Goal: Transaction & Acquisition: Purchase product/service

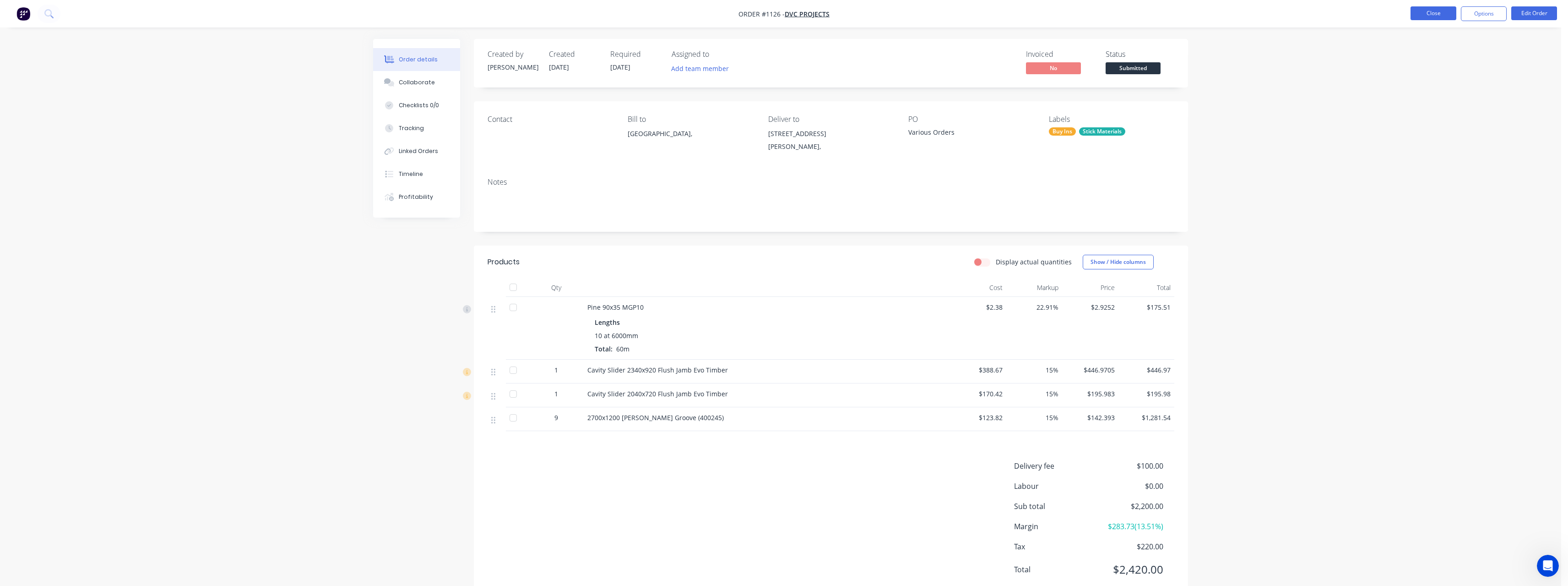
click at [1438, 17] on button "Close" at bounding box center [1433, 13] width 46 height 13
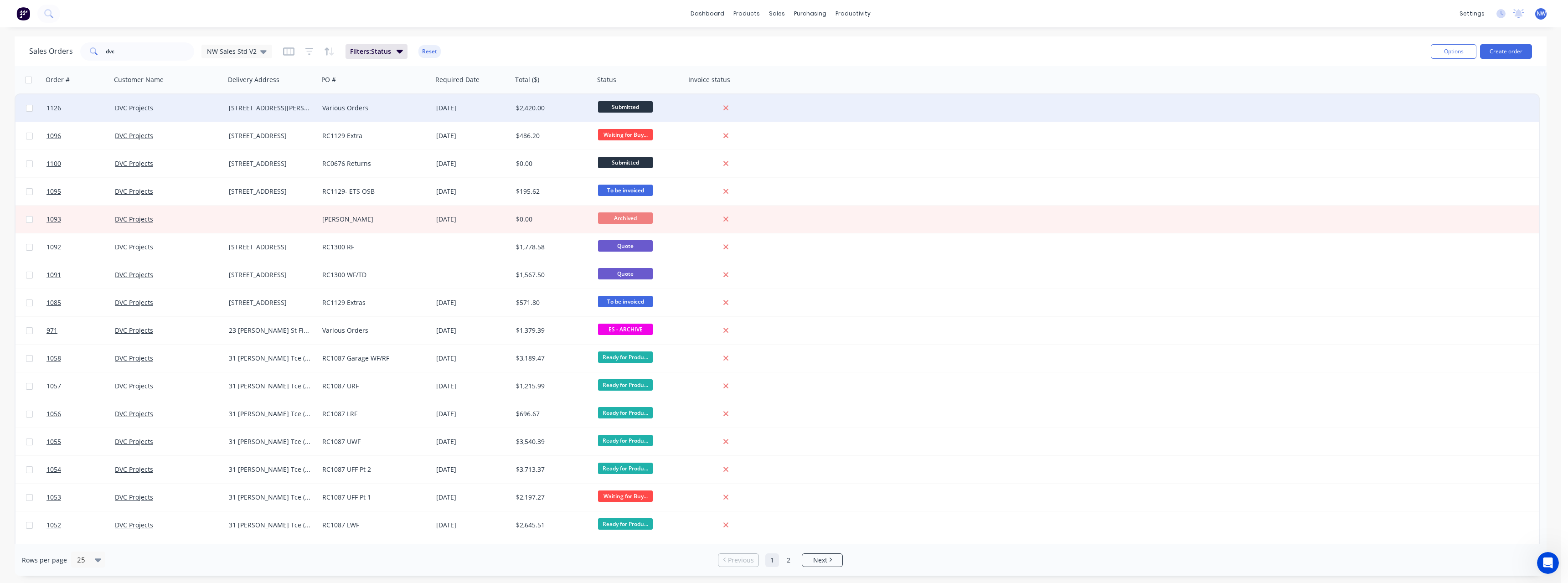
click at [550, 102] on div "$2,420.00" at bounding box center [553, 108] width 82 height 28
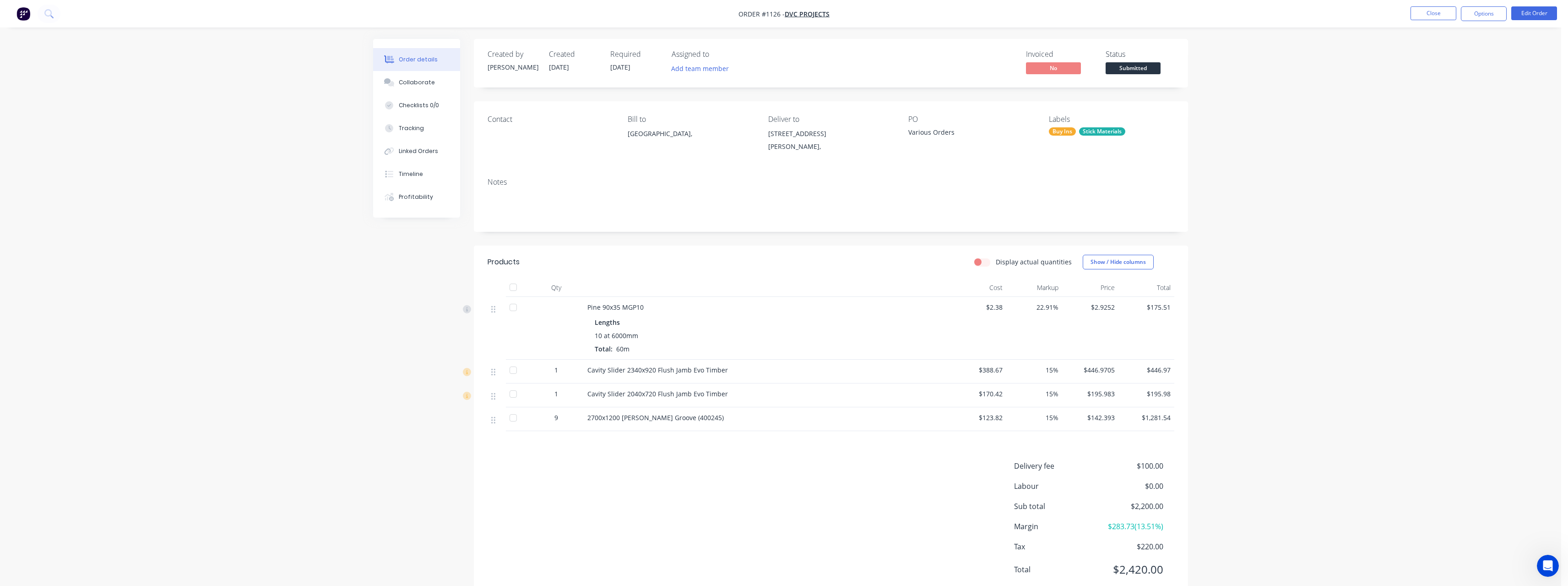
click at [1136, 68] on span "Submitted" at bounding box center [1133, 67] width 55 height 11
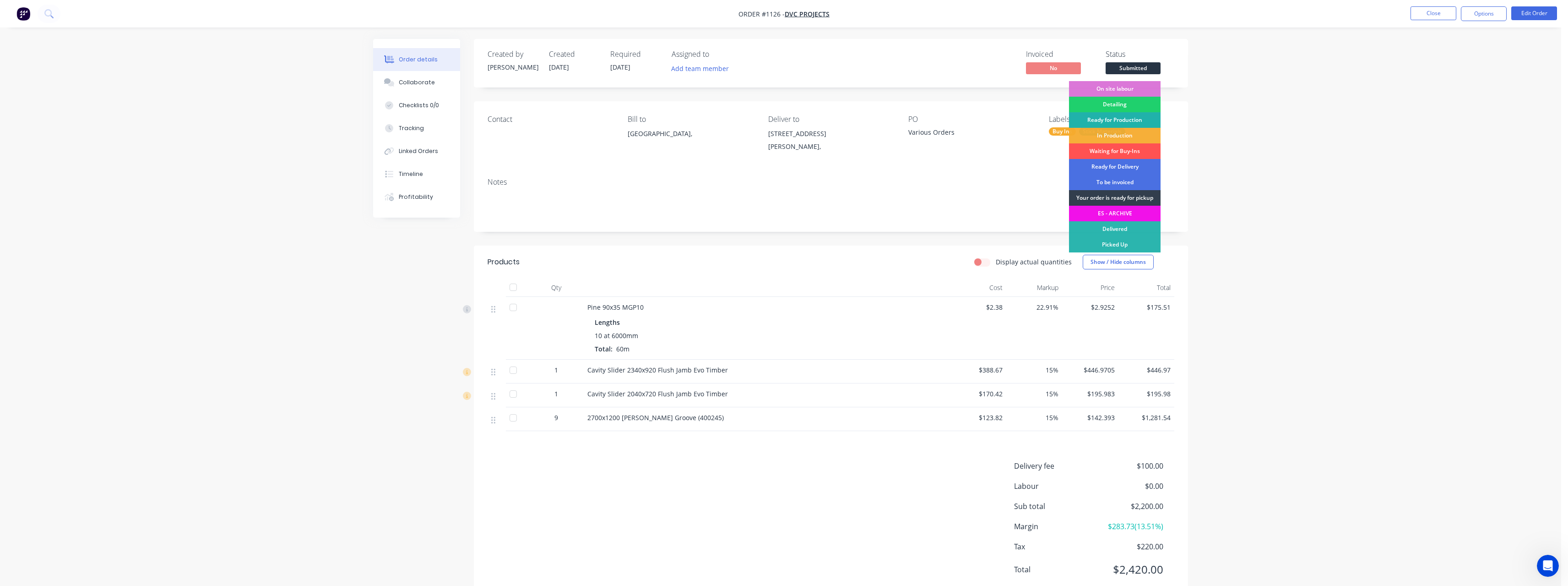
click at [1134, 120] on div "Ready for Production" at bounding box center [1115, 120] width 92 height 16
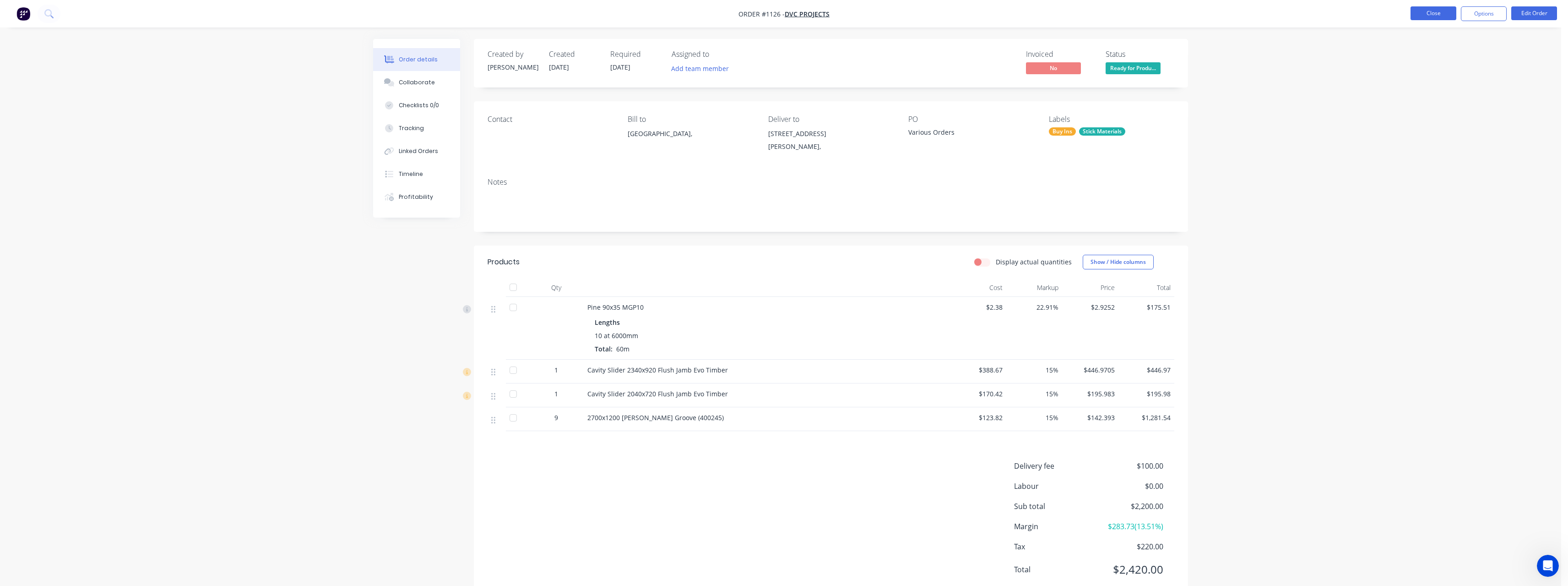
click at [1443, 15] on button "Close" at bounding box center [1433, 13] width 46 height 13
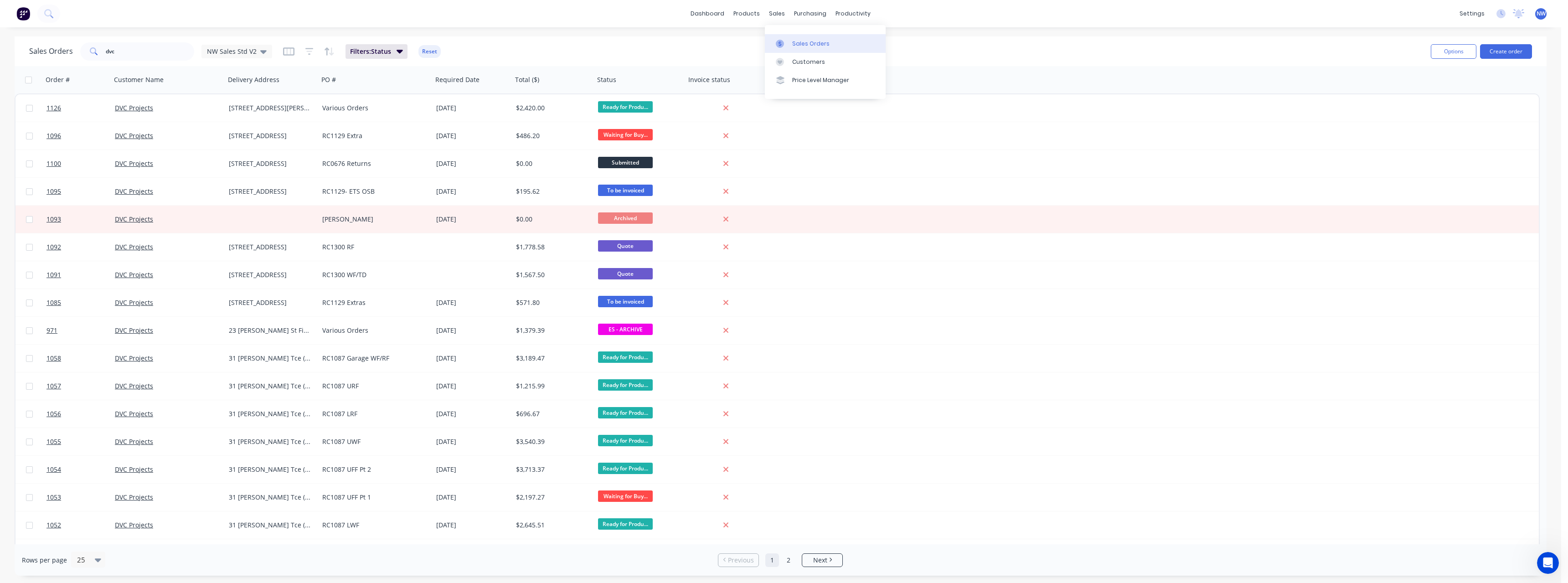
click at [797, 41] on div "Sales Orders" at bounding box center [811, 43] width 37 height 8
drag, startPoint x: 167, startPoint y: 51, endPoint x: 90, endPoint y: 54, distance: 77.1
click at [90, 54] on div "dvc" at bounding box center [137, 51] width 114 height 19
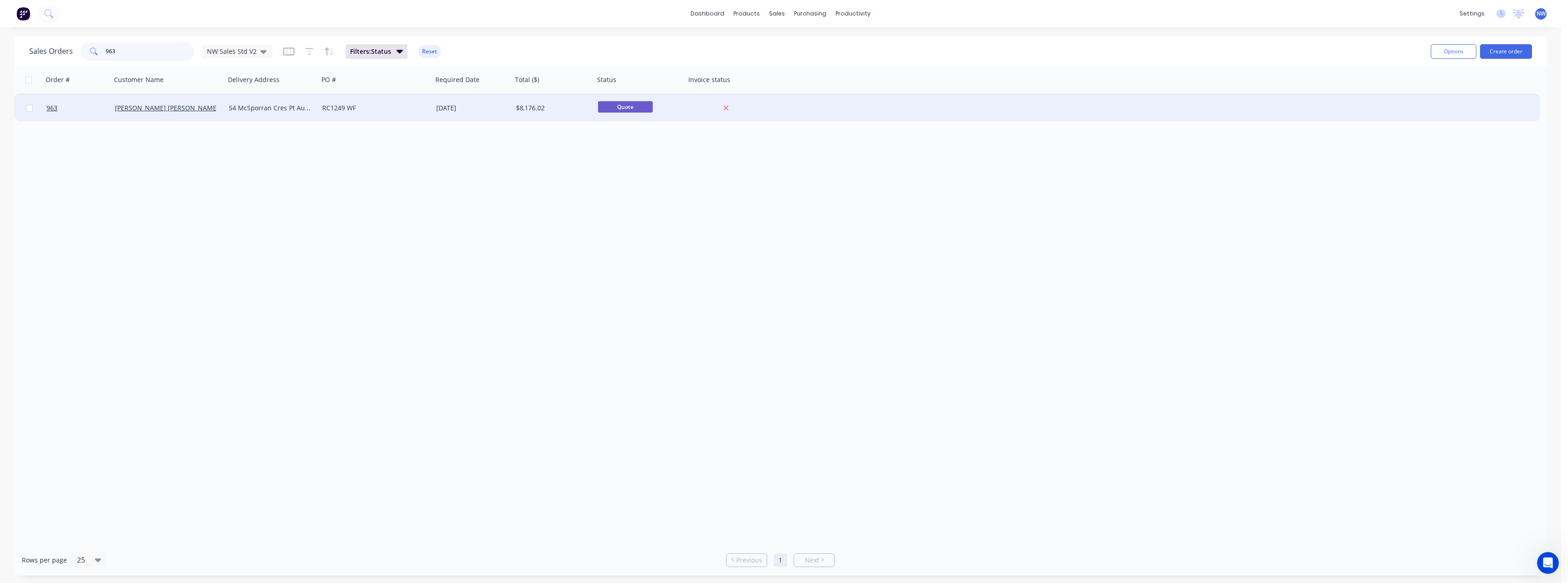
type input "963"
click at [253, 110] on div "54 McSporran Cres Pt Augusta" at bounding box center [270, 108] width 82 height 9
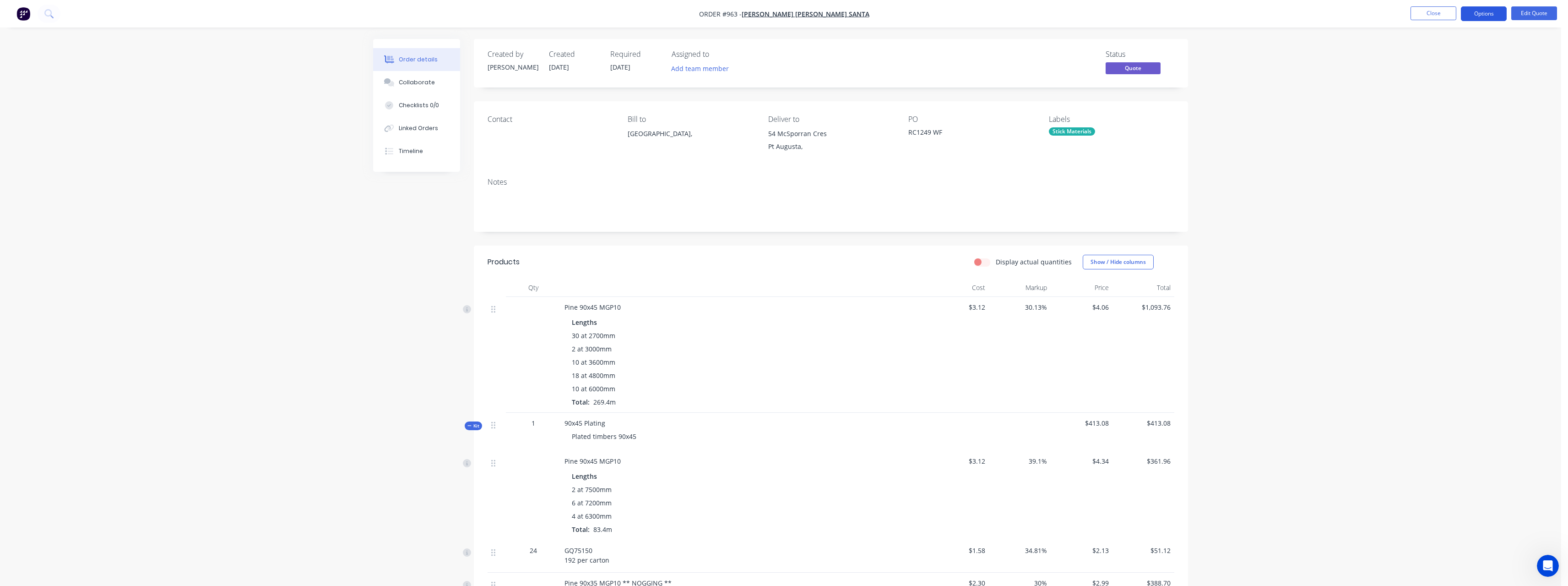
click at [1497, 16] on button "Options" at bounding box center [1483, 14] width 46 height 15
click at [1460, 164] on div "Duplicate" at bounding box center [1456, 166] width 84 height 13
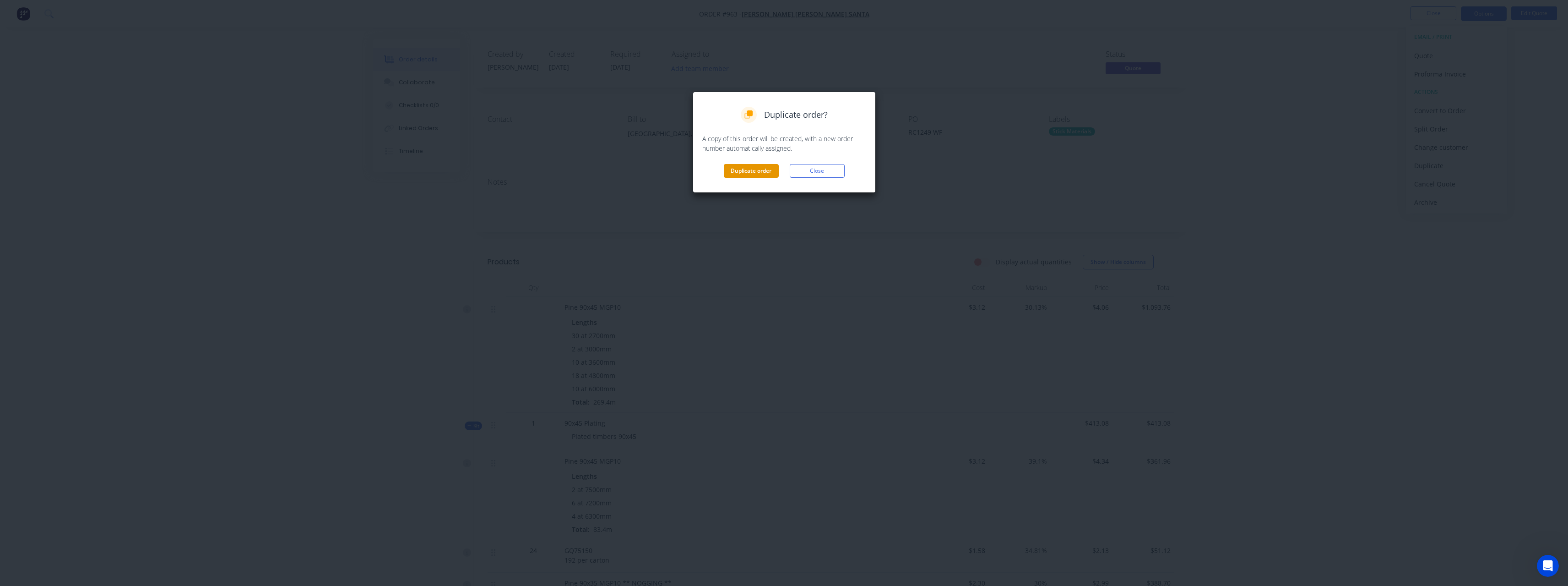
click at [746, 173] on button "Duplicate order" at bounding box center [752, 170] width 55 height 13
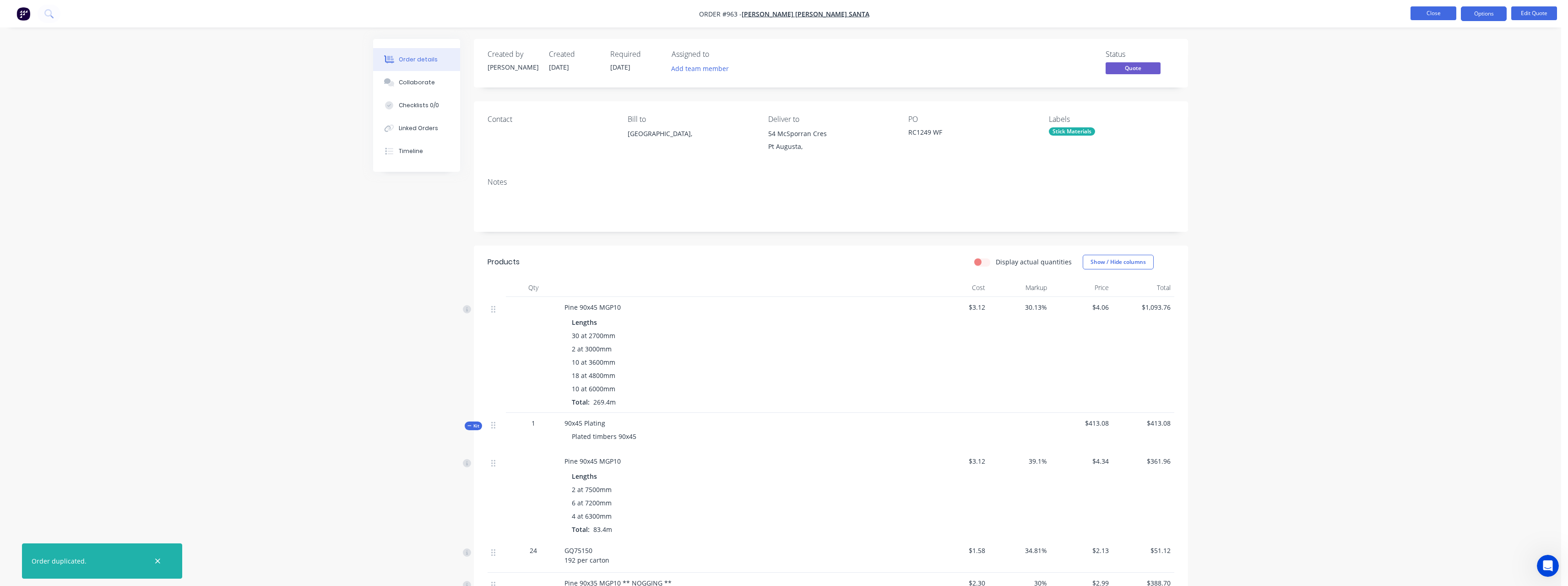
click at [1424, 14] on button "Close" at bounding box center [1433, 13] width 46 height 13
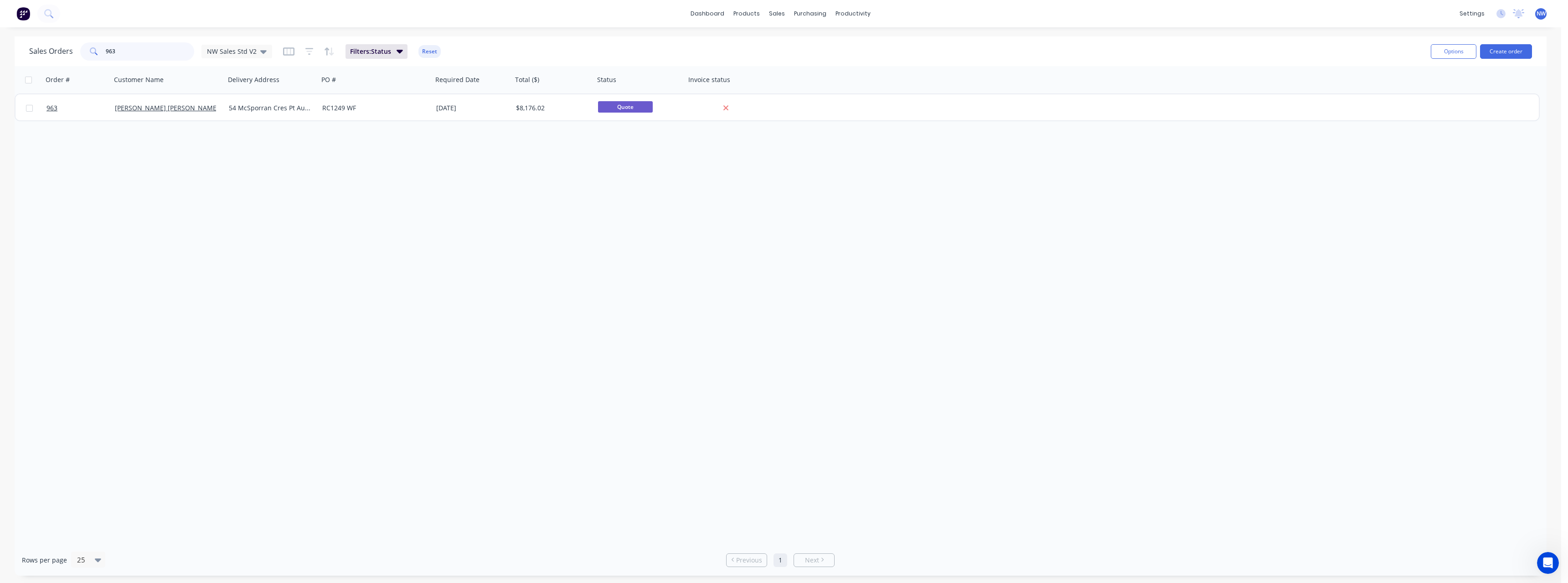
drag, startPoint x: 122, startPoint y: 54, endPoint x: 86, endPoint y: 54, distance: 36.0
click at [86, 54] on div "963" at bounding box center [137, 51] width 114 height 19
type input "c"
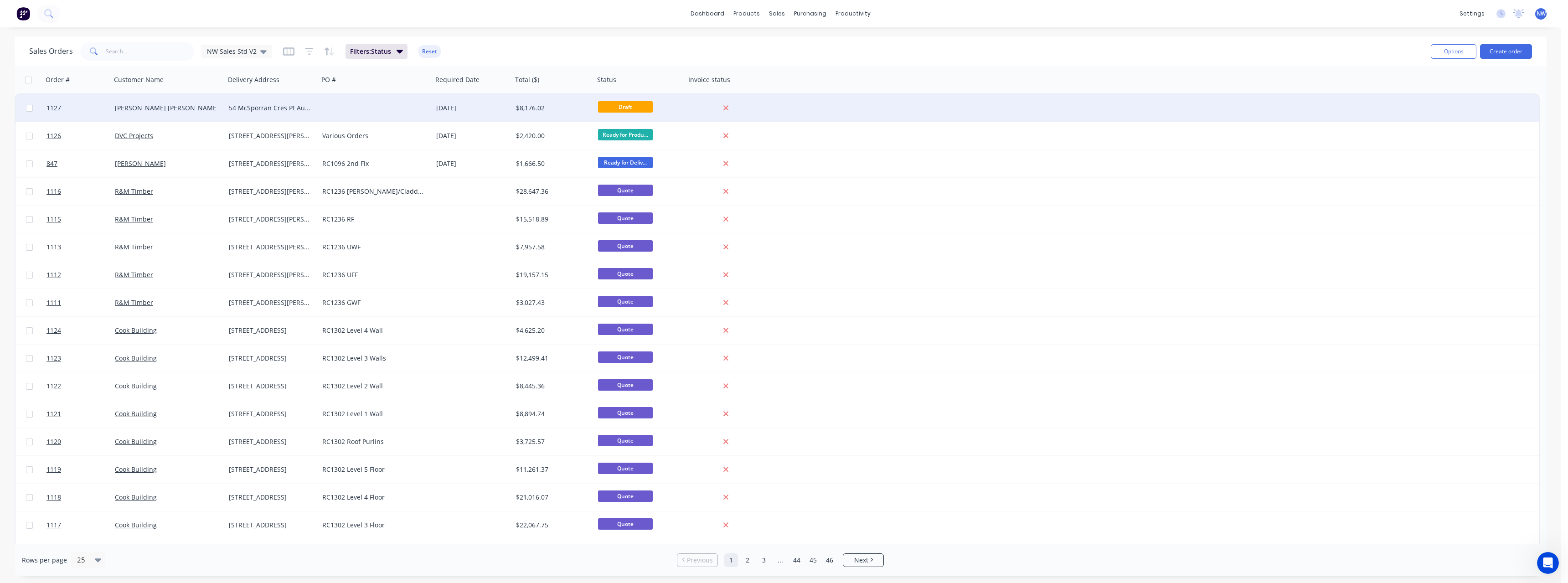
click at [234, 108] on div "54 McSporran Cres Pt Augusta" at bounding box center [270, 108] width 82 height 9
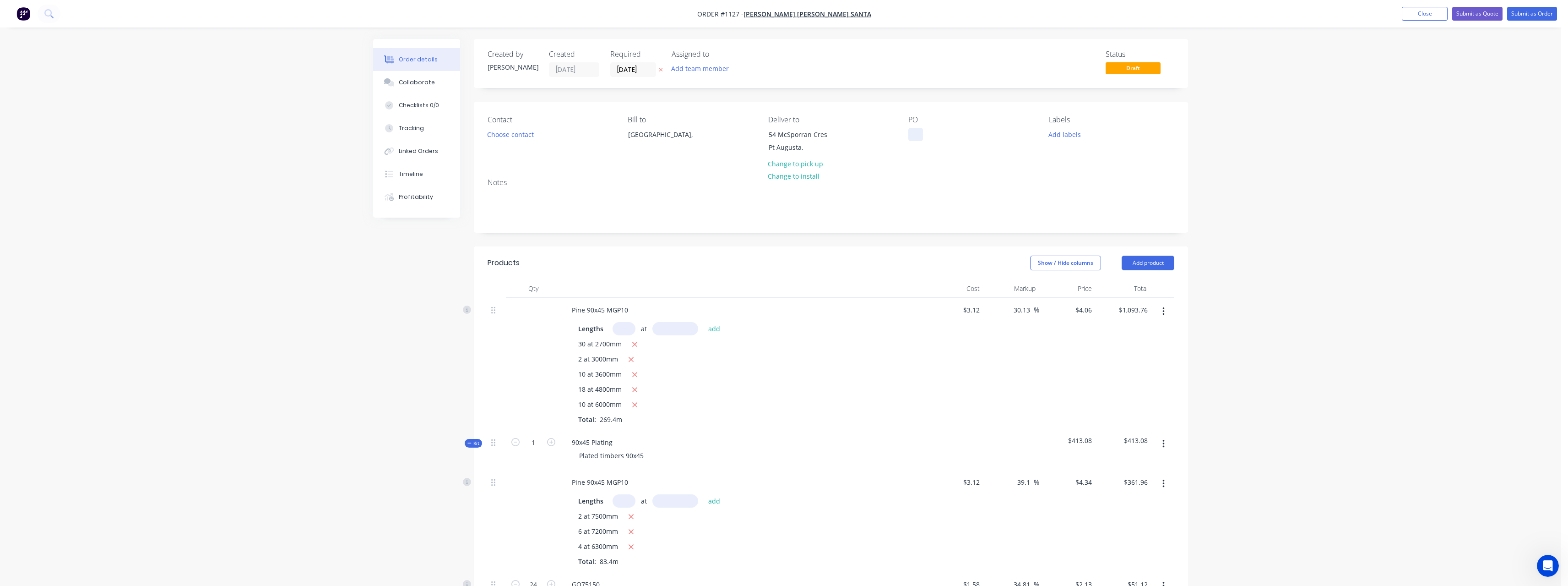
click at [914, 135] on div at bounding box center [916, 135] width 15 height 13
click at [1164, 312] on icon "button" at bounding box center [1163, 311] width 2 height 10
click at [1127, 389] on div "Delete" at bounding box center [1130, 390] width 70 height 13
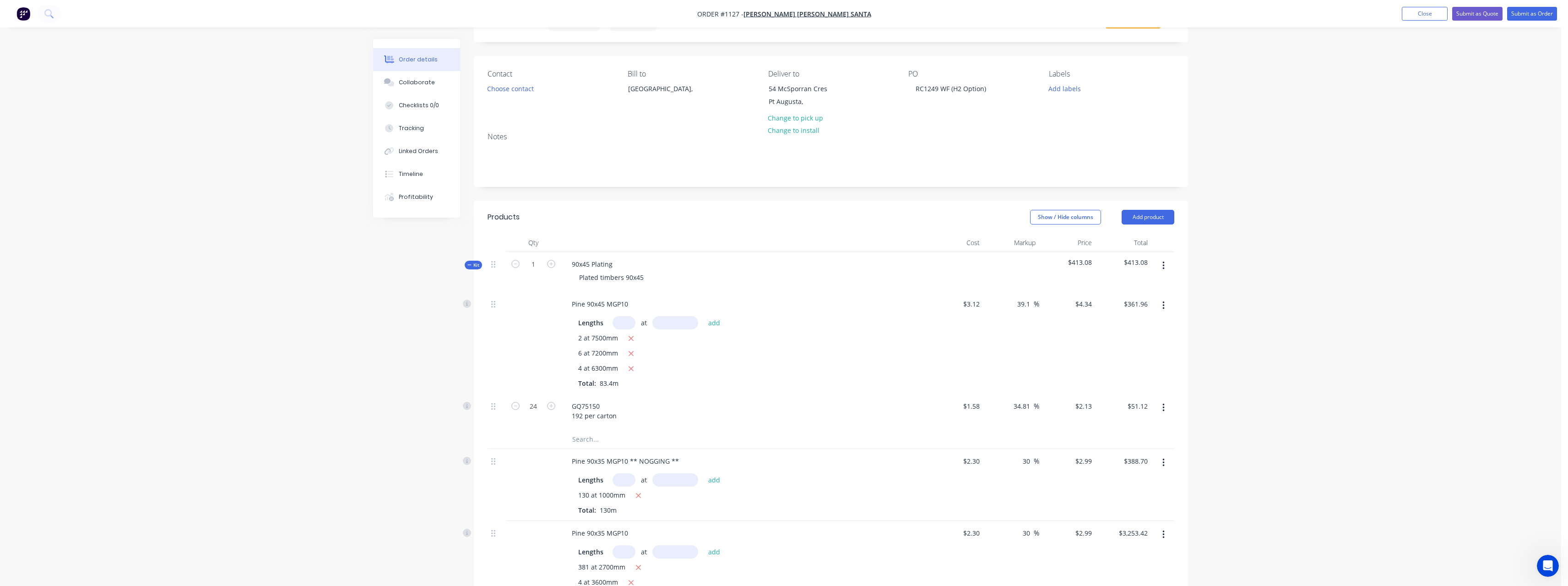
click at [1167, 267] on button "button" at bounding box center [1163, 265] width 22 height 16
click at [1126, 344] on div "Delete" at bounding box center [1130, 345] width 70 height 13
click at [1162, 268] on icon "button" at bounding box center [1163, 265] width 1 height 8
click at [1129, 345] on div "Delete" at bounding box center [1130, 345] width 70 height 13
click at [1165, 269] on button "button" at bounding box center [1163, 265] width 22 height 16
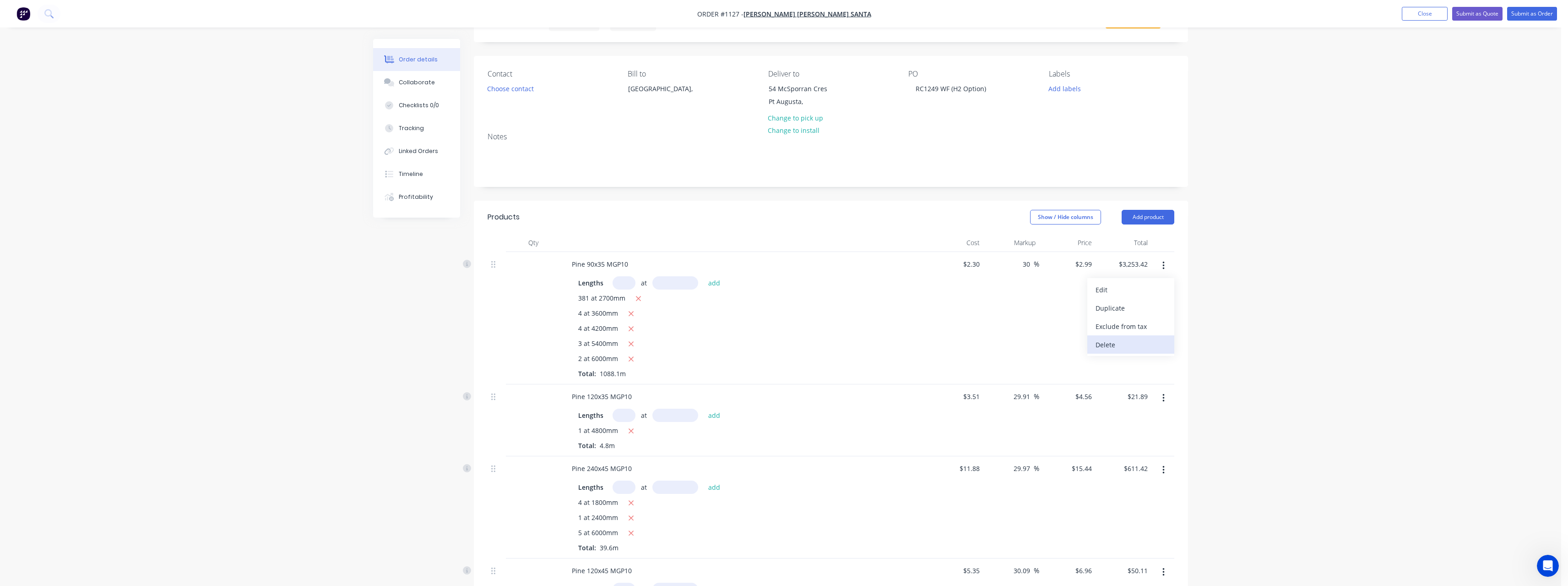
click at [1121, 343] on div "Delete" at bounding box center [1130, 345] width 70 height 13
click at [1164, 268] on icon "button" at bounding box center [1163, 265] width 1 height 8
click at [1127, 346] on div "Delete" at bounding box center [1130, 345] width 70 height 13
click at [1163, 271] on icon "button" at bounding box center [1163, 265] width 2 height 10
click at [1133, 342] on div "Delete" at bounding box center [1130, 345] width 70 height 13
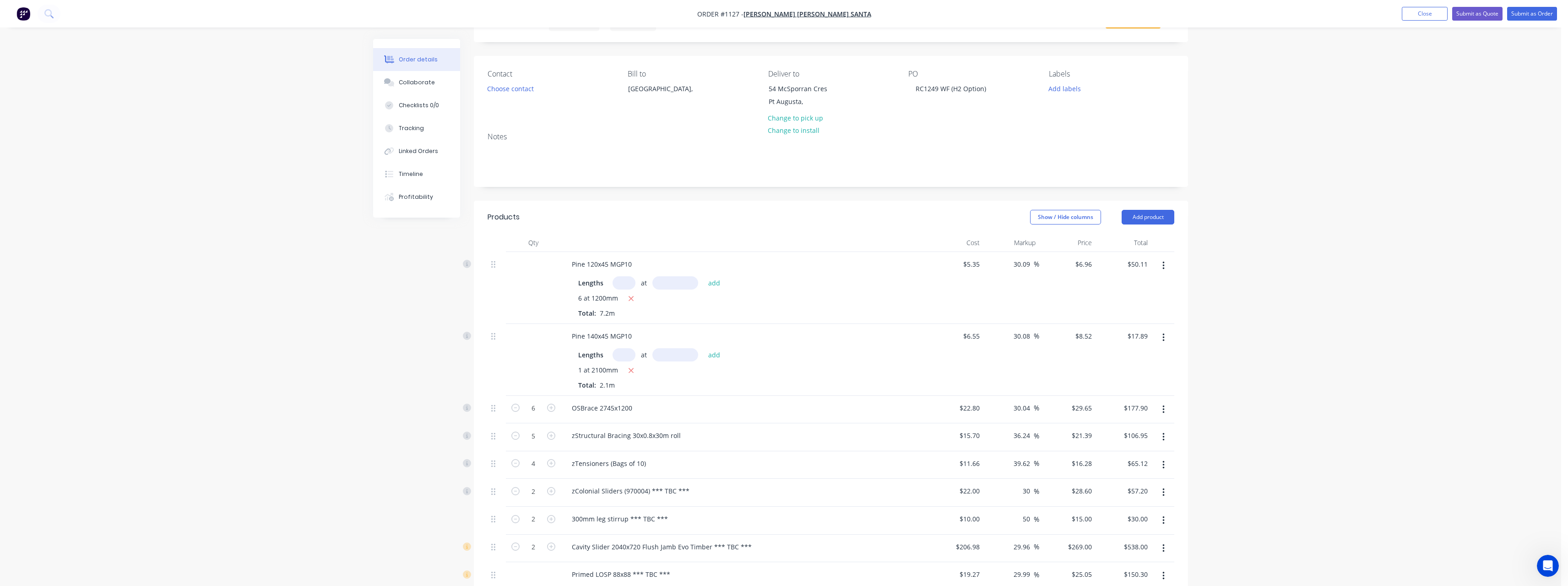
click at [1164, 268] on icon "button" at bounding box center [1163, 265] width 2 height 10
click at [1129, 342] on div "Delete" at bounding box center [1130, 345] width 70 height 13
click at [1167, 265] on button "button" at bounding box center [1163, 265] width 22 height 16
click at [1140, 341] on div "Delete" at bounding box center [1130, 345] width 70 height 13
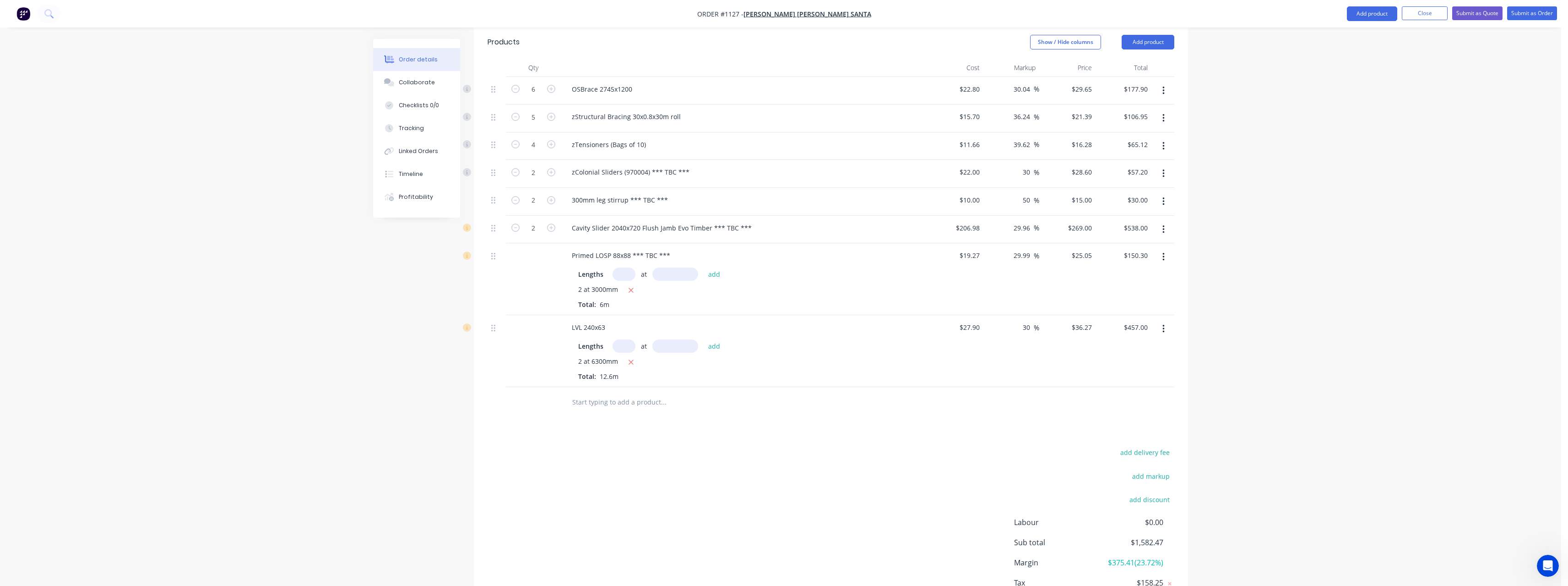
scroll to position [286, 0]
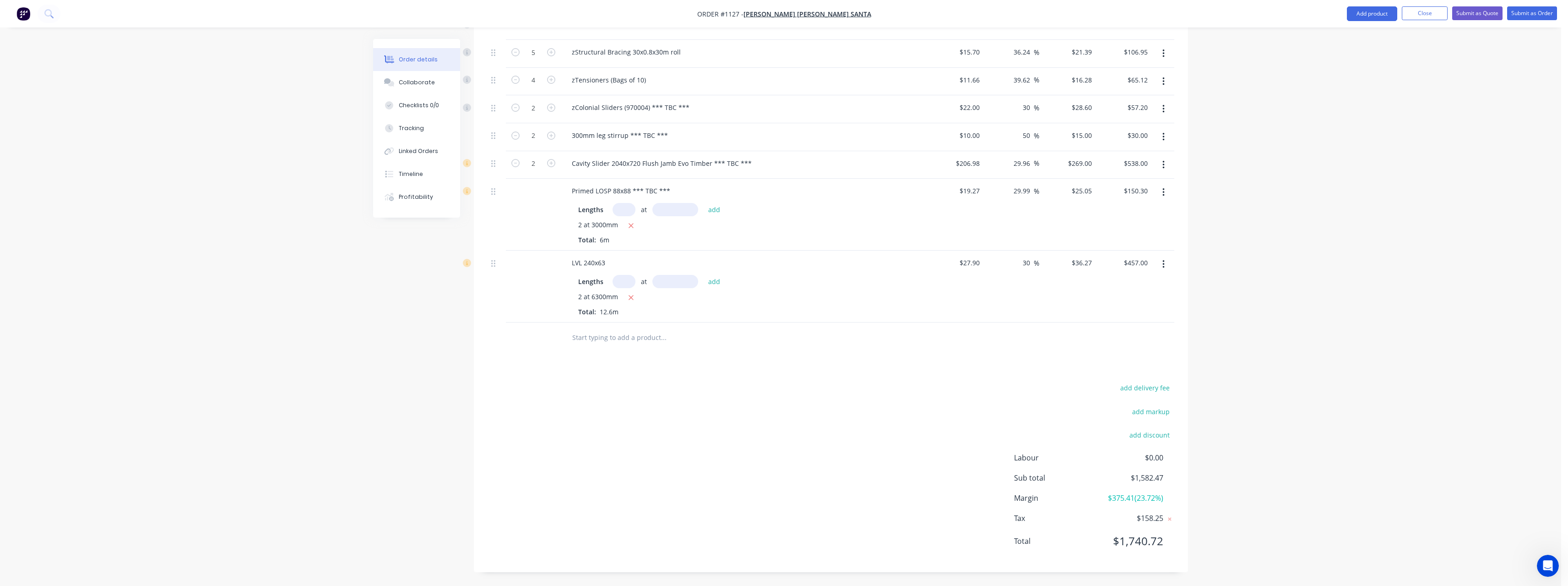
click at [632, 342] on input "text" at bounding box center [663, 337] width 183 height 19
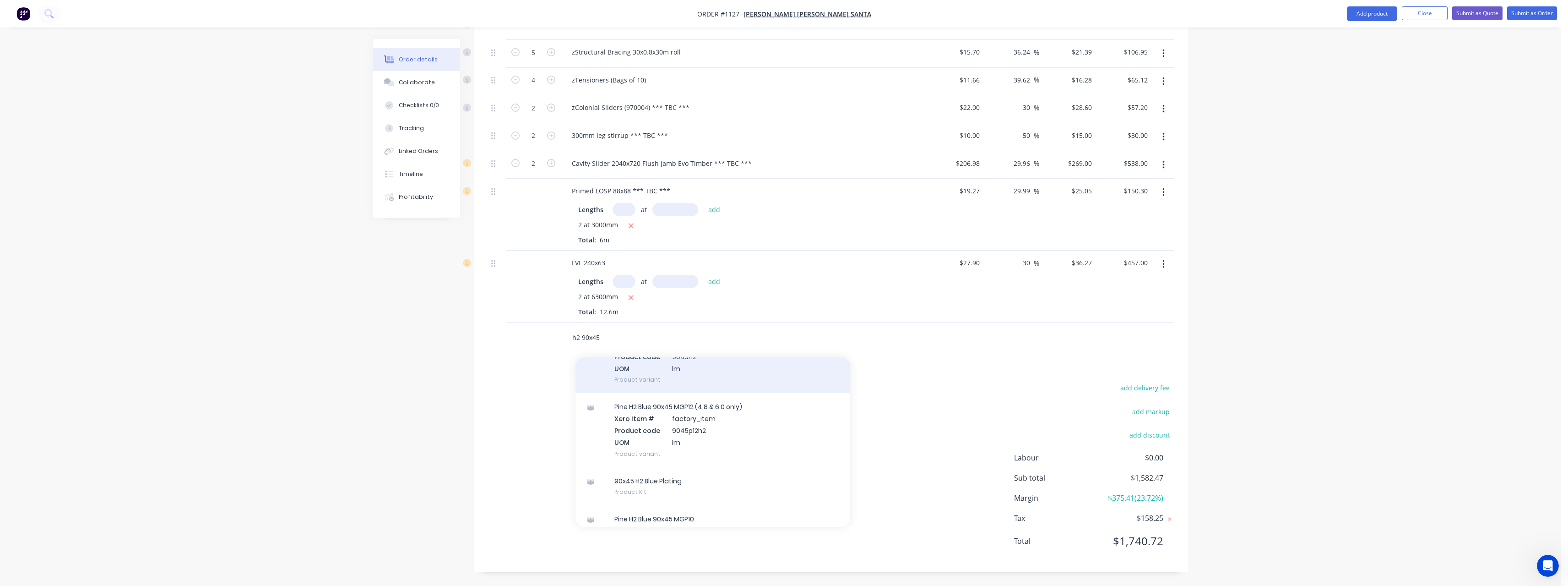
scroll to position [123, 0]
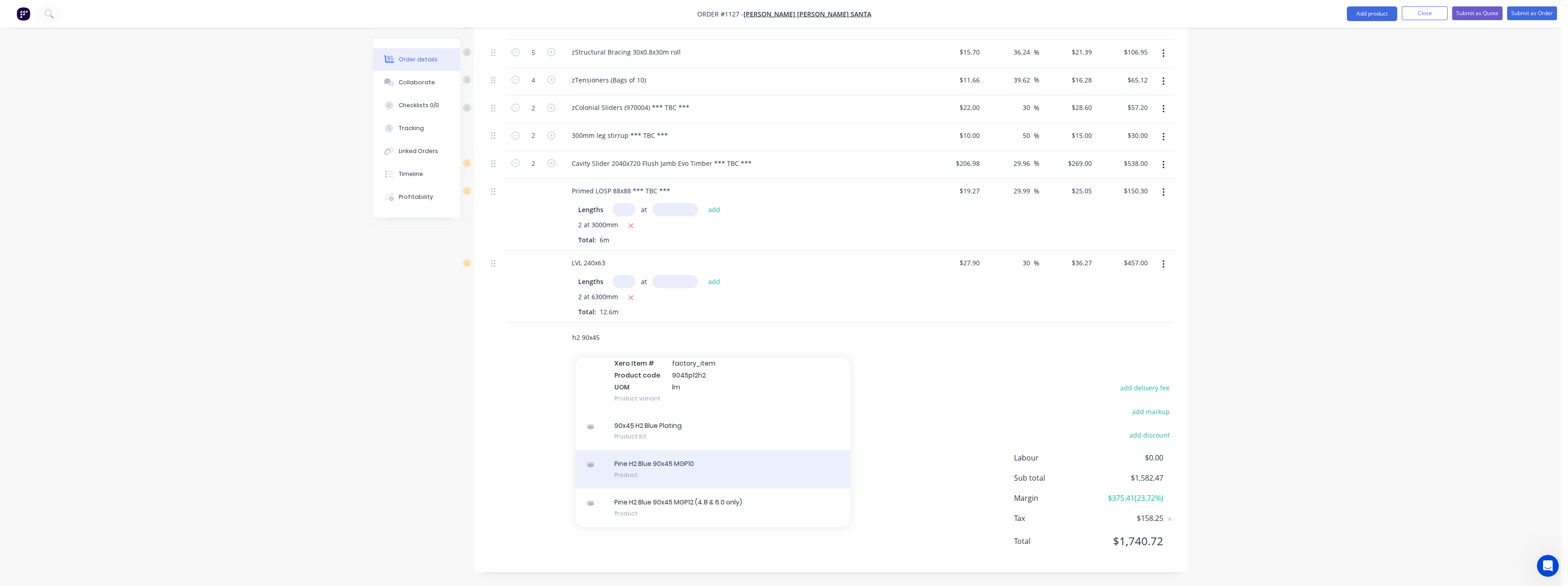
type input "h2 90x45"
click at [741, 467] on div "Pine H2 Blue 90x45 MGP10 Product" at bounding box center [713, 469] width 275 height 38
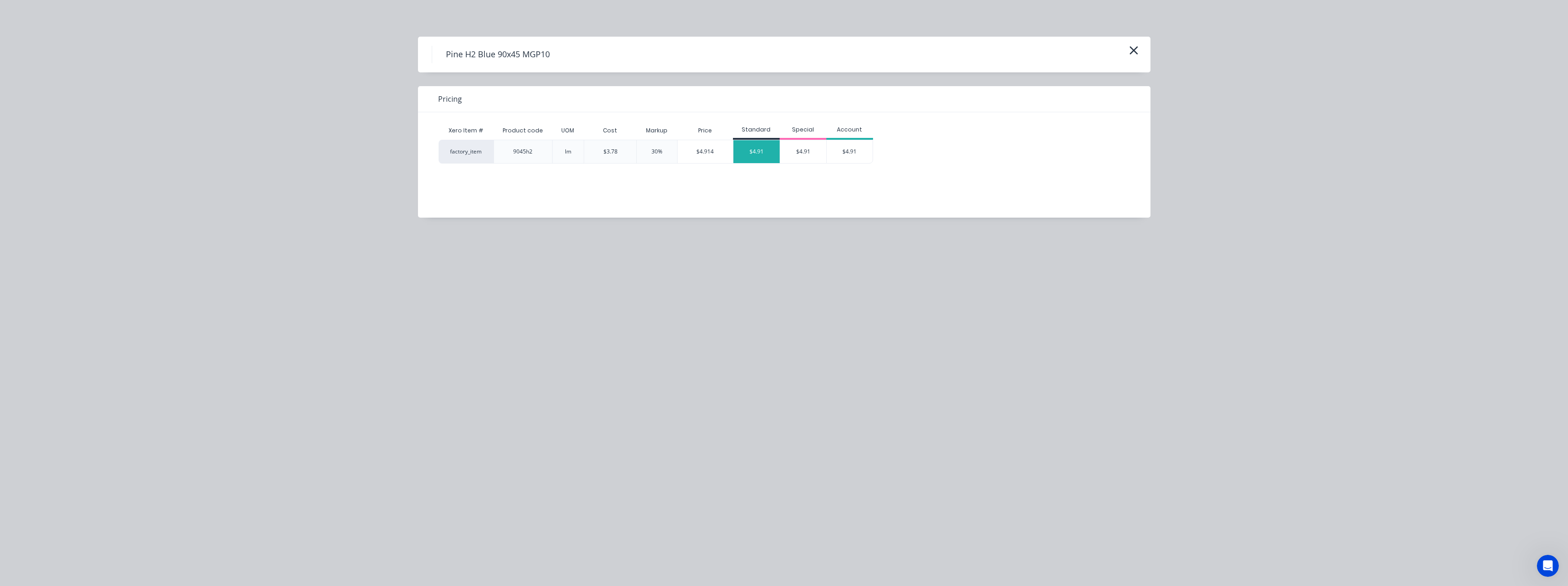
click at [751, 153] on div "$4.91" at bounding box center [757, 151] width 46 height 23
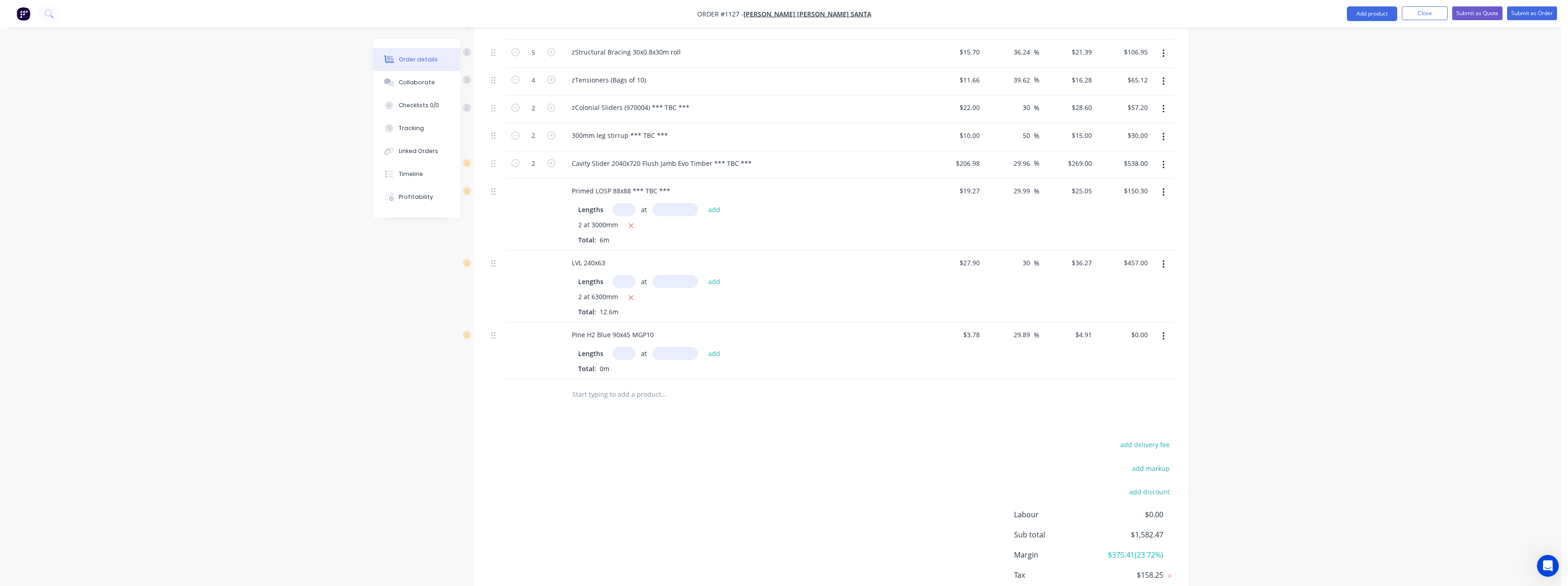
click at [627, 354] on input "text" at bounding box center [624, 354] width 23 height 13
type input "30"
type input "2700"
click at [704, 347] on button "add" at bounding box center [714, 353] width 22 height 13
type input "$397.71"
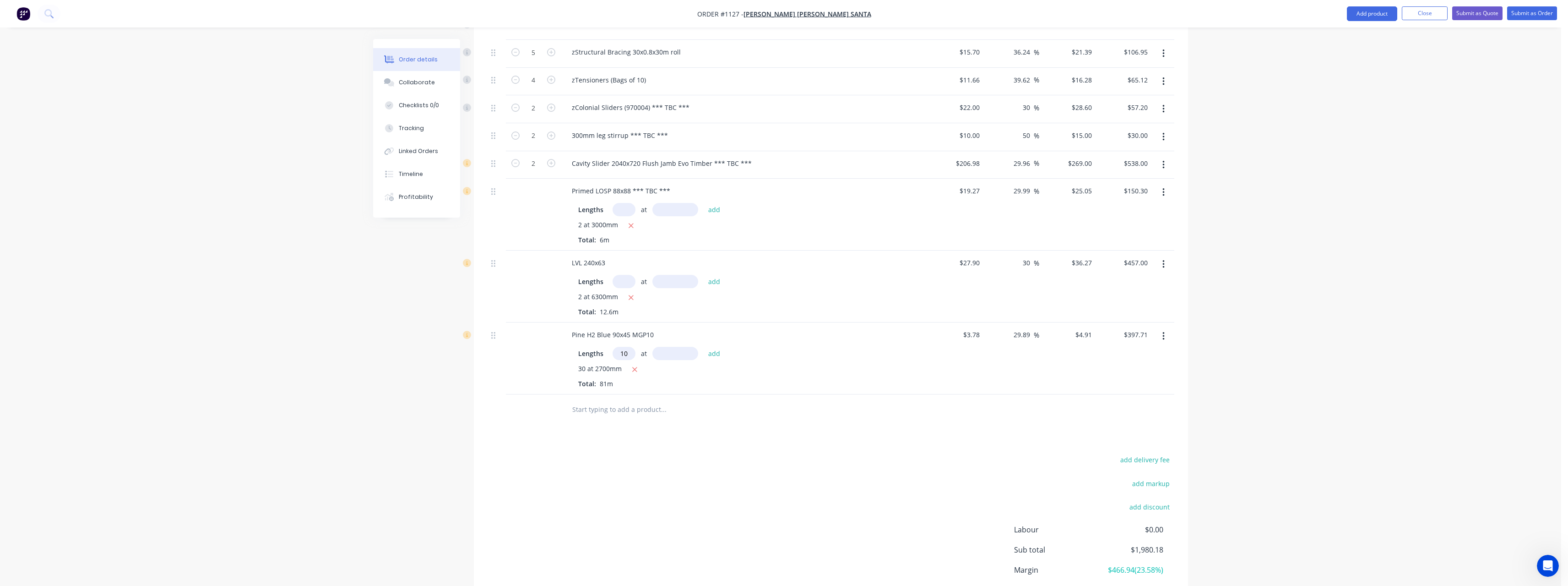
type input "10"
type input "3600"
click at [704, 347] on button "add" at bounding box center [714, 353] width 22 height 13
type input "$574.47"
type input "18"
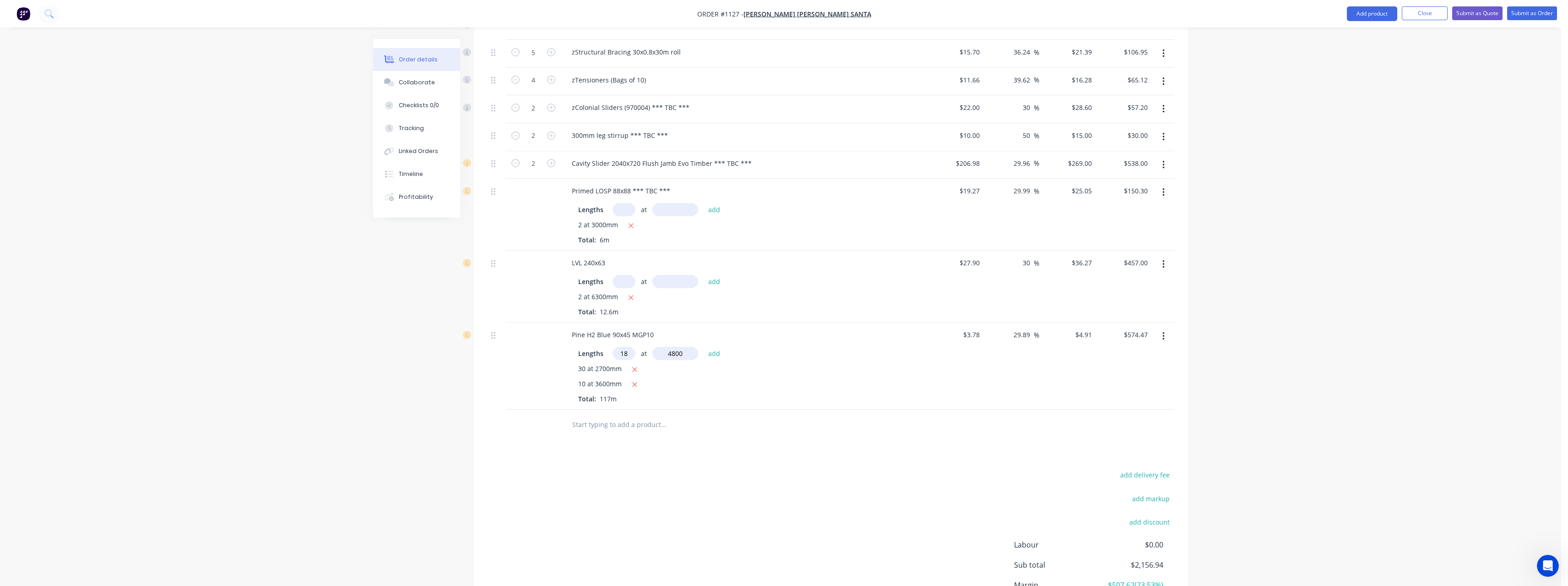
type input "4800"
click at [704, 347] on button "add" at bounding box center [714, 353] width 22 height 13
type input "$998.69"
type input "11"
type input "6000"
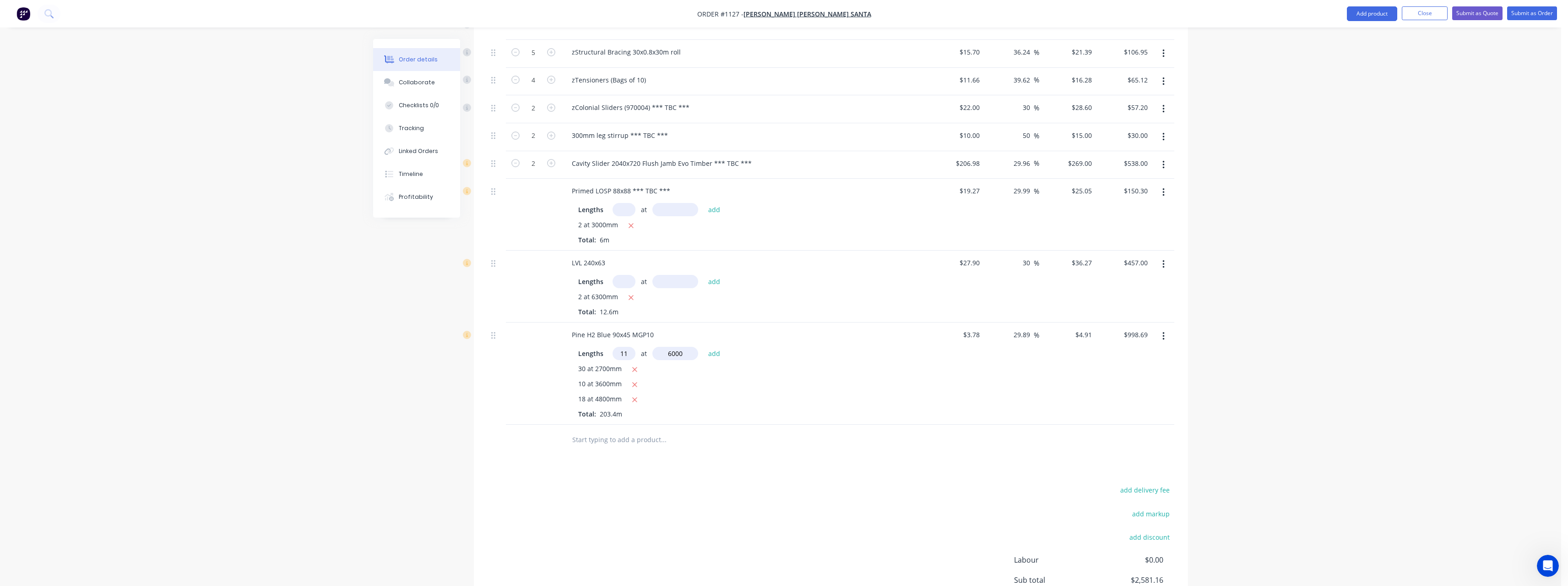
click at [704, 347] on button "add" at bounding box center [714, 353] width 22 height 13
type input "$1,322.75"
click at [622, 457] on input "text" at bounding box center [663, 454] width 183 height 19
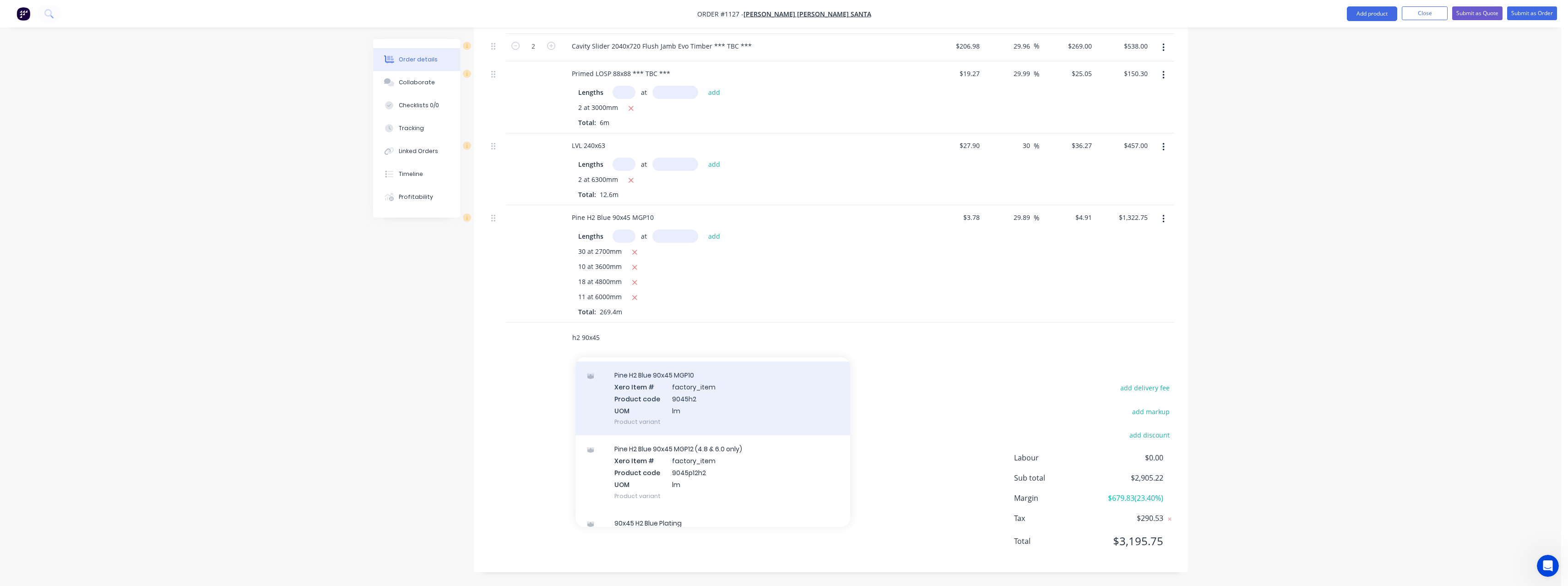
scroll to position [46, 0]
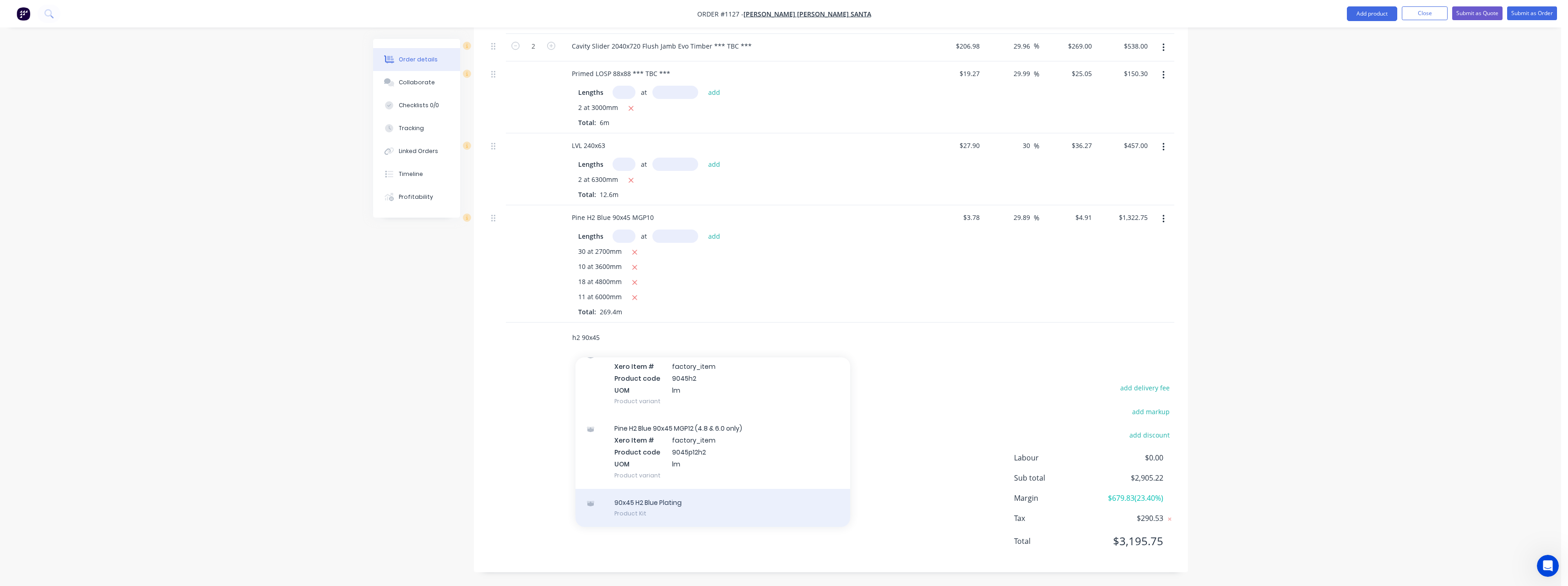
type input "h2 90x45"
click at [713, 500] on div "90x45 H2 Blue Plating Product Kit" at bounding box center [713, 508] width 275 height 38
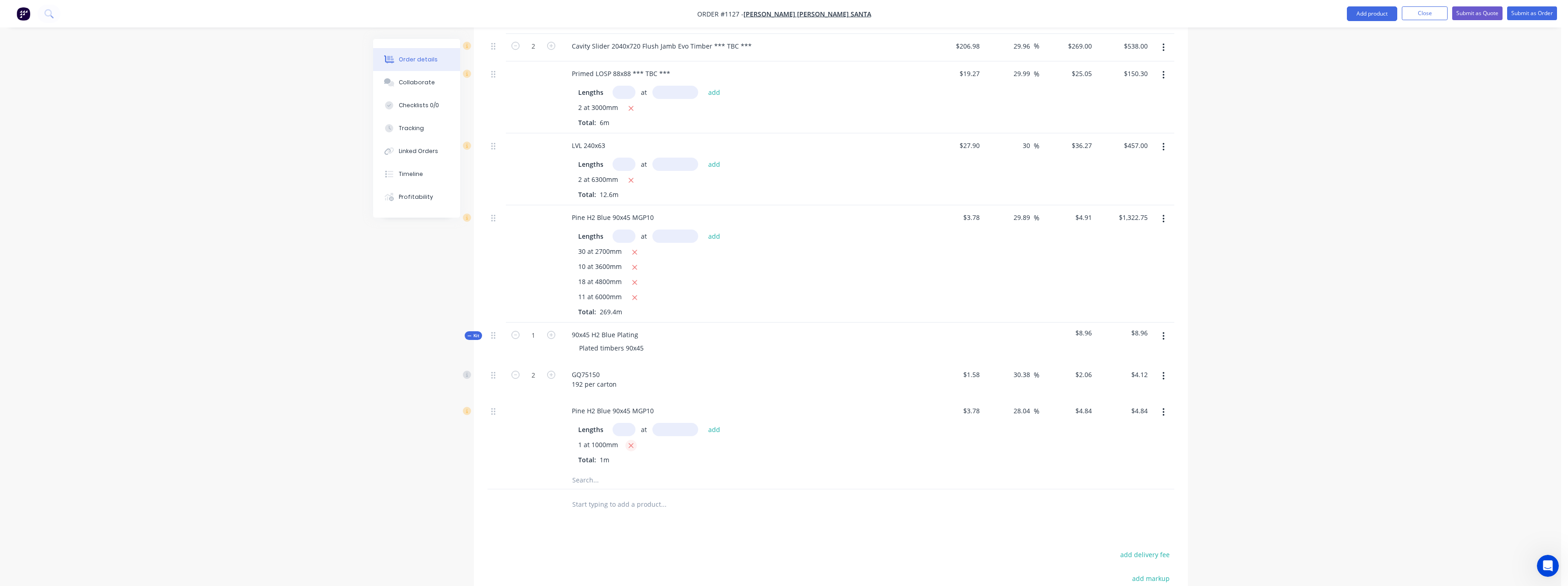
click at [634, 448] on button "button" at bounding box center [630, 445] width 11 height 11
type input "$0.00"
click at [627, 431] on input "text" at bounding box center [624, 430] width 23 height 13
type input "2"
type input "7500"
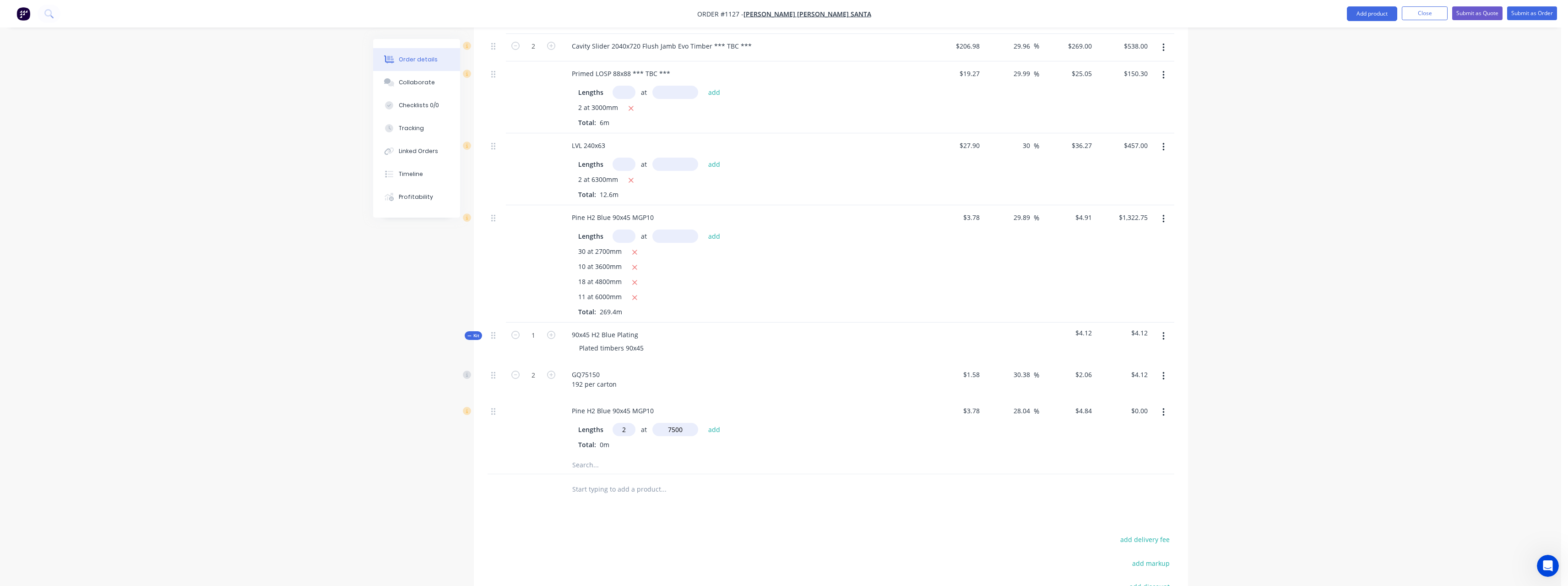
click at [704, 423] on button "add" at bounding box center [714, 429] width 22 height 13
type input "$72.60"
type input "6"
type input "7200"
click at [704, 423] on button "add" at bounding box center [714, 429] width 22 height 13
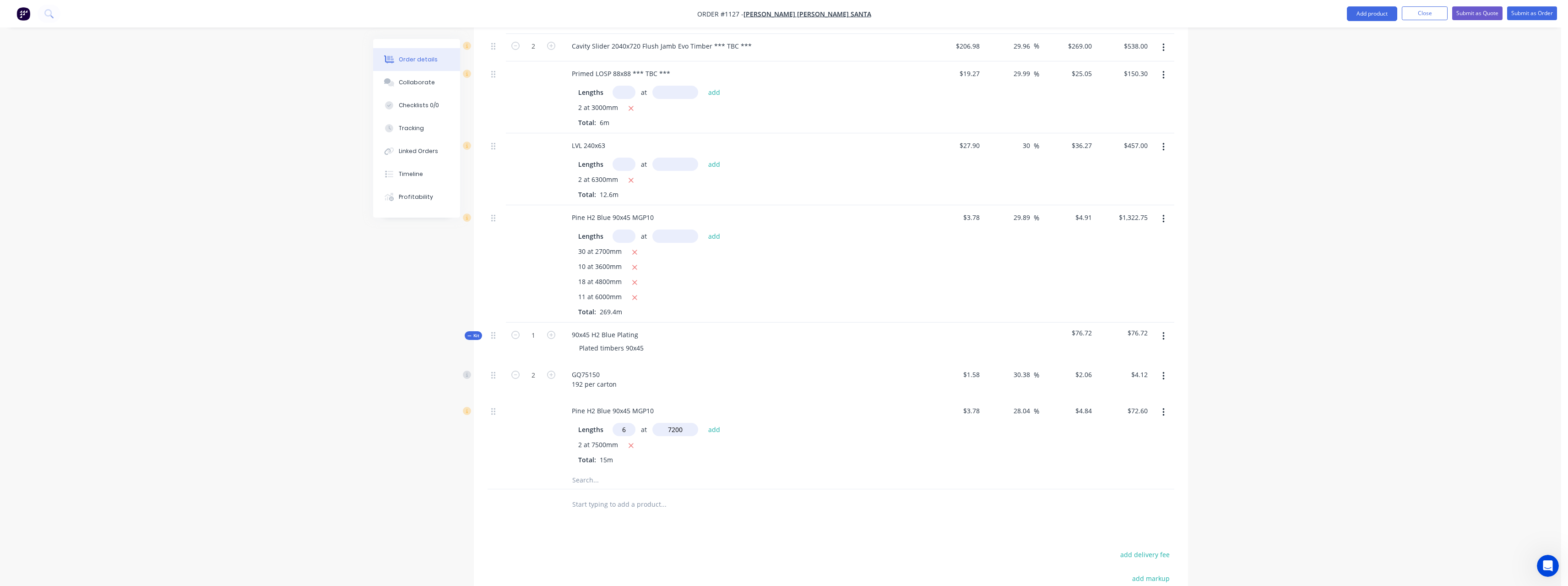
type input "$281.69"
type input "4"
type input "6300"
click at [704, 423] on button "add" at bounding box center [714, 429] width 22 height 13
type input "$403.66"
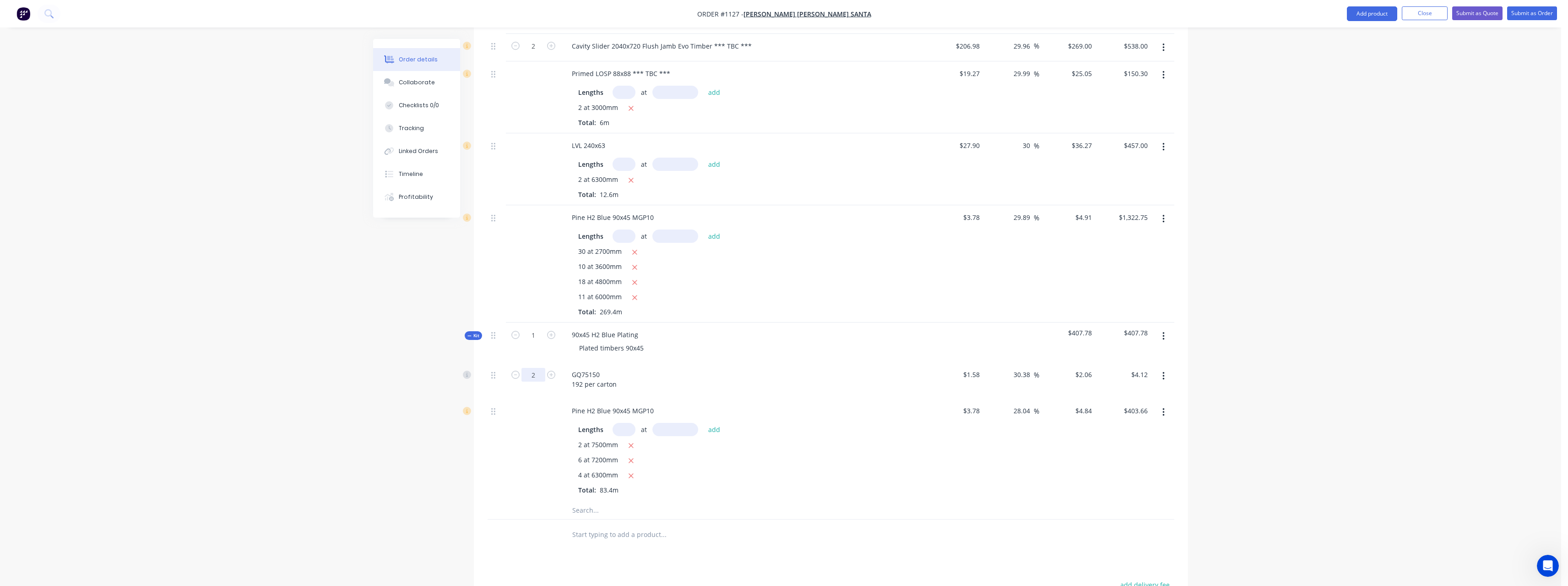
click at [539, 374] on input "2" at bounding box center [533, 374] width 24 height 13
type input "24"
type input "$49.44"
click at [634, 536] on input "text" at bounding box center [663, 534] width 183 height 19
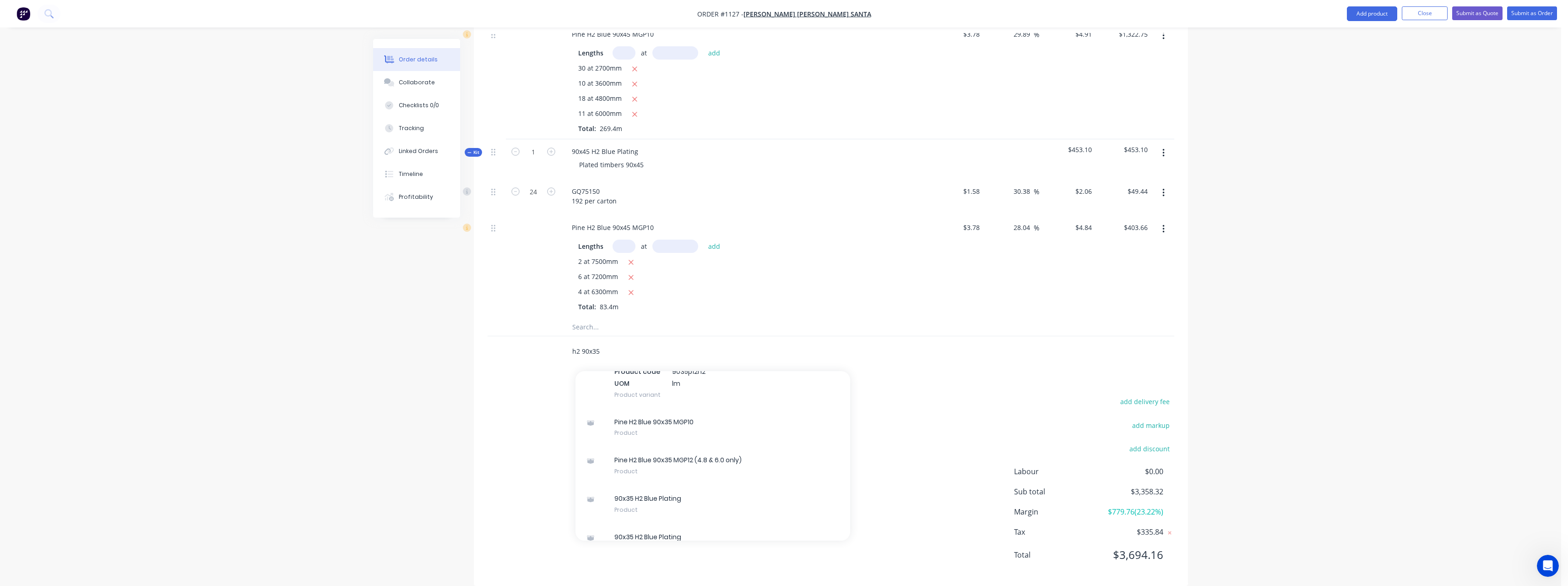
scroll to position [161, 0]
type input "h2 90x35"
click at [726, 405] on div "Pine H2 Blue 90x35 MGP10 Product" at bounding box center [713, 406] width 275 height 38
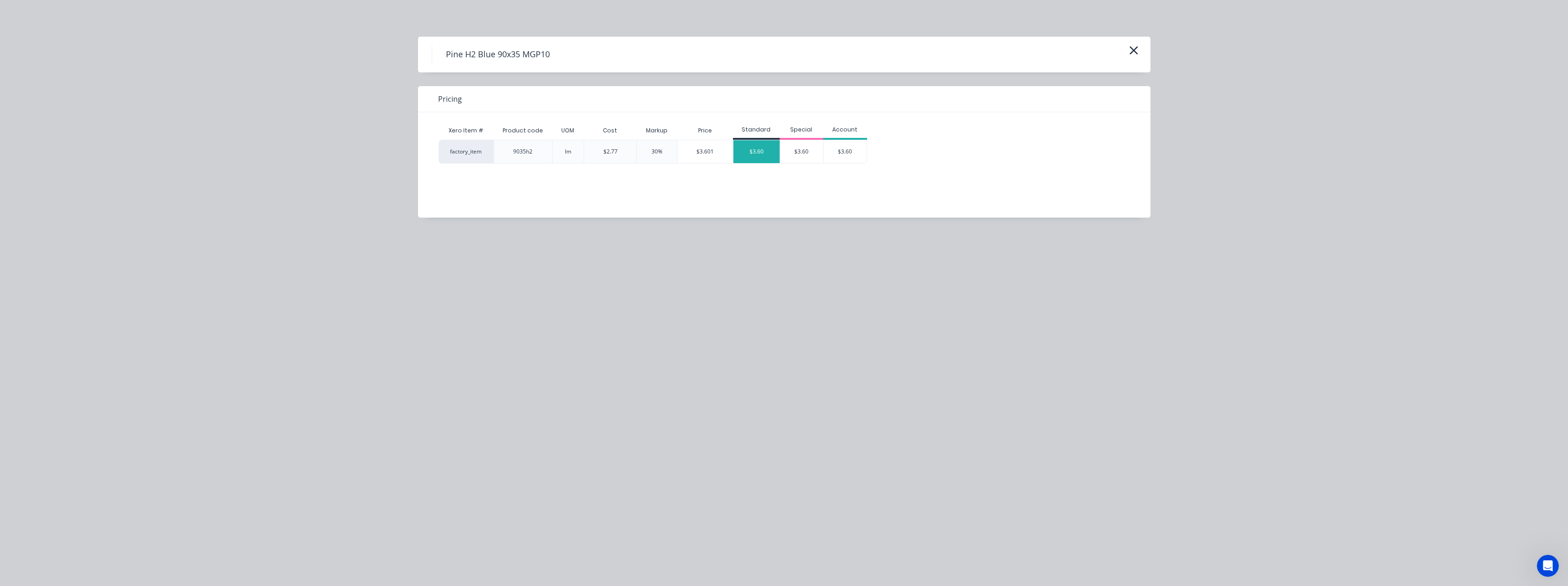
click at [750, 152] on div "$3.60" at bounding box center [757, 151] width 46 height 23
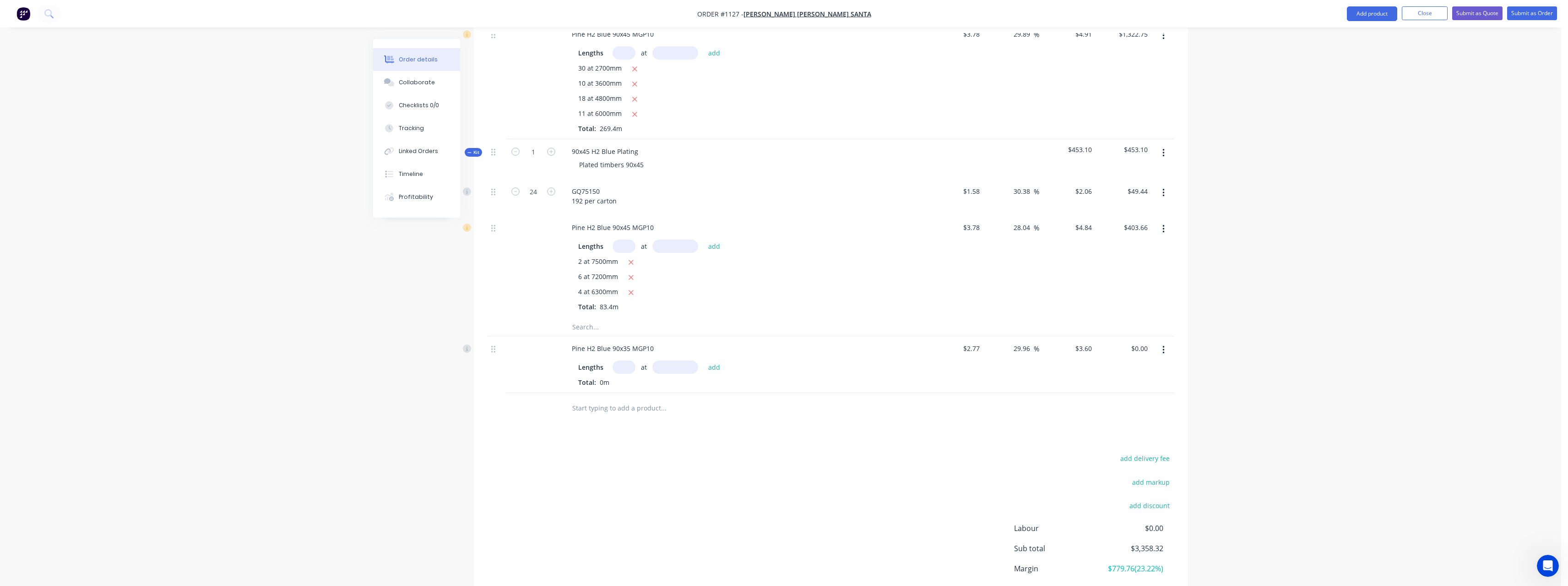
click at [622, 369] on input "text" at bounding box center [624, 367] width 23 height 13
type input "130"
type input "1000"
click at [704, 361] on button "add" at bounding box center [714, 367] width 22 height 13
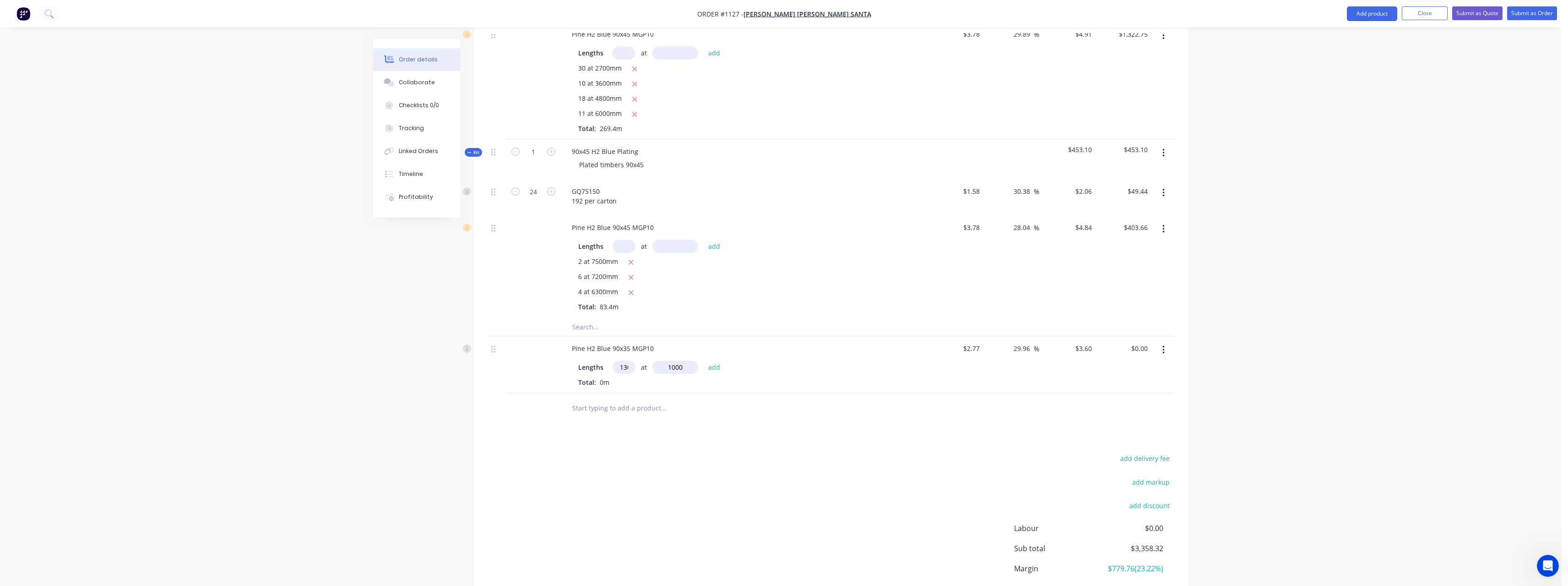
type input "$468.00"
click at [657, 350] on div "Pine H2 Blue 90x35 MGP10" at bounding box center [612, 348] width 96 height 13
click at [646, 420] on input "text" at bounding box center [663, 422] width 183 height 19
click at [646, 422] on input "text" at bounding box center [663, 422] width 183 height 19
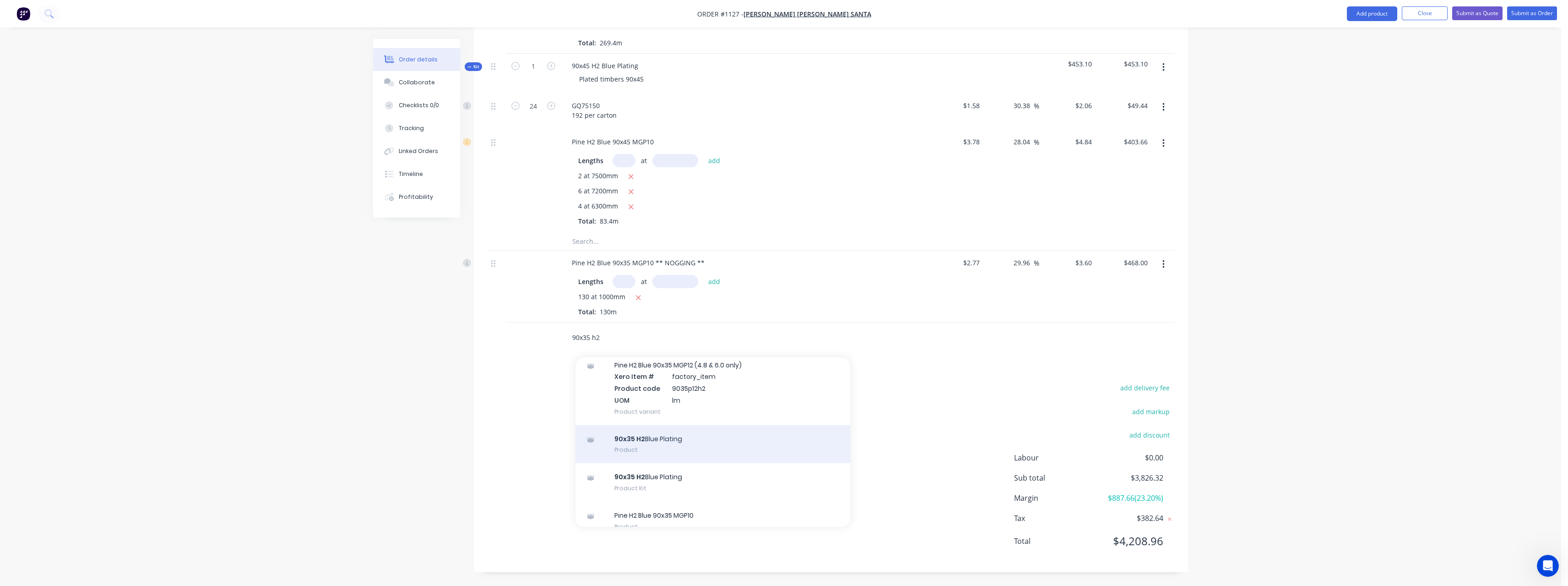
scroll to position [229, 0]
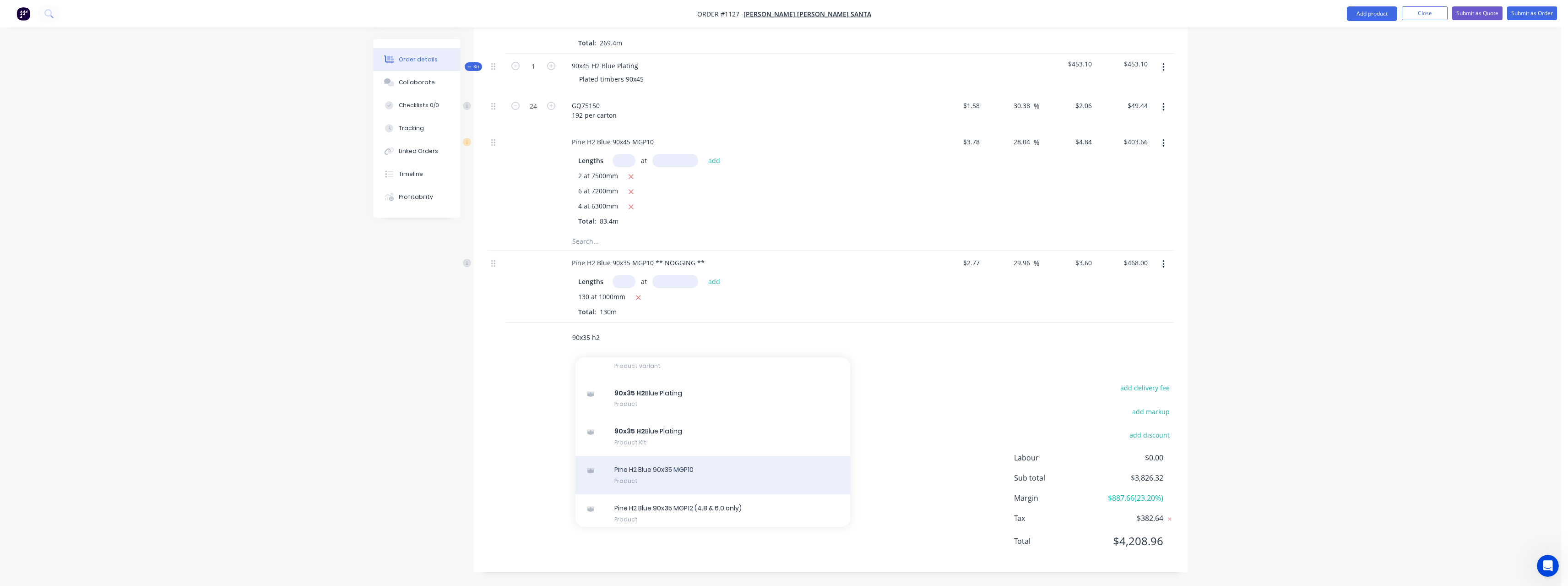
type input "90x35 h2"
click at [762, 464] on div "Pine H2 Blue 90x35 MGP10 Product" at bounding box center [713, 475] width 275 height 38
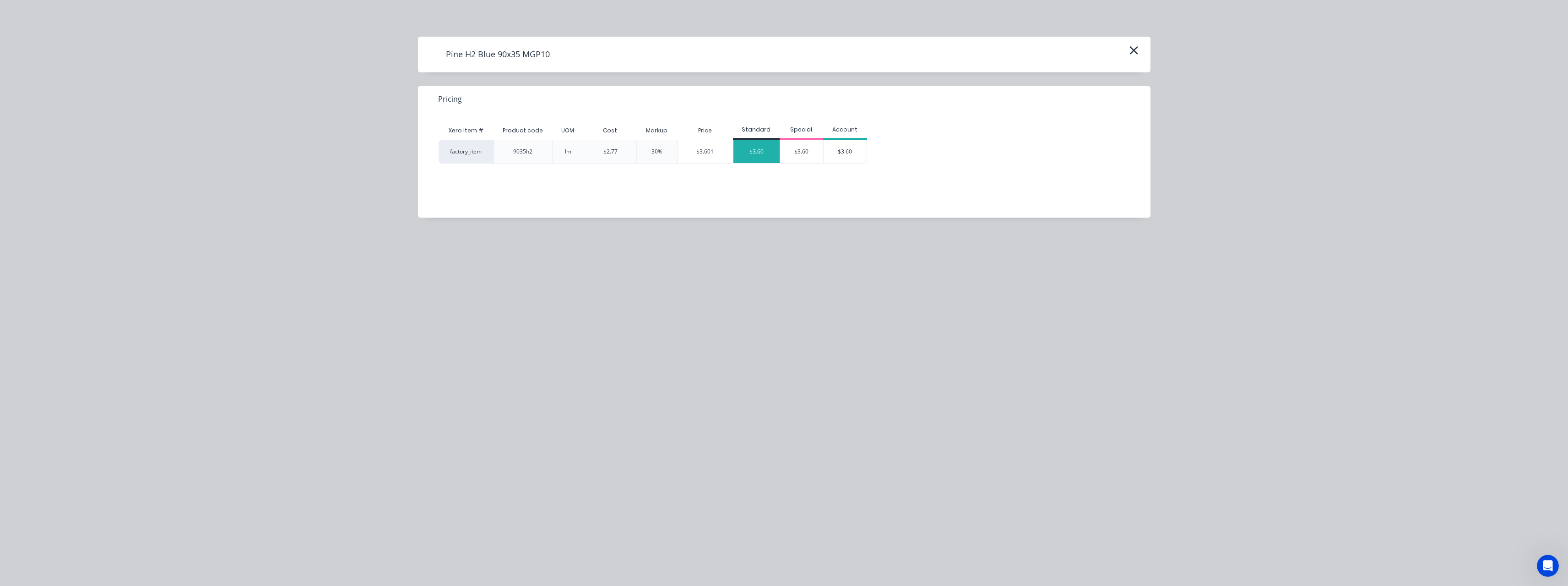
click at [763, 160] on div "$3.60" at bounding box center [757, 151] width 46 height 23
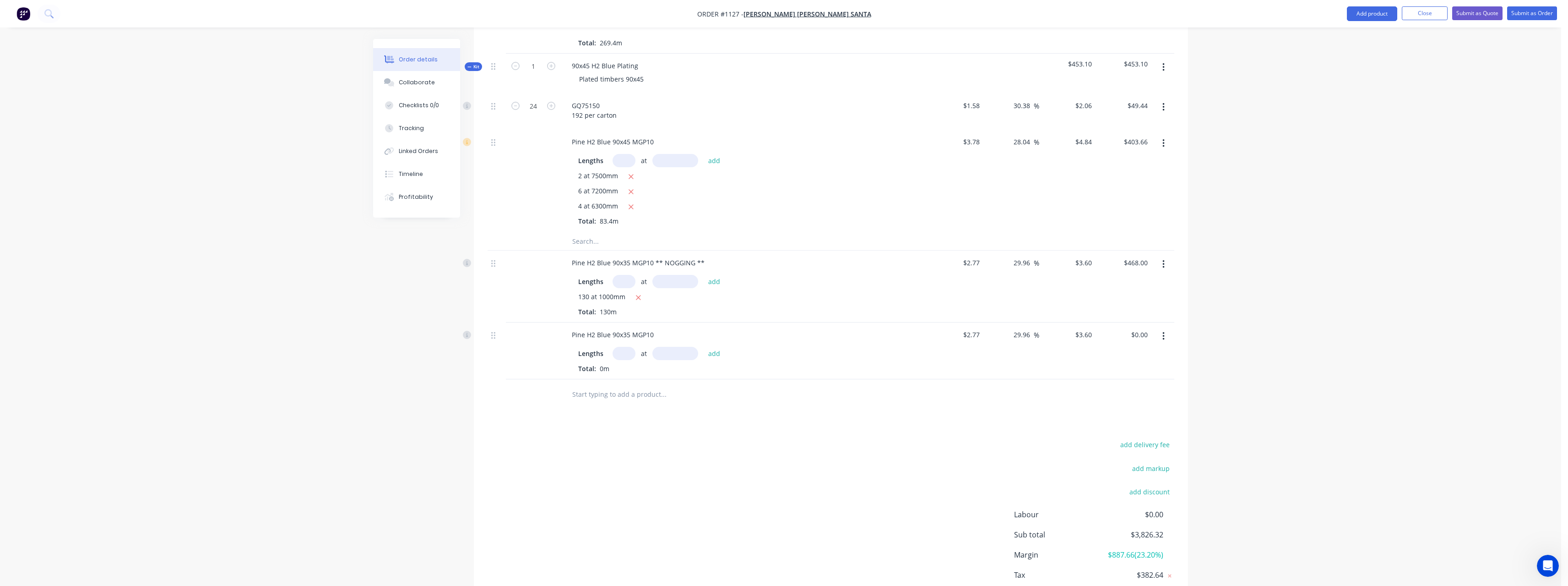
click at [629, 351] on input "text" at bounding box center [624, 354] width 23 height 13
type input "381"
type input "2700"
click at [704, 347] on button "add" at bounding box center [714, 353] width 22 height 13
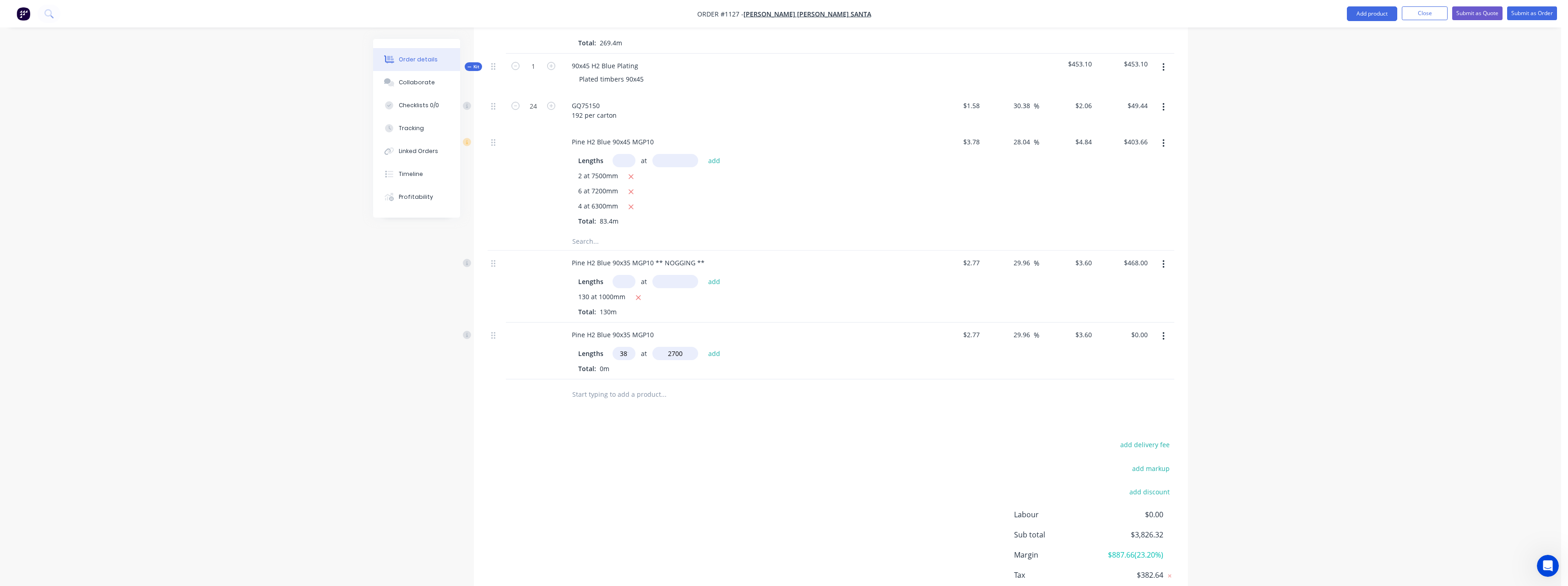
type input "$3,703.32"
type input "4"
type input "3600"
click at [704, 347] on button "add" at bounding box center [714, 353] width 22 height 13
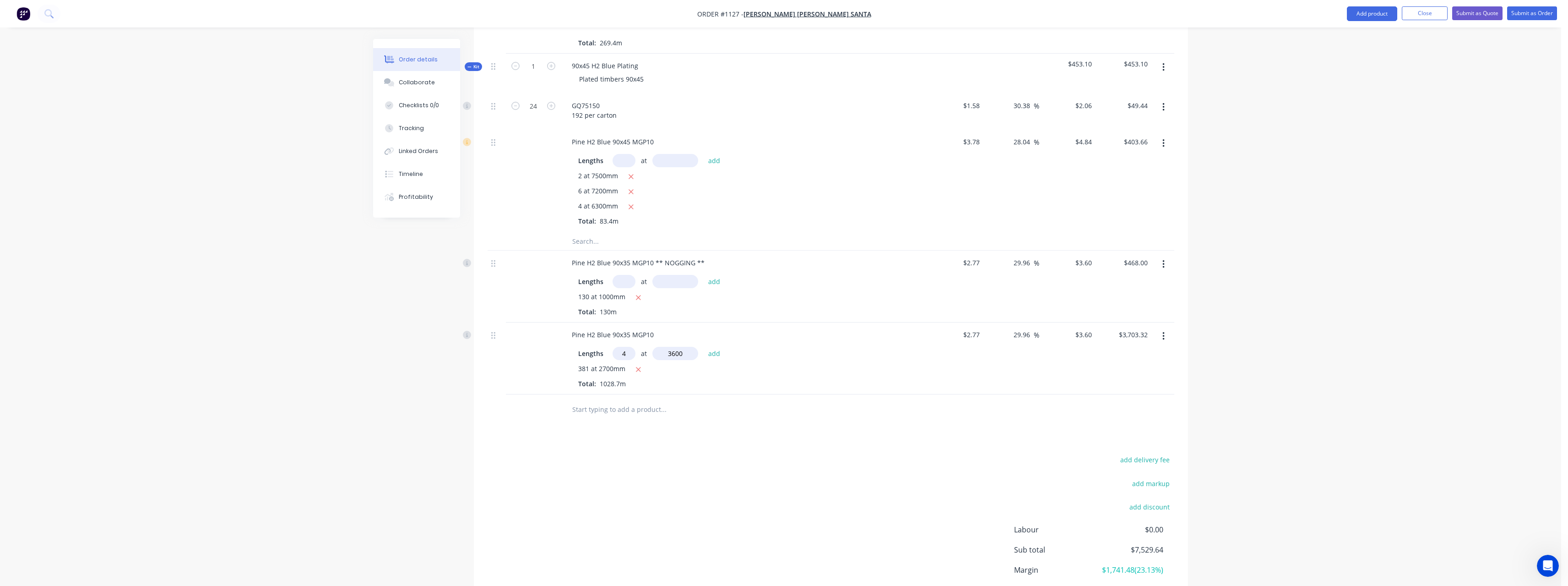
type input "$3,755.16"
type input "4"
type input "4800"
click at [704, 347] on button "add" at bounding box center [714, 353] width 22 height 13
type input "$3,824.28"
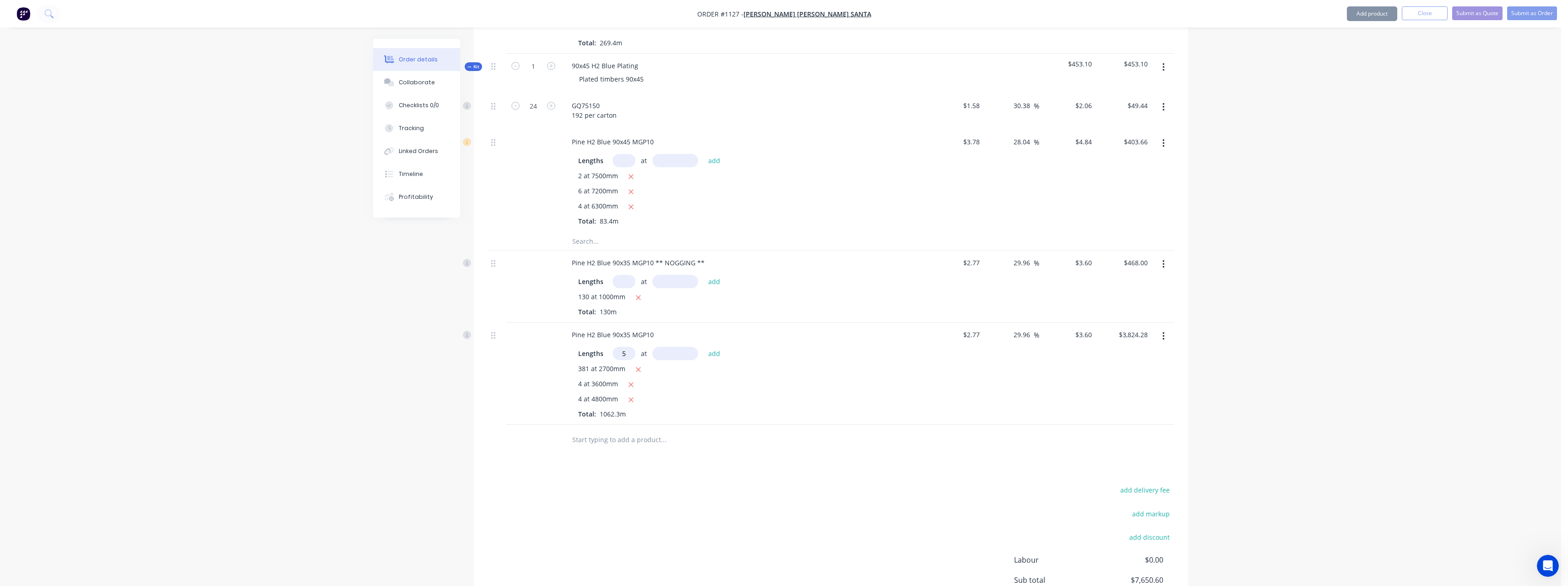
type input "5"
type input "6000"
click at [704, 347] on button "add" at bounding box center [714, 353] width 22 height 13
type input "$3,932.28"
click at [642, 460] on input "text" at bounding box center [663, 454] width 183 height 19
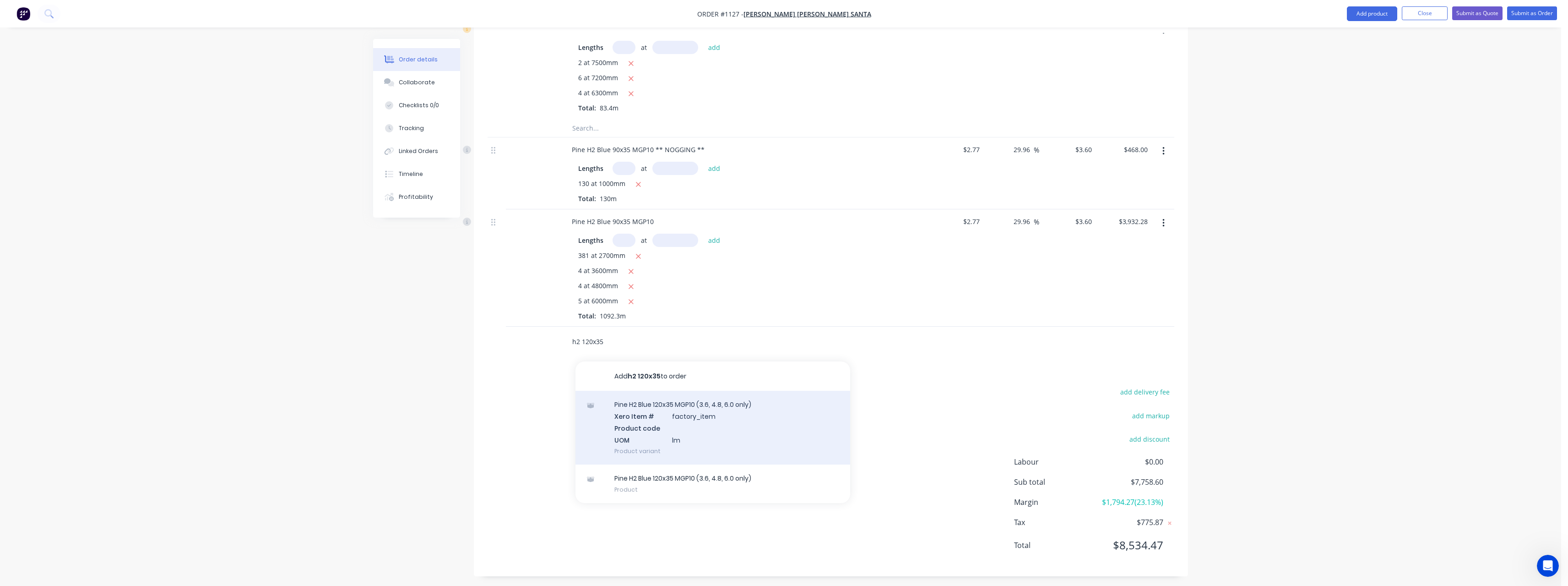
scroll to position [789, 0]
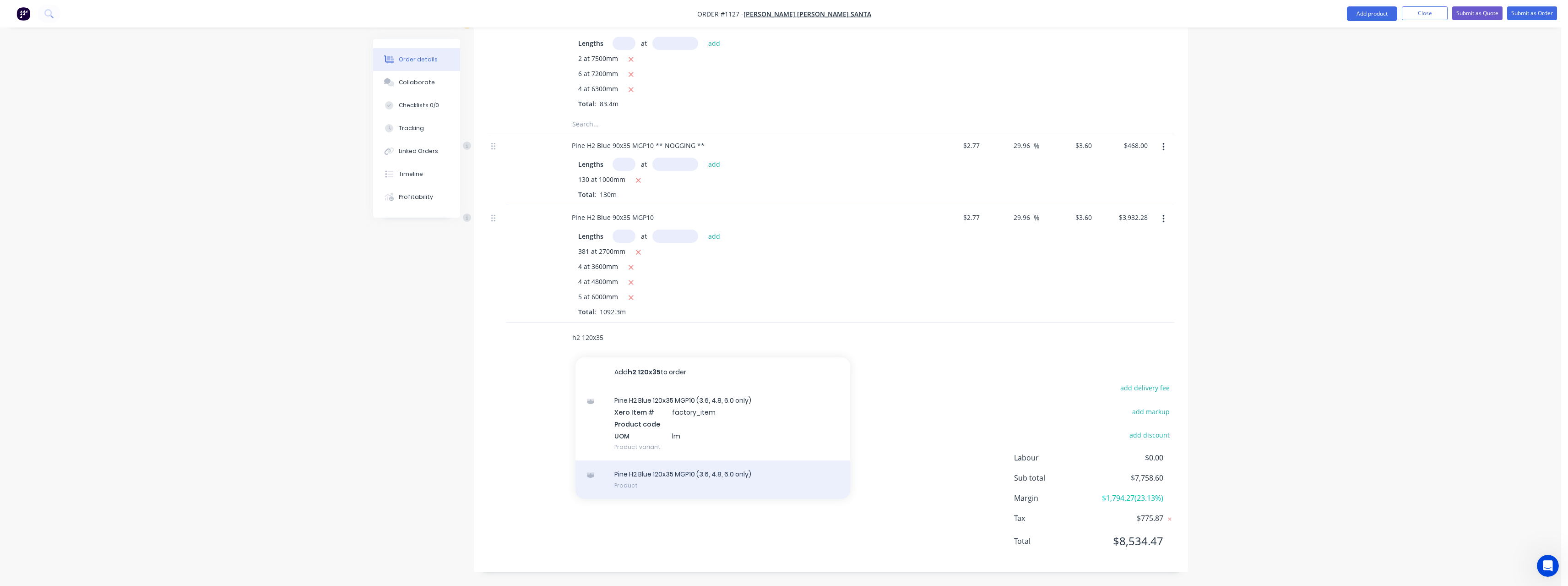
type input "h2 120x35"
click at [705, 479] on div "Pine H2 Blue 120x35 MGP10 (3.6, 4.8, 6.0 only) Product" at bounding box center [713, 479] width 275 height 38
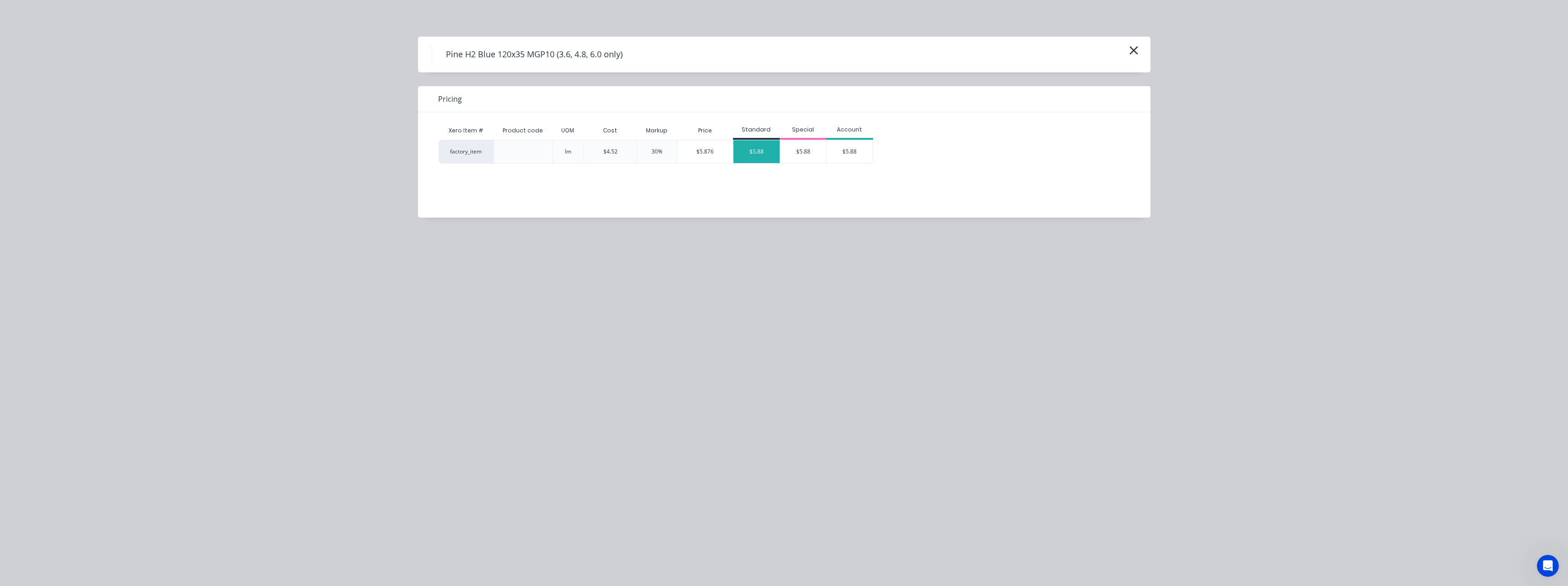
click at [760, 152] on div "$5.88" at bounding box center [757, 151] width 46 height 23
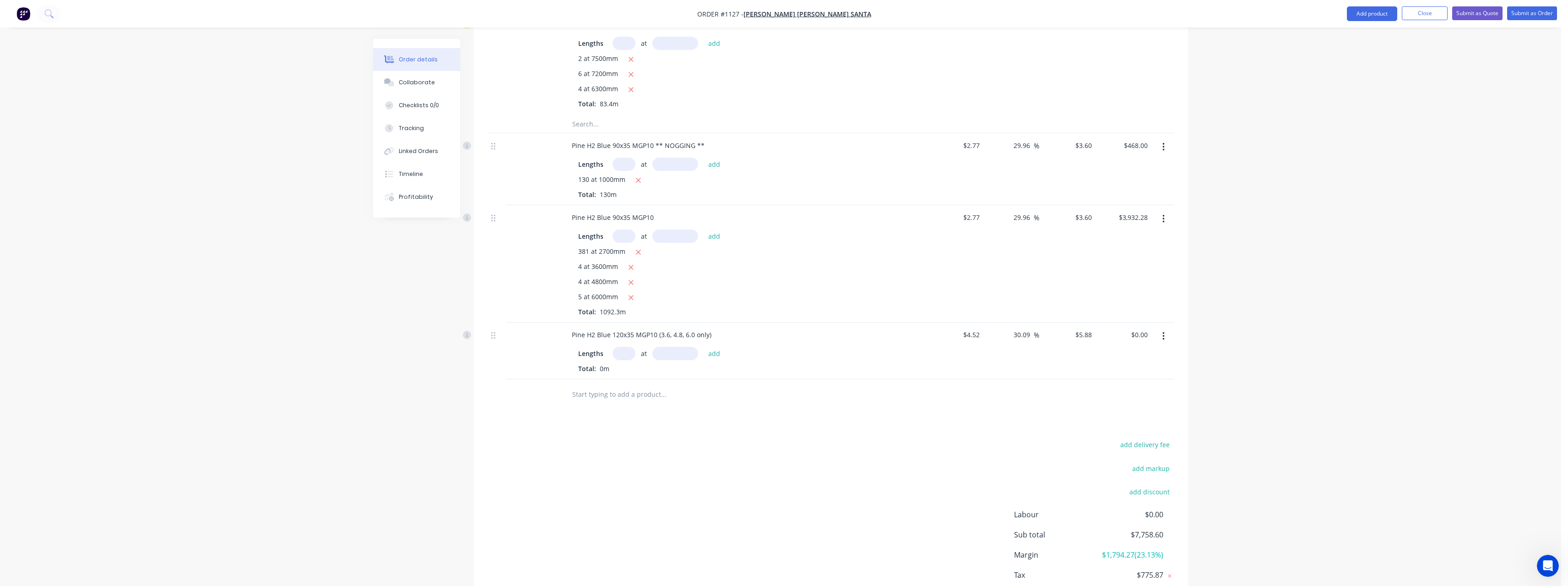
click at [622, 357] on input "text" at bounding box center [624, 354] width 23 height 13
type input "1"
type input "4800"
click at [704, 347] on button "add" at bounding box center [714, 353] width 22 height 13
type input "$28.22"
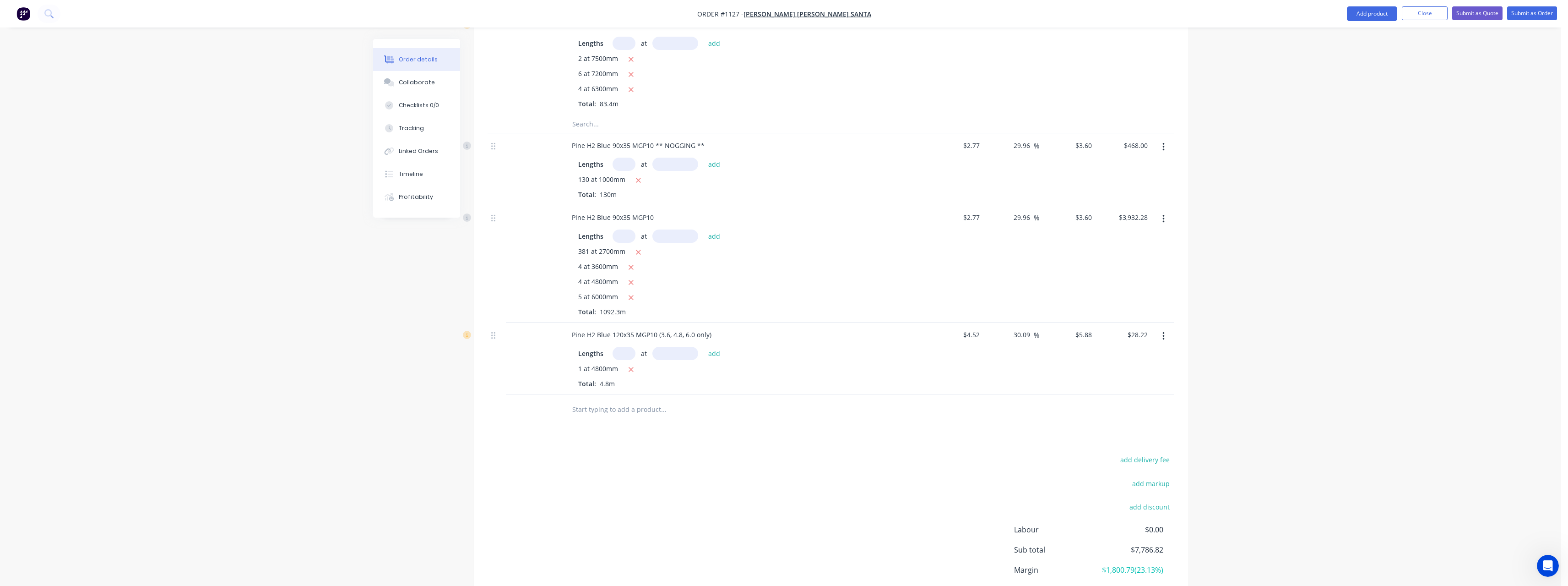
click at [630, 415] on input "text" at bounding box center [663, 409] width 183 height 19
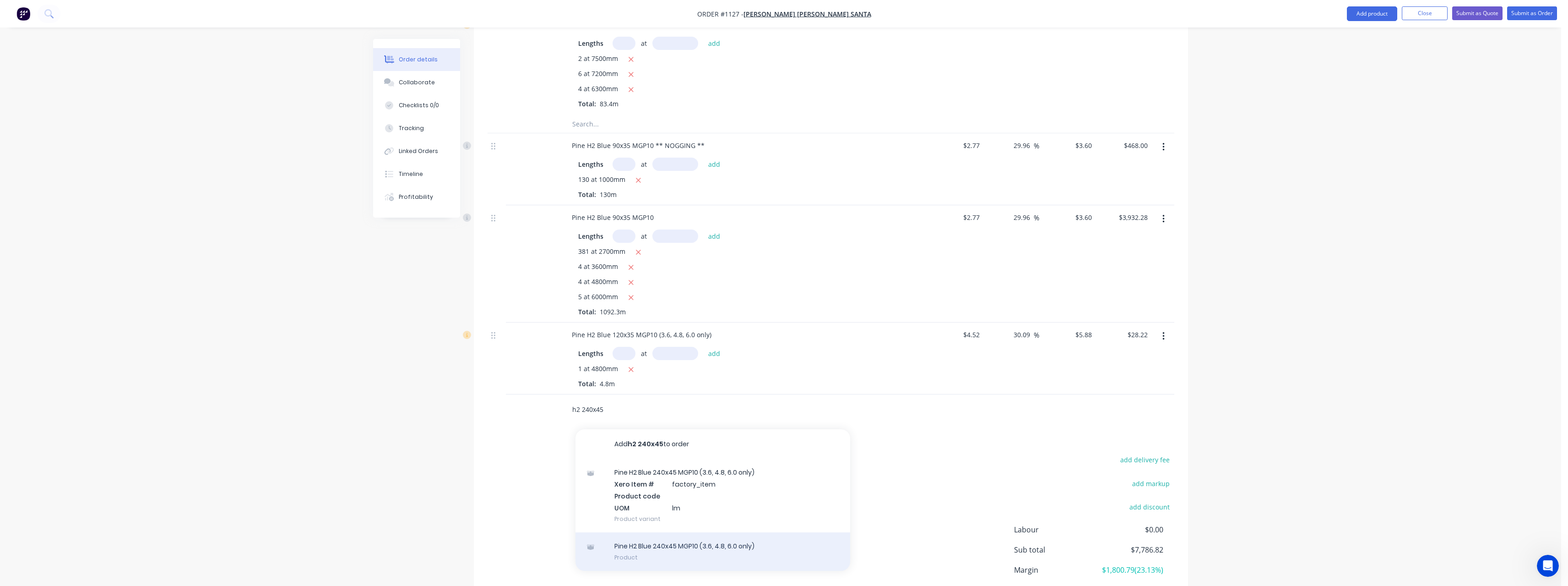
type input "h2 240x45"
click at [711, 548] on div "Pine H2 Blue 240x45 MGP10 (3.6, 4.8, 6.0 only) Product" at bounding box center [713, 551] width 275 height 38
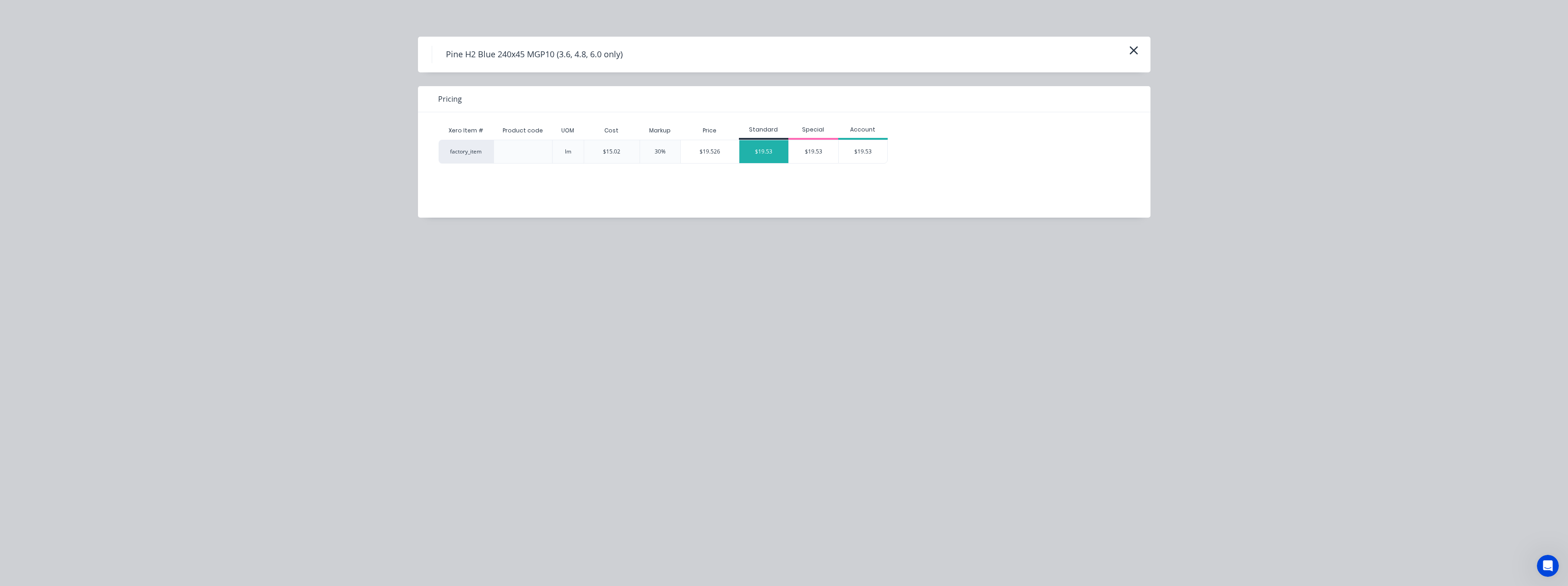
click at [757, 156] on div "$19.53" at bounding box center [764, 151] width 49 height 23
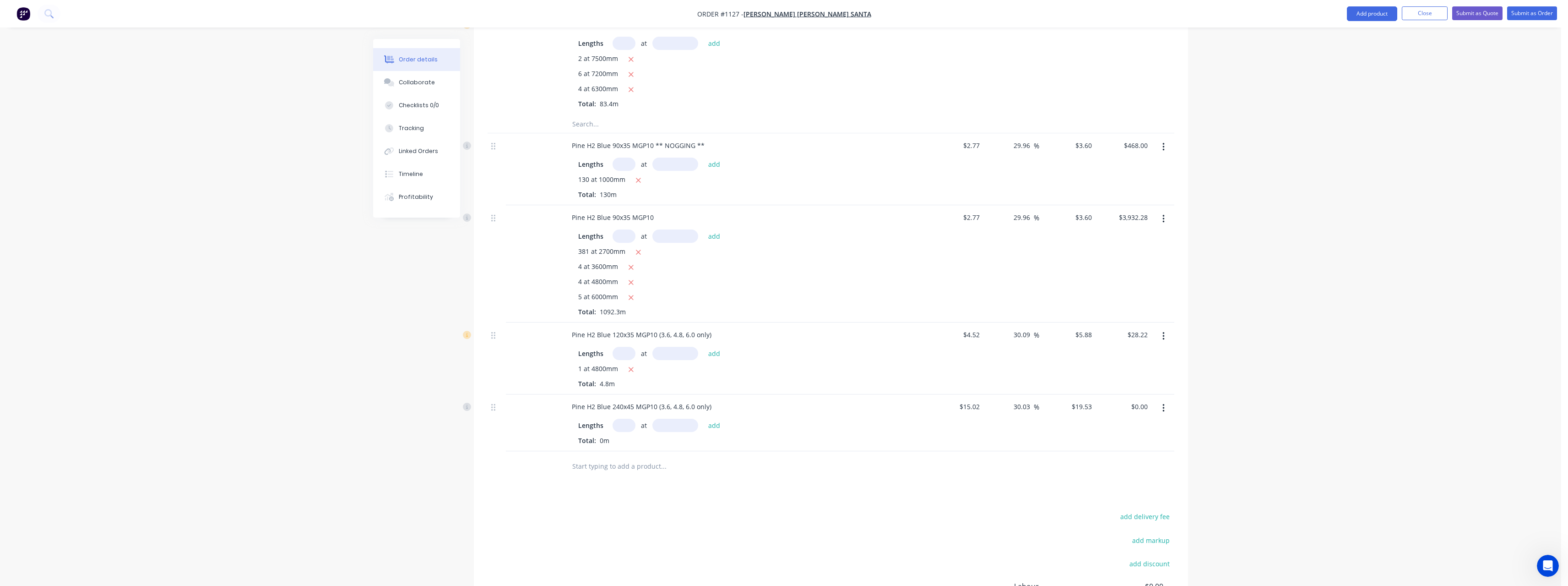
click at [623, 428] on input "text" at bounding box center [624, 425] width 23 height 13
type input "6"
type input "6000"
click at [704, 419] on button "add" at bounding box center [714, 425] width 22 height 13
type input "$703.08"
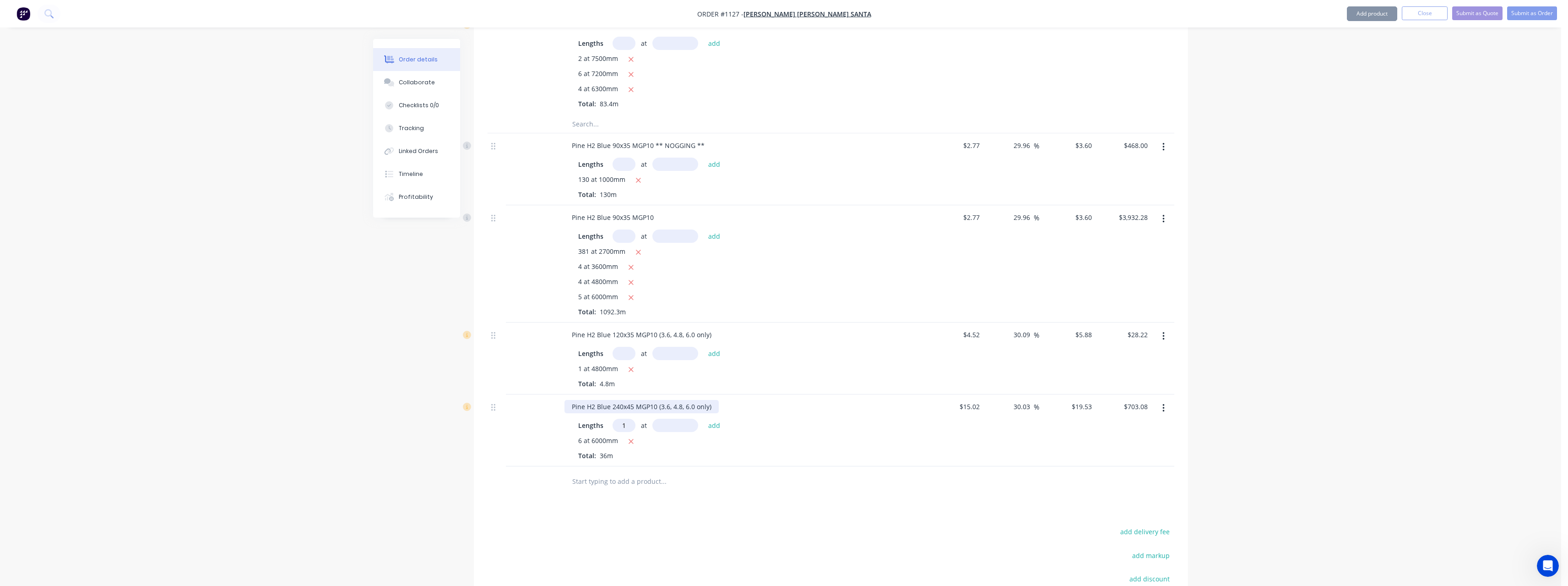
type input "1"
type input "4800"
click at [704, 419] on button "add" at bounding box center [714, 425] width 22 height 13
type input "$796.82"
click at [619, 497] on input "text" at bounding box center [663, 496] width 183 height 19
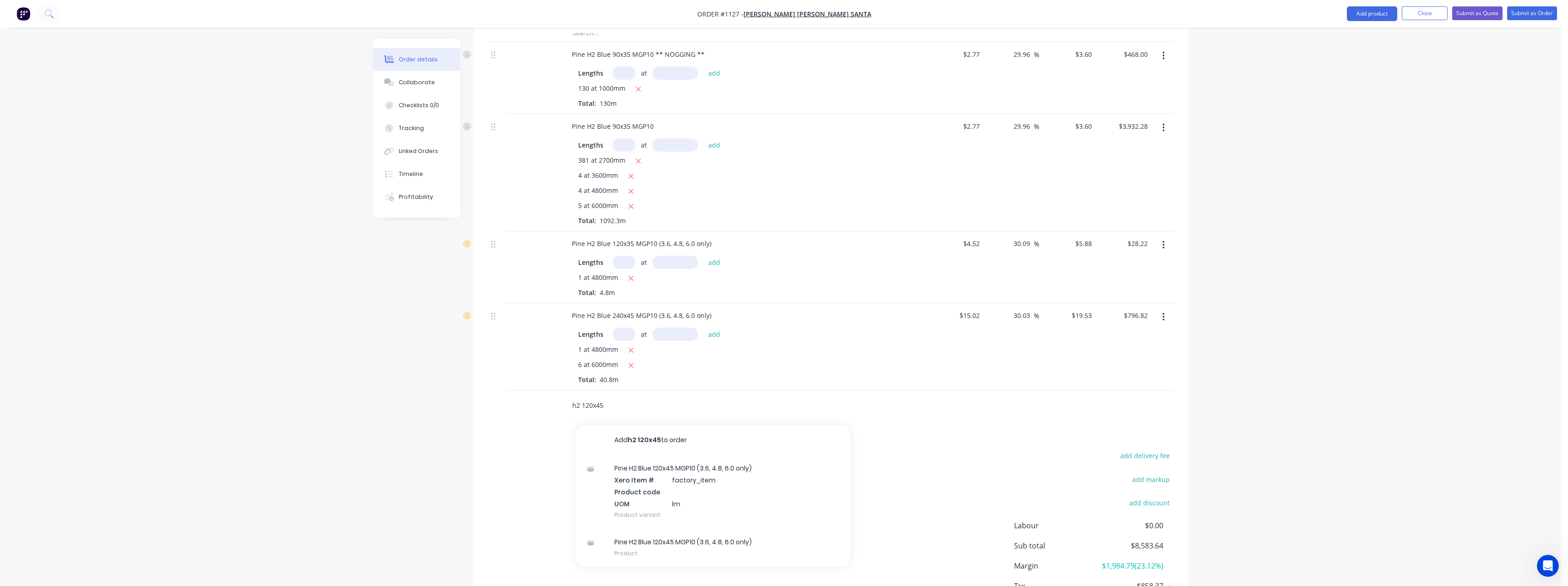
scroll to position [926, 0]
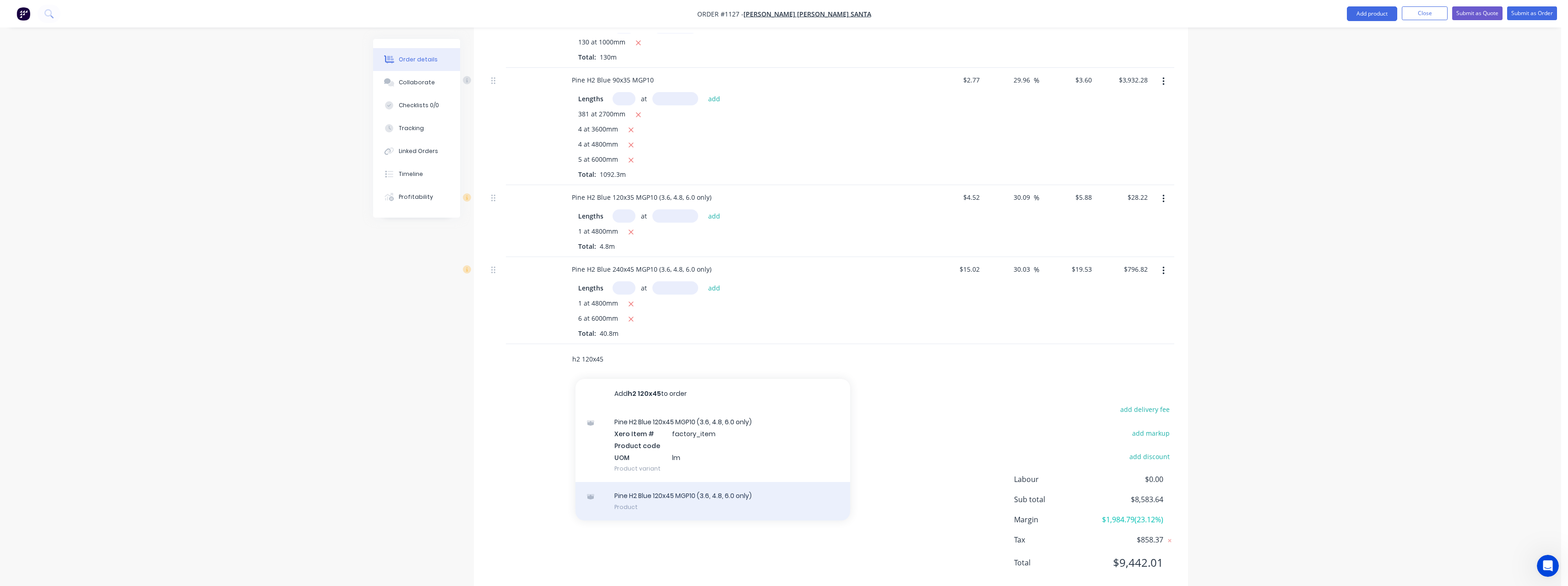
type input "h2 120x45"
click at [705, 493] on div "Pine H2 Blue 120x45 MGP10 (3.6, 4.8, 6.0 only) Product" at bounding box center [713, 501] width 275 height 38
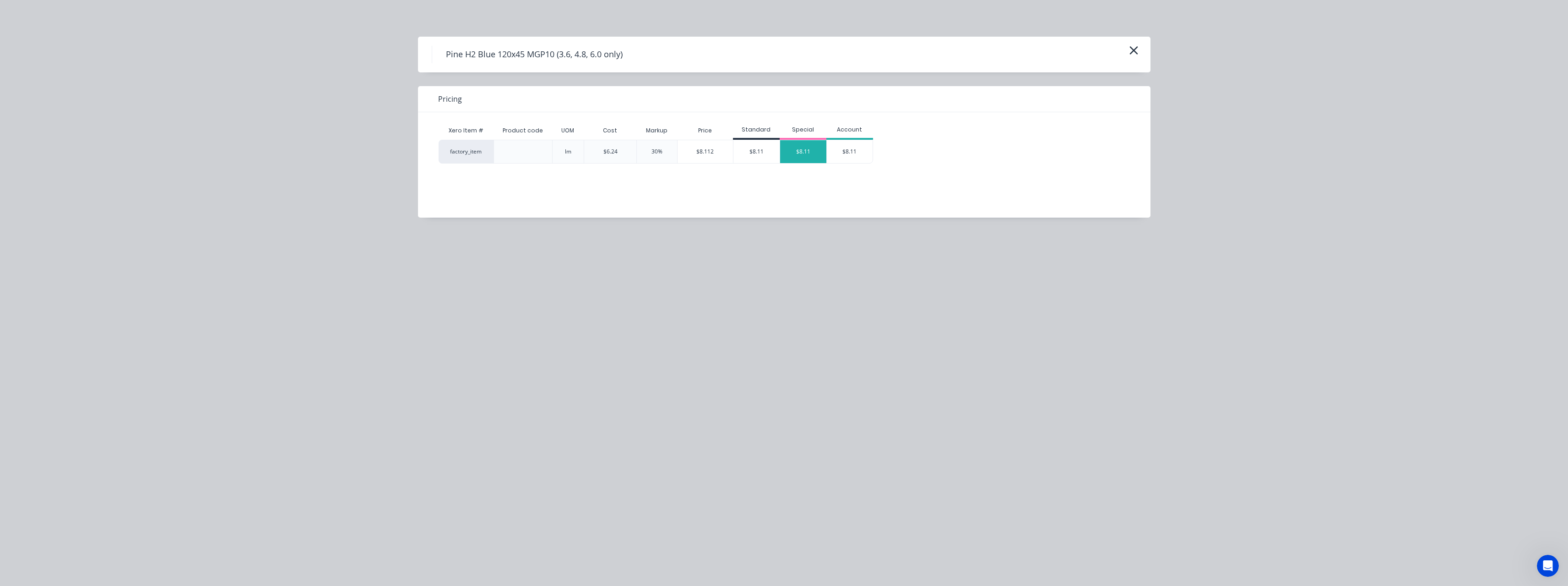
click at [799, 146] on div "$8.11" at bounding box center [803, 151] width 46 height 23
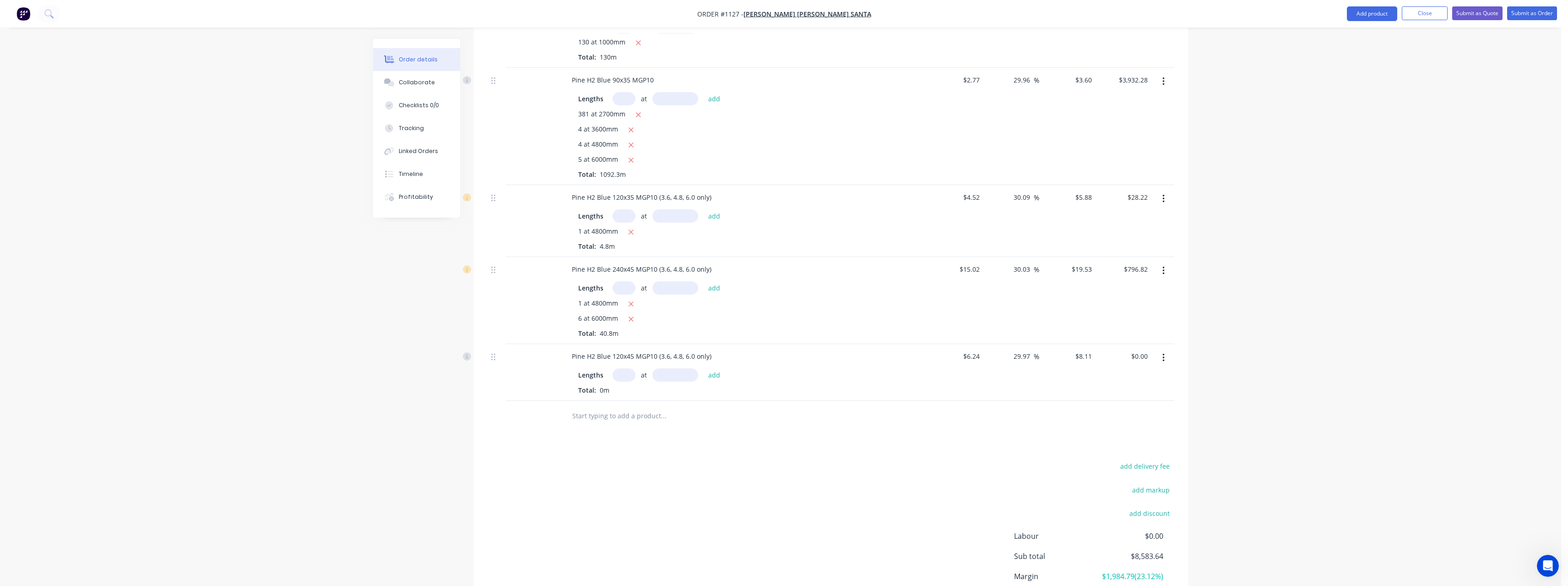
click at [625, 376] on input "text" at bounding box center [624, 375] width 23 height 13
type input "2"
type input "3600"
click at [704, 368] on button "add" at bounding box center [714, 374] width 22 height 13
type input "$58.39"
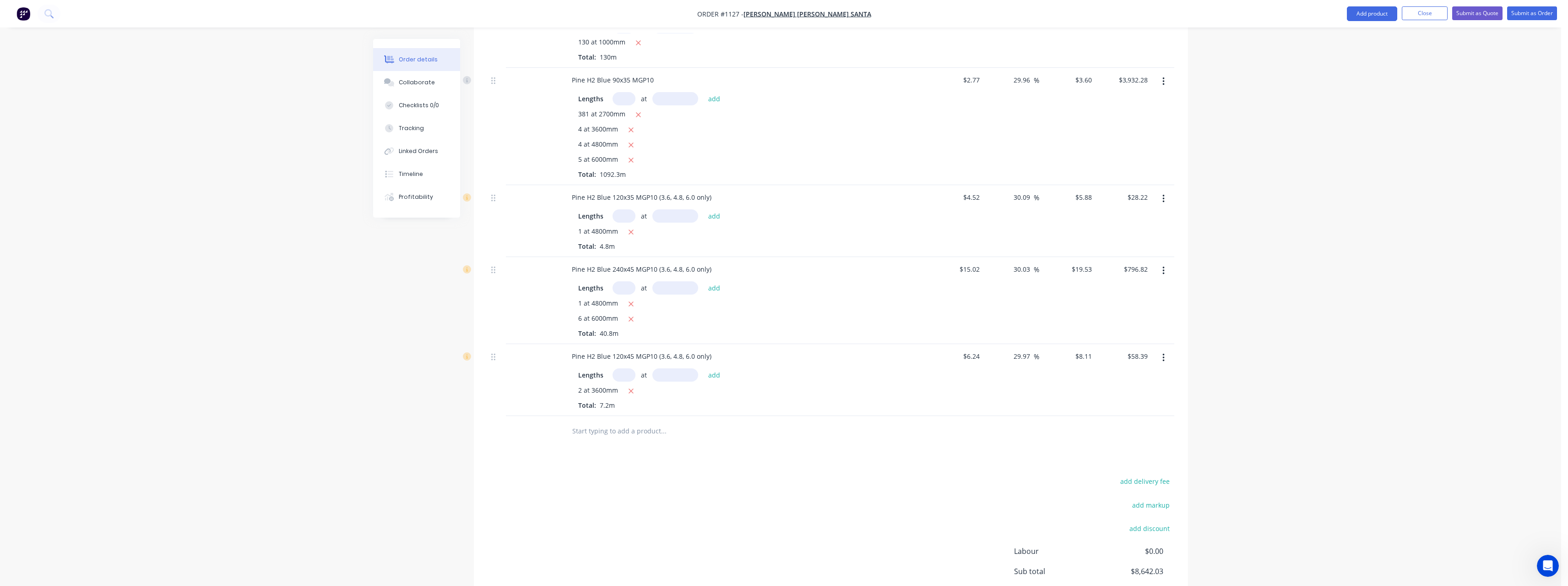
click at [615, 429] on input "text" at bounding box center [663, 431] width 183 height 19
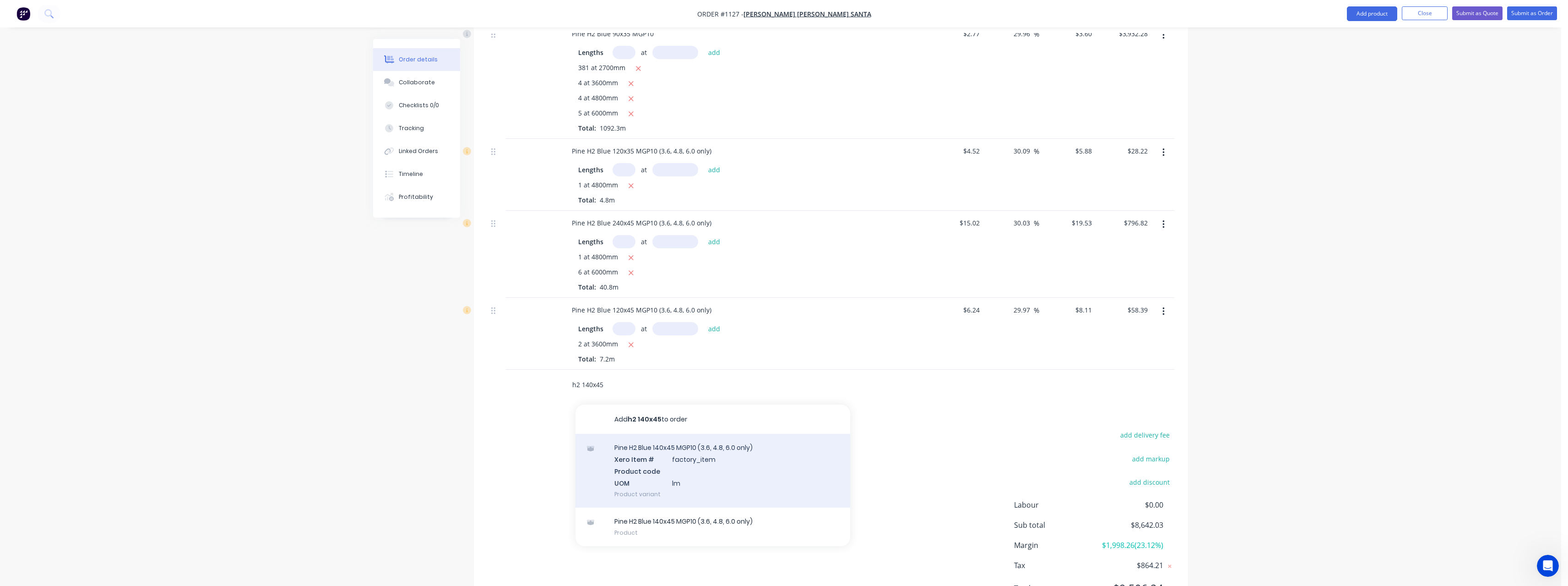
scroll to position [1017, 0]
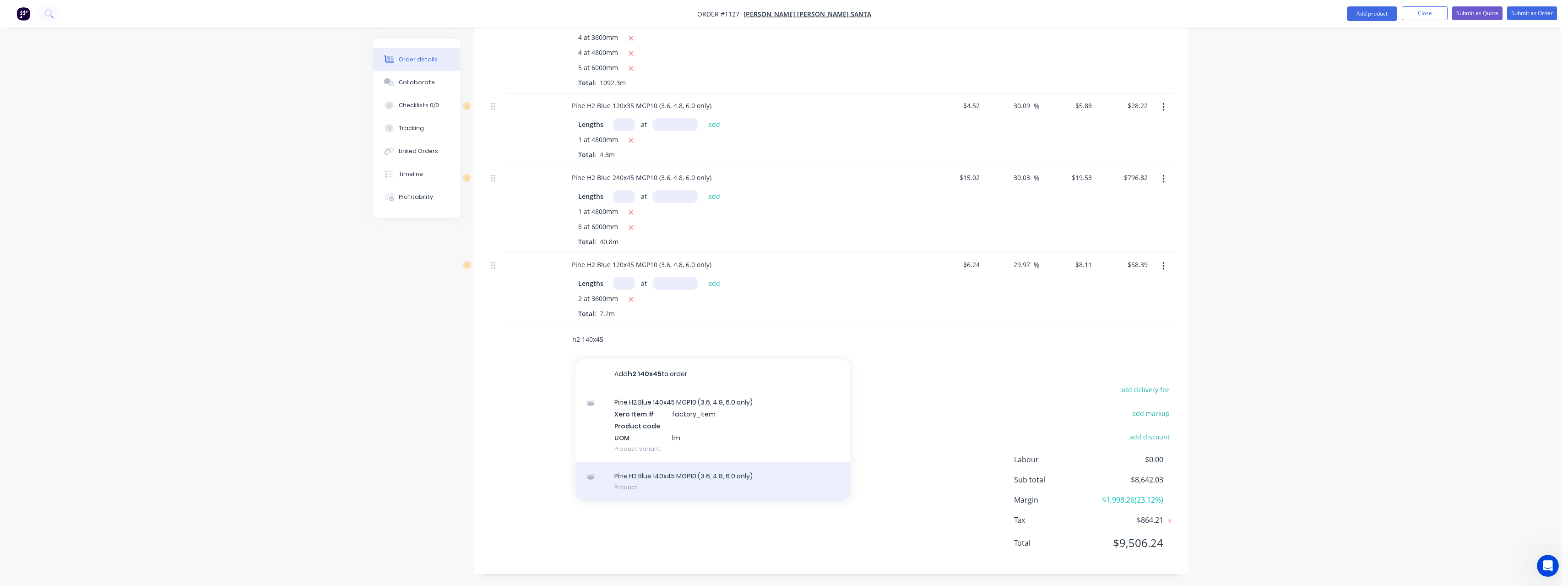
type input "h2 140x45"
click at [706, 478] on div "Pine H2 Blue 140x45 MGP10 (3.6, 4.8, 6.0 only) Product" at bounding box center [713, 481] width 275 height 38
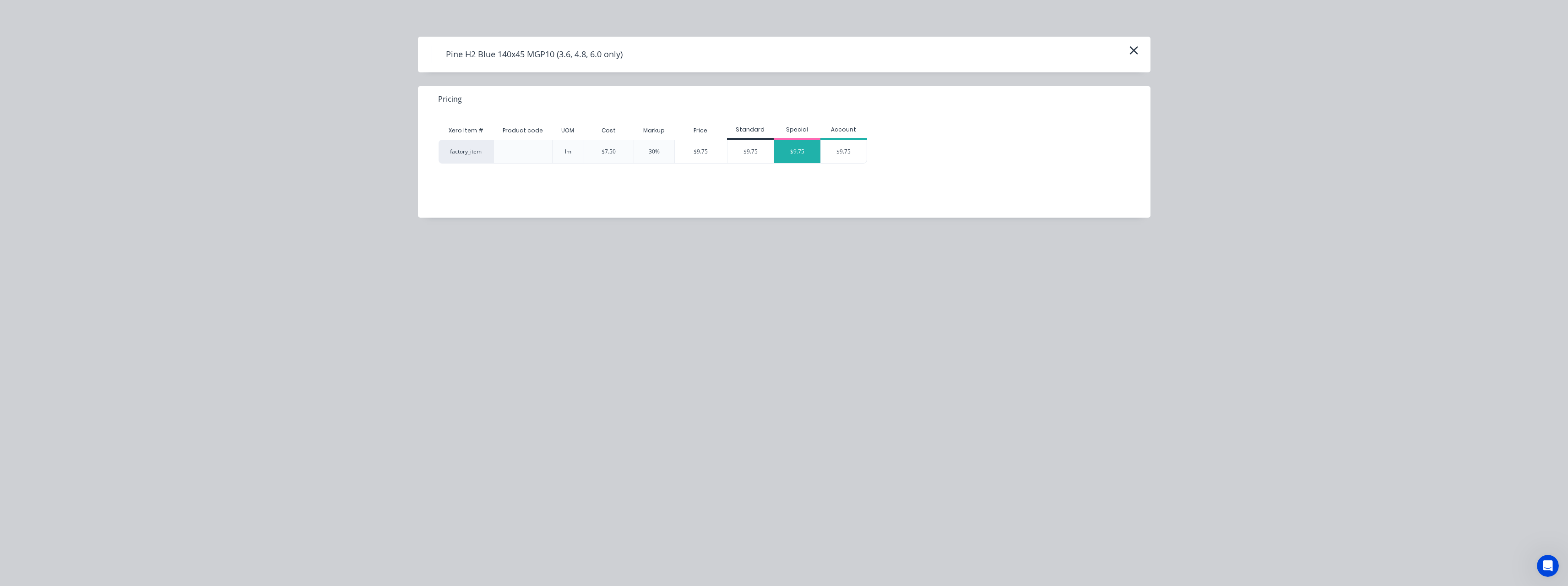
click at [800, 156] on div "$9.75" at bounding box center [797, 151] width 46 height 23
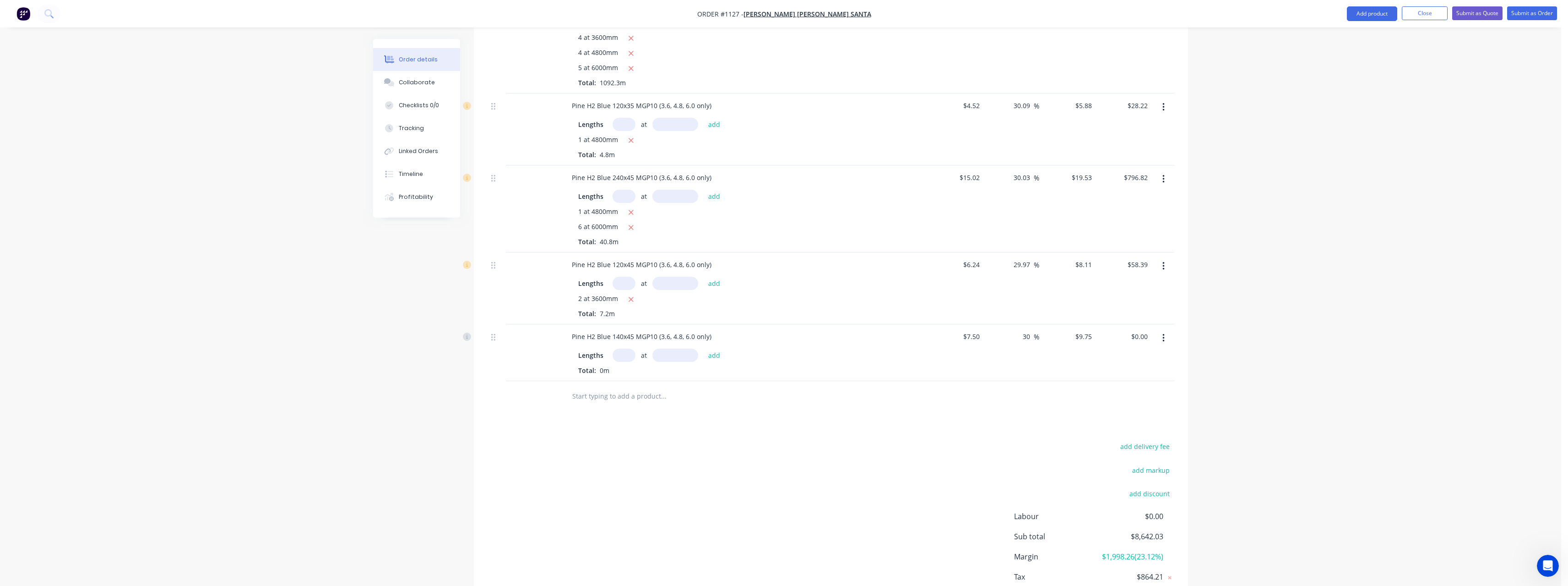
click at [622, 362] on input "text" at bounding box center [624, 355] width 23 height 13
type input "1"
type input "3600"
click at [704, 349] on button "add" at bounding box center [714, 355] width 22 height 13
type input "$35.10"
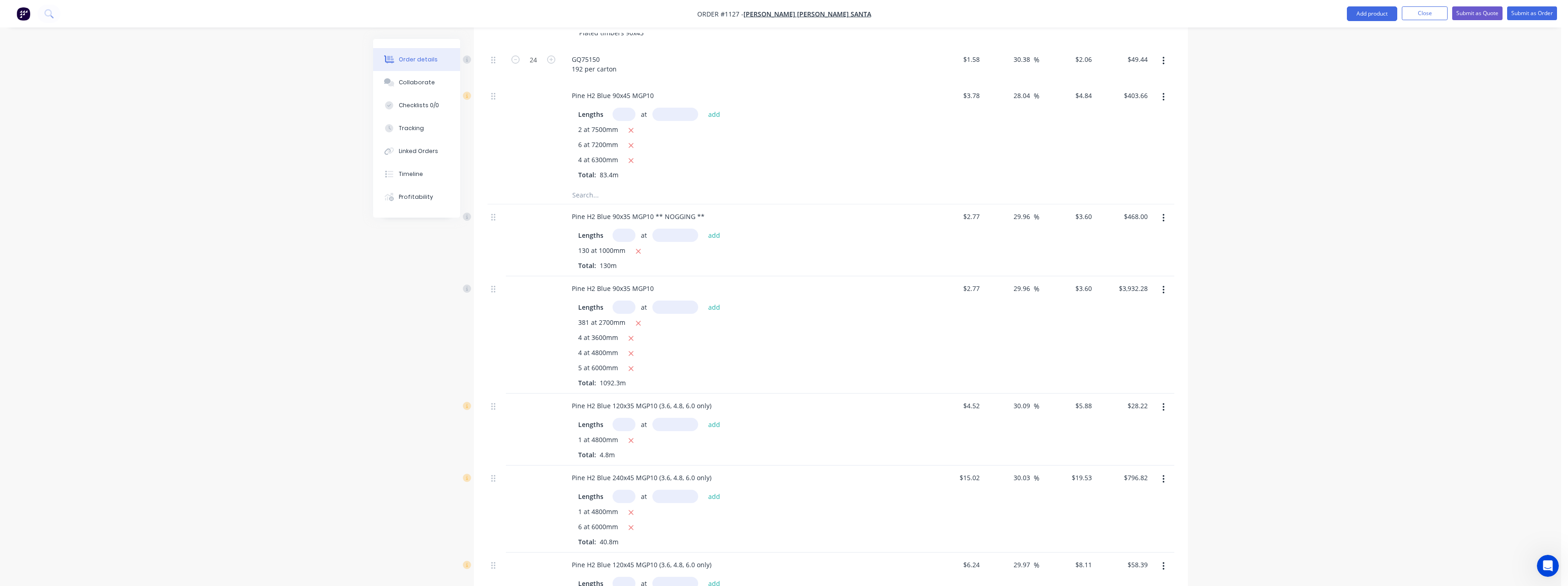
scroll to position [697, 0]
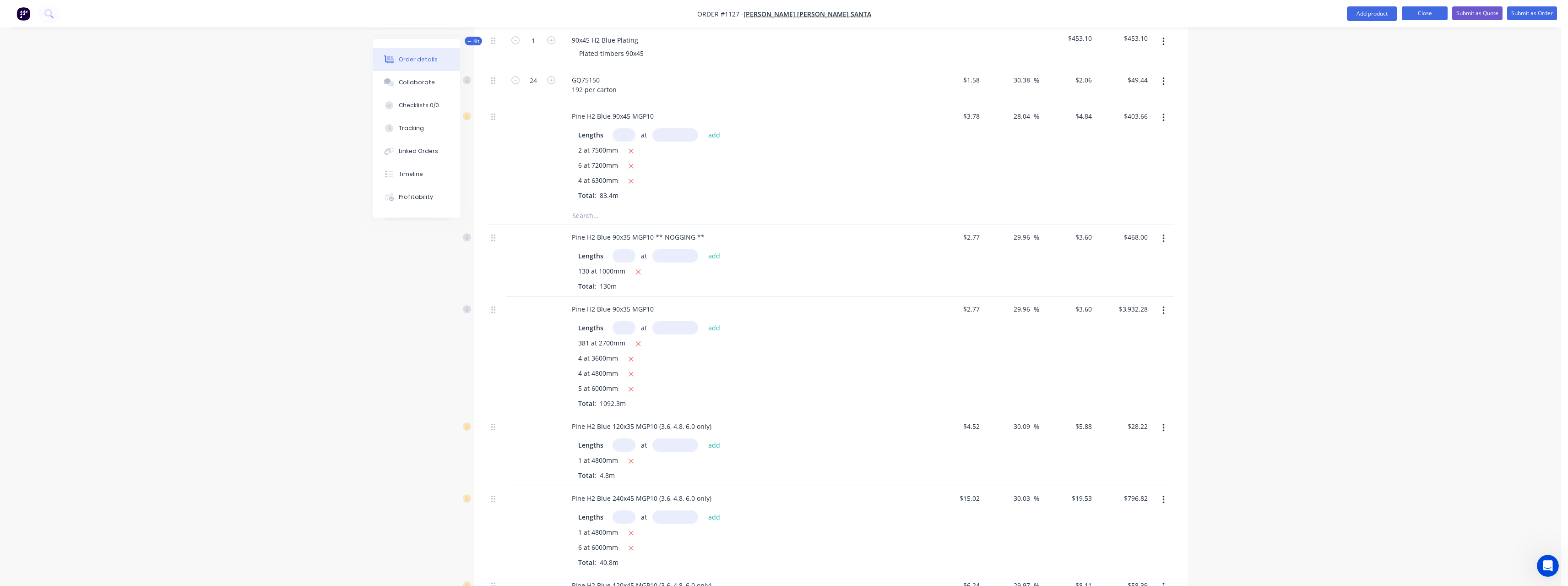
click at [1425, 10] on button "Close" at bounding box center [1424, 13] width 46 height 13
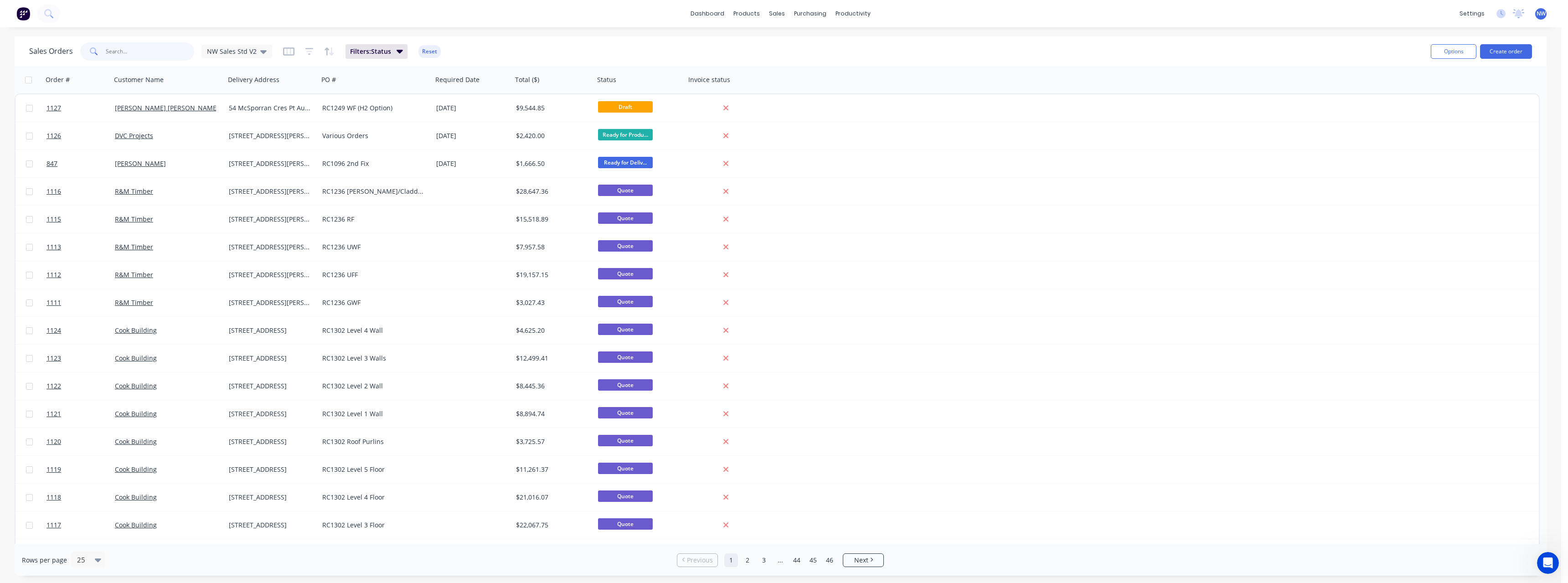
click at [138, 54] on input "text" at bounding box center [150, 51] width 89 height 19
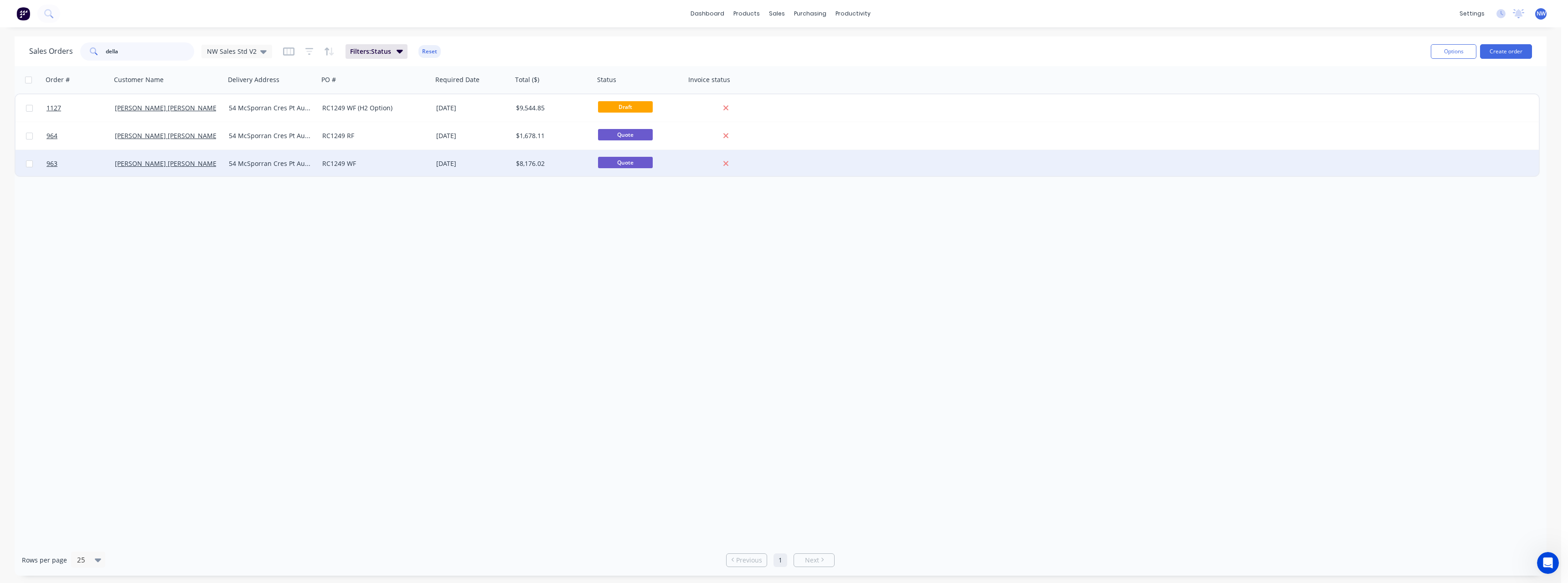
type input "della"
click at [351, 161] on div "RC1249 WF" at bounding box center [373, 164] width 101 height 9
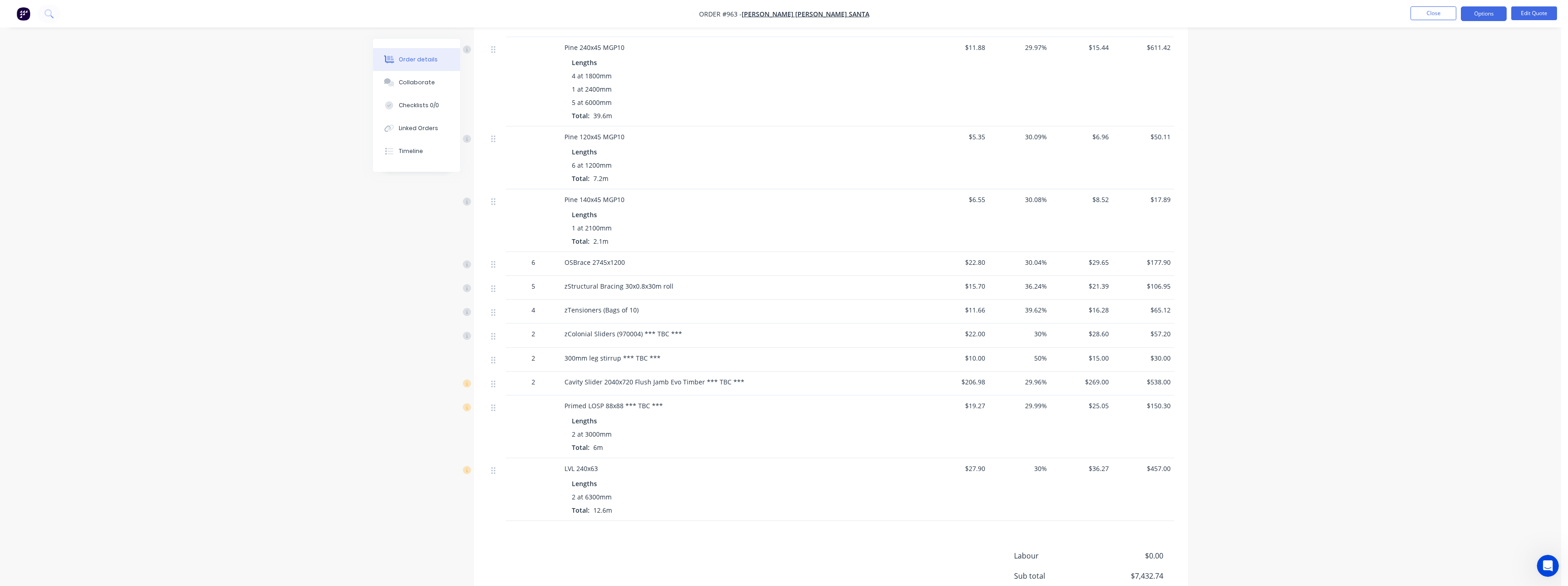
scroll to position [779, 0]
click at [1427, 13] on button "Close" at bounding box center [1433, 13] width 46 height 13
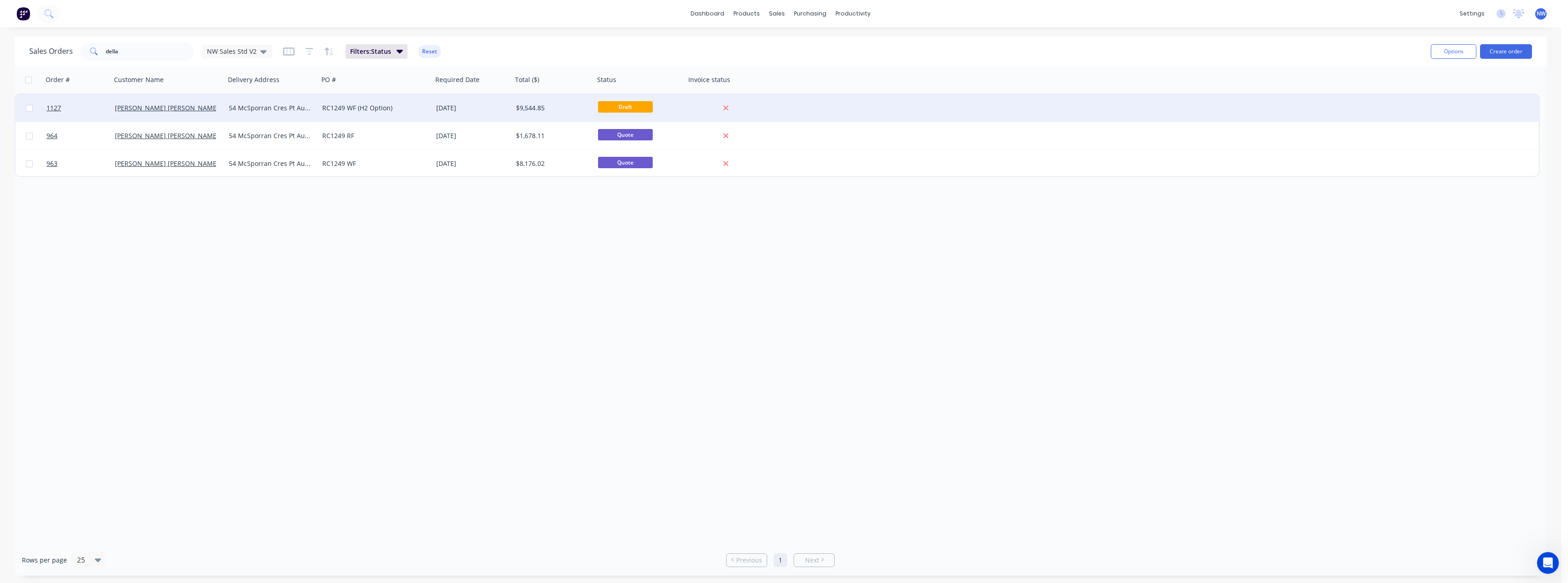
click at [282, 114] on div "54 McSporran Cres Pt Augusta" at bounding box center [272, 108] width 94 height 28
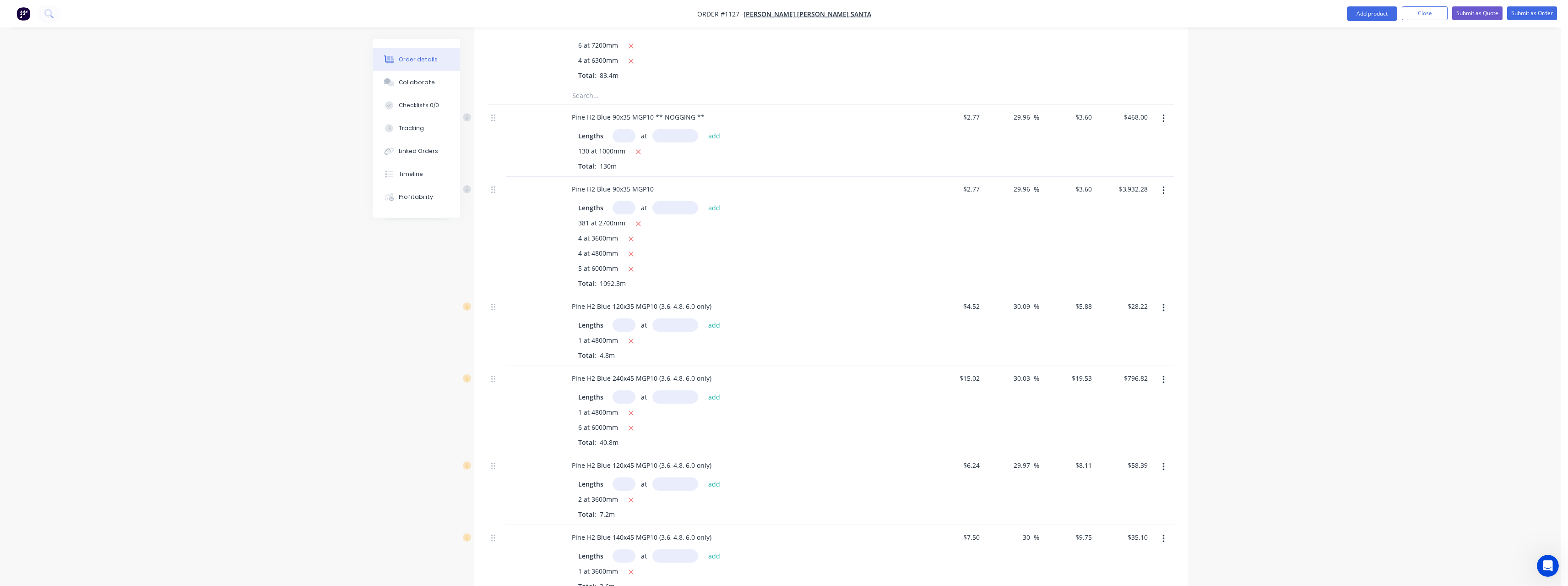
scroll to position [824, 0]
click at [1030, 301] on input "30.09" at bounding box center [1023, 299] width 21 height 13
type input "25"
type input "$5.65"
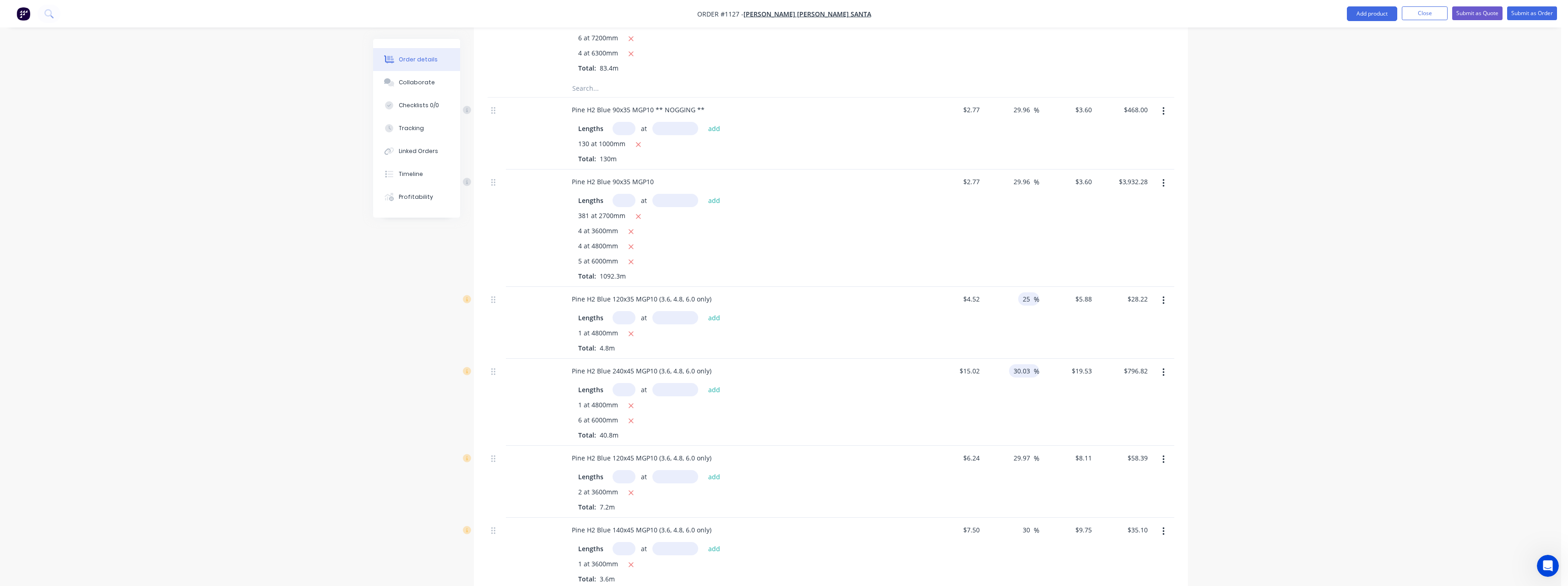
type input "$27.12"
click at [1031, 373] on input "30.03" at bounding box center [1023, 371] width 21 height 13
type input "25"
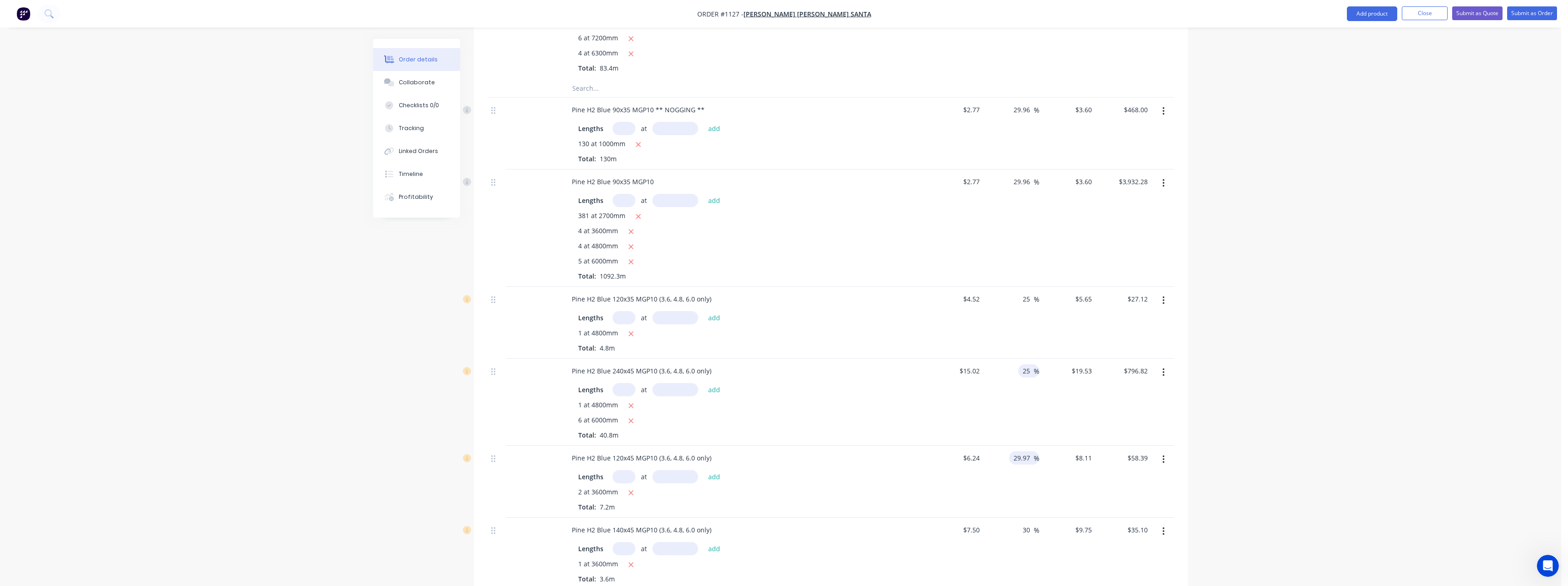
click at [1031, 456] on input "29.97" at bounding box center [1023, 458] width 21 height 13
type input "$18.775"
type input "$766.02"
click at [1031, 456] on input "29.97" at bounding box center [1023, 458] width 21 height 13
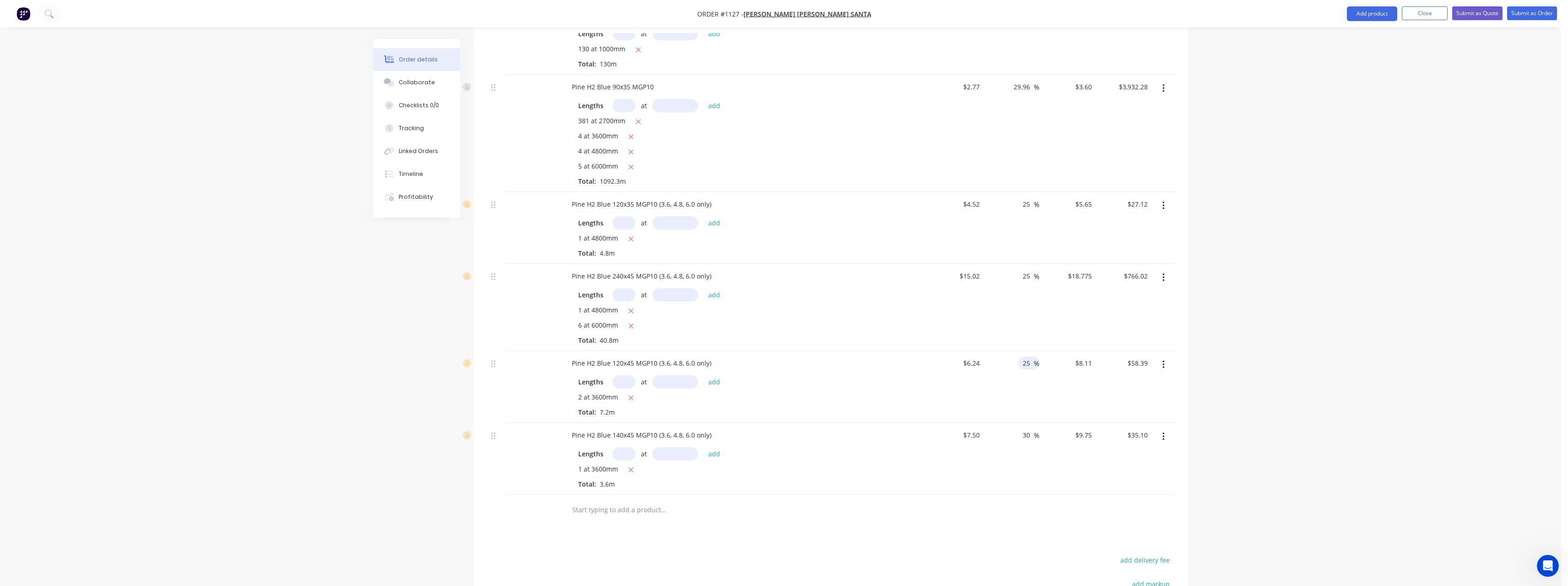
scroll to position [962, 0]
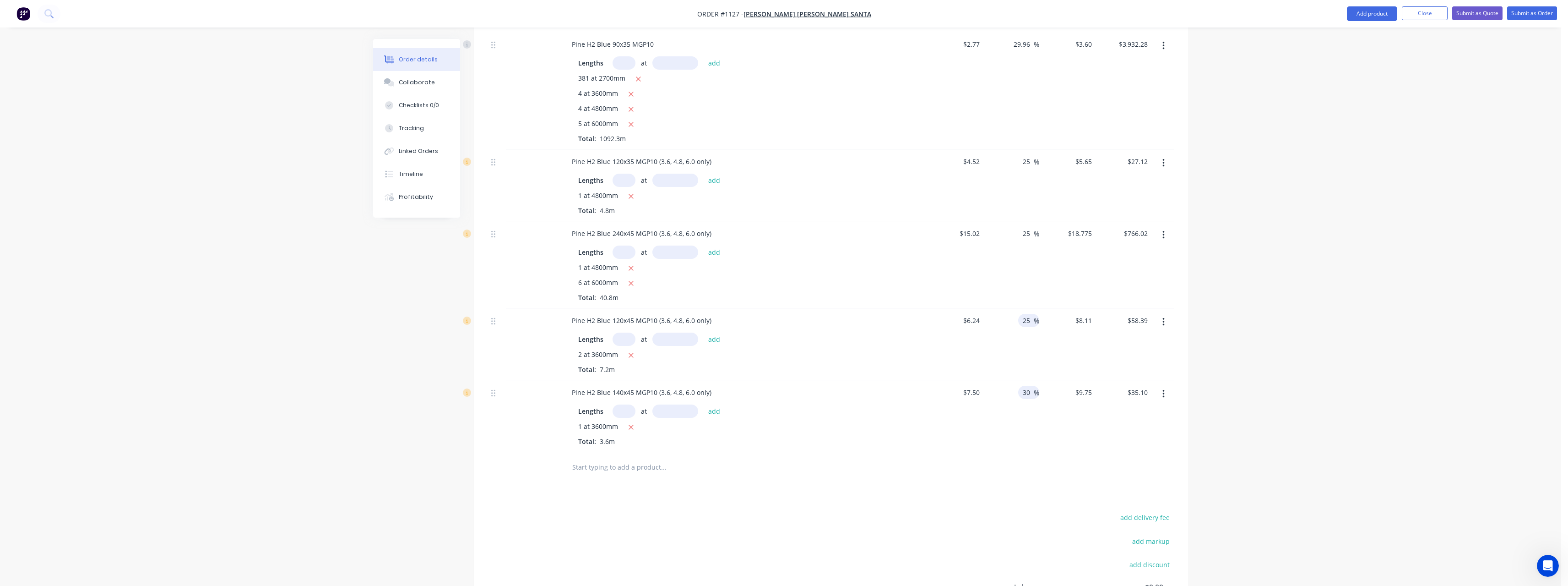
type input "25"
type input "$7.80"
type input "$56.16"
click at [1032, 394] on input "30" at bounding box center [1028, 392] width 12 height 13
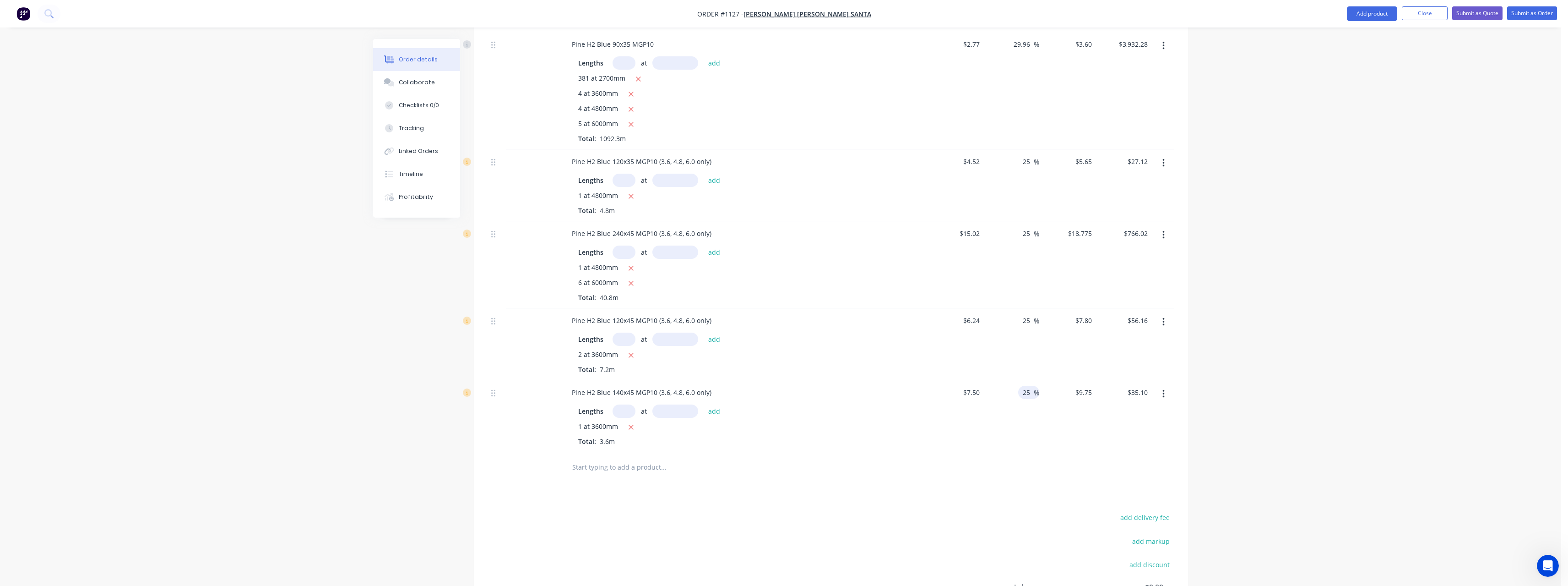
type input "25"
type input "$9.375"
type input "$33.75"
click at [921, 440] on div "Lengths at add 1 at 3600mm Total: 3.6m" at bounding box center [743, 423] width 359 height 46
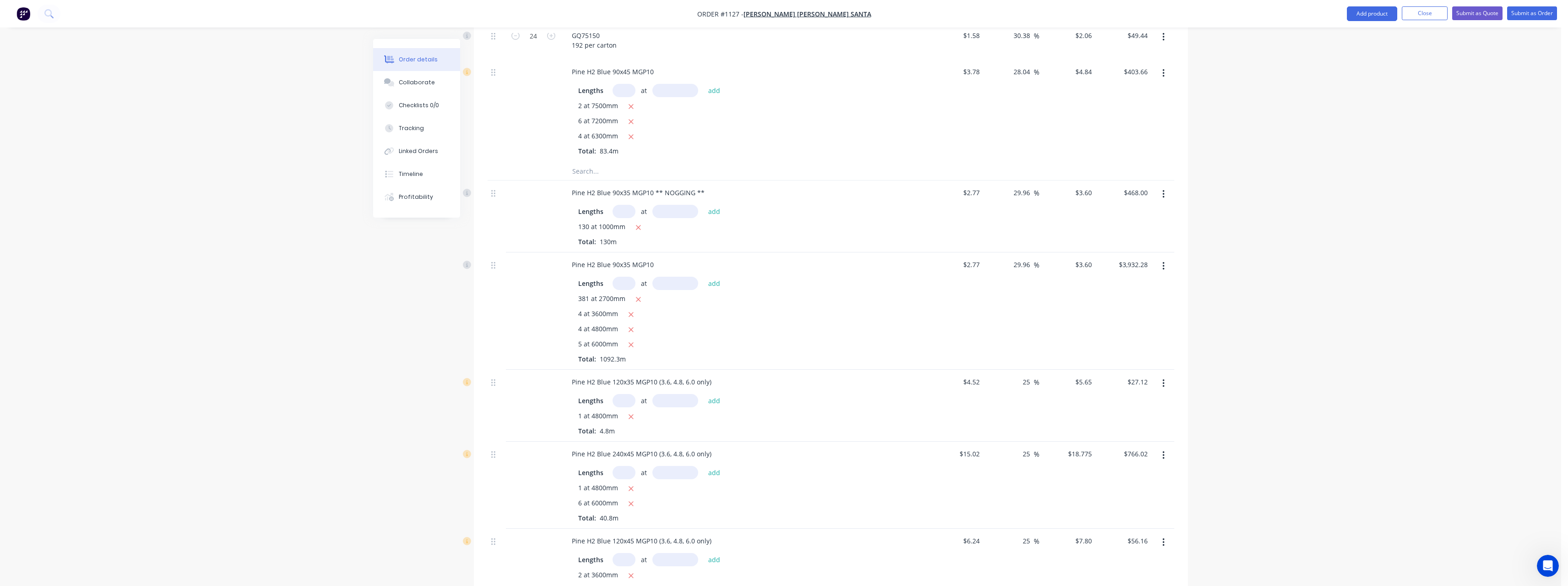
scroll to position [725, 0]
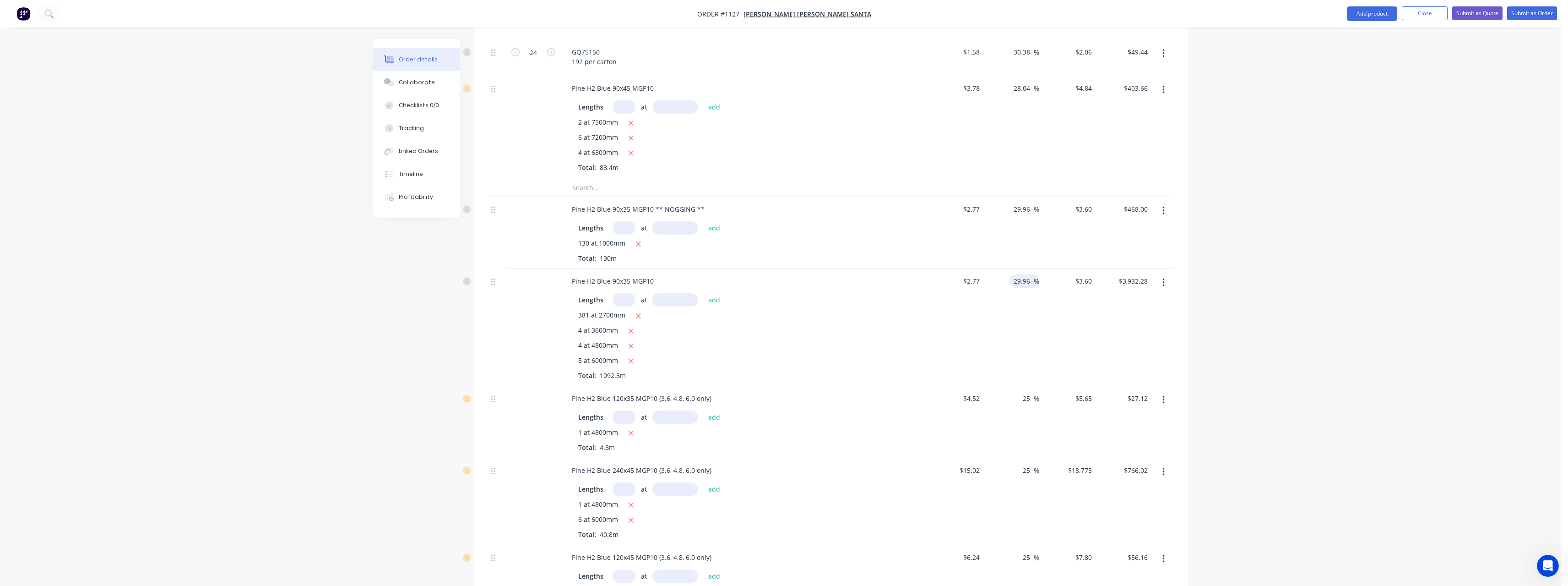
click at [1029, 281] on input "29.96" at bounding box center [1023, 281] width 21 height 13
type input "2"
type input "27"
type input "$3.5179"
type input "$3,842.60"
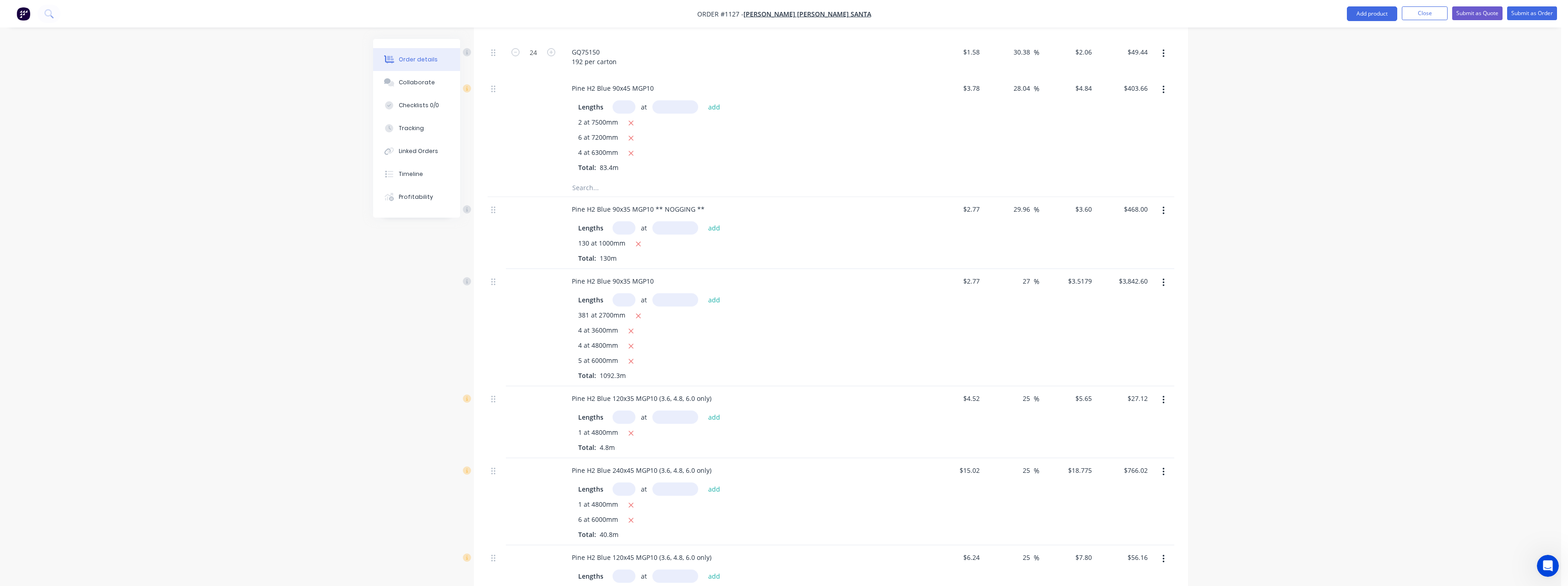
click at [802, 415] on div "Lengths at add" at bounding box center [744, 417] width 332 height 13
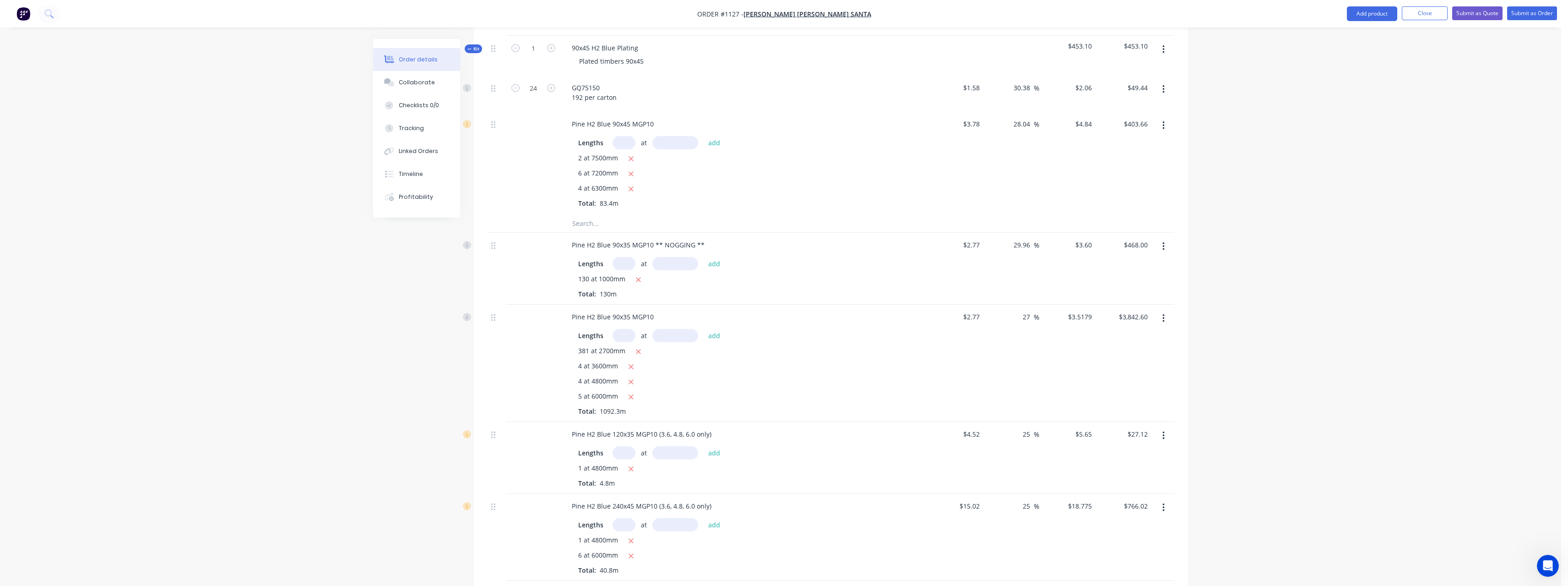
scroll to position [679, 0]
click at [1032, 253] on input "29.96" at bounding box center [1023, 255] width 21 height 13
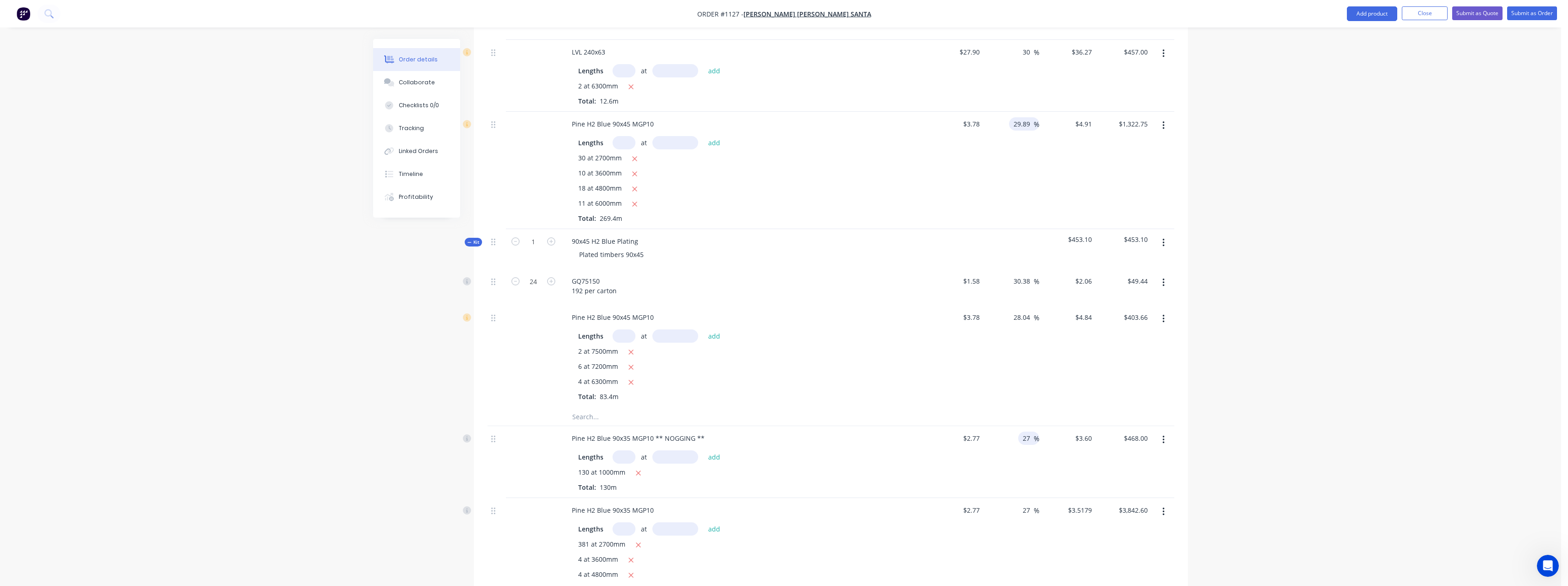
type input "27"
click at [1031, 123] on input "29.89" at bounding box center [1023, 124] width 21 height 13
type input "$3.5179"
type input "$457.33"
click at [1031, 123] on input "29.89" at bounding box center [1023, 124] width 21 height 13
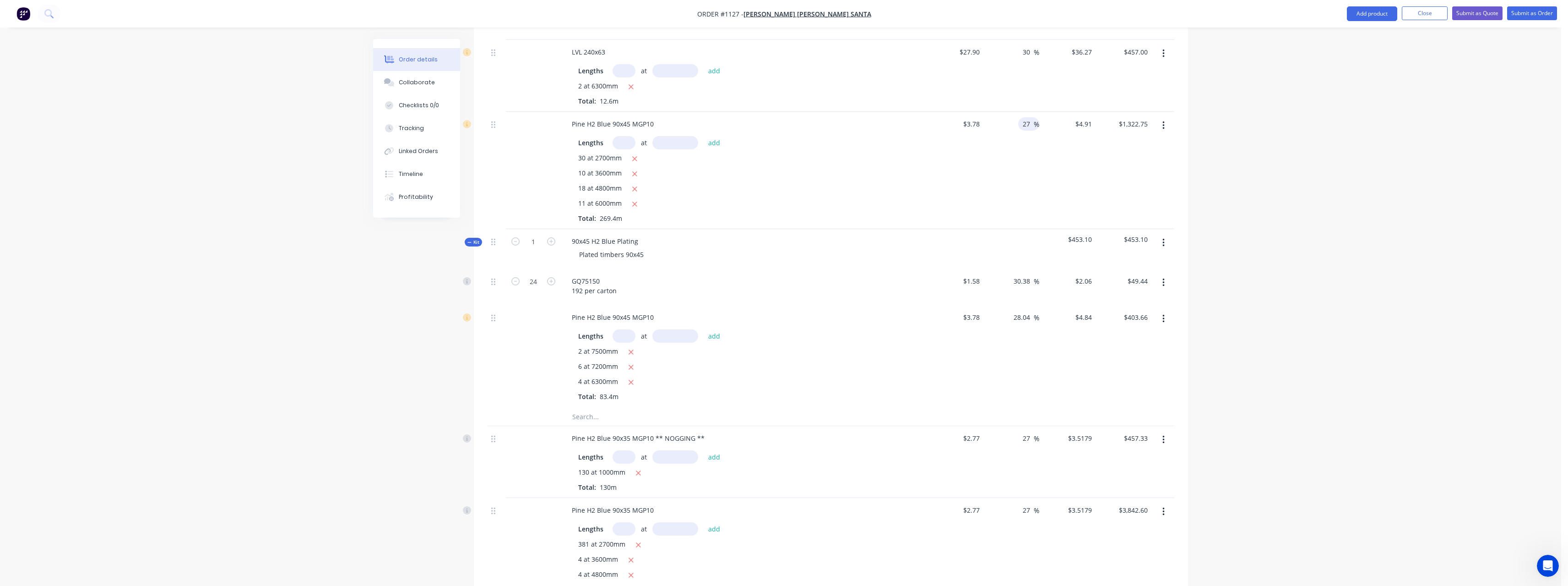
type input "27"
type input "$4.8006"
type input "$1,293.28"
click at [867, 277] on div "GQ75150 192 per carton" at bounding box center [743, 286] width 359 height 23
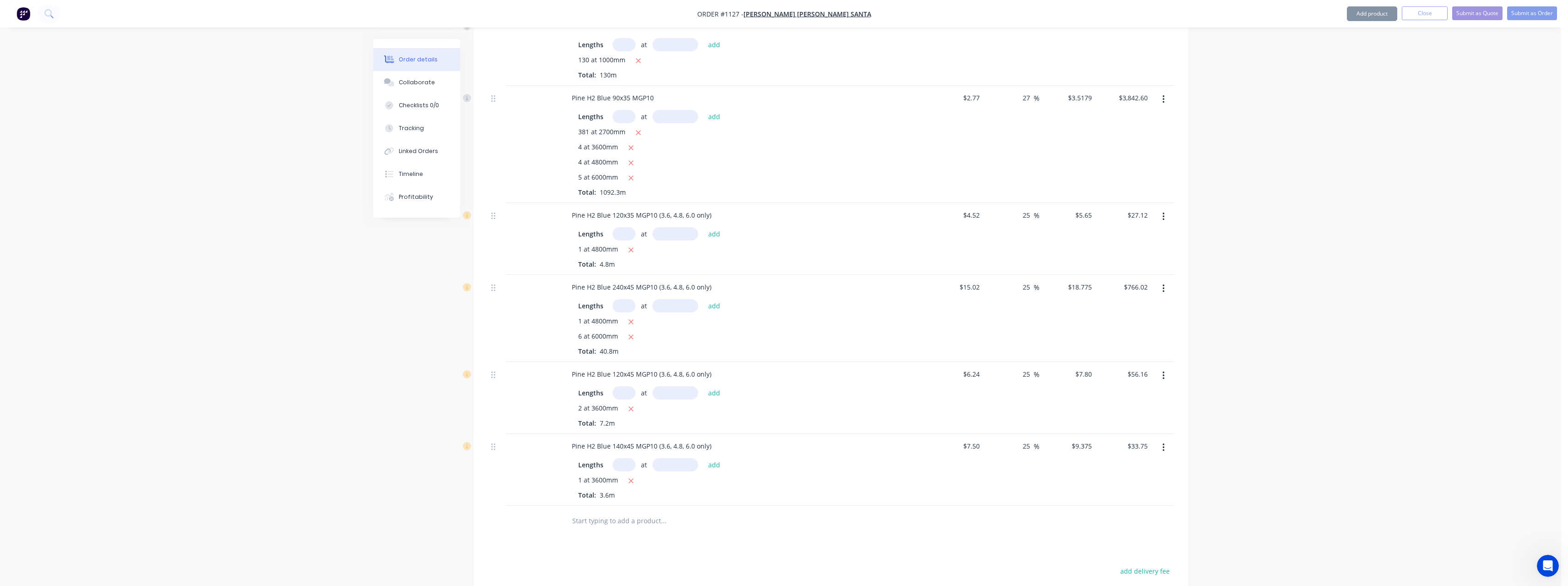
scroll to position [1091, 0]
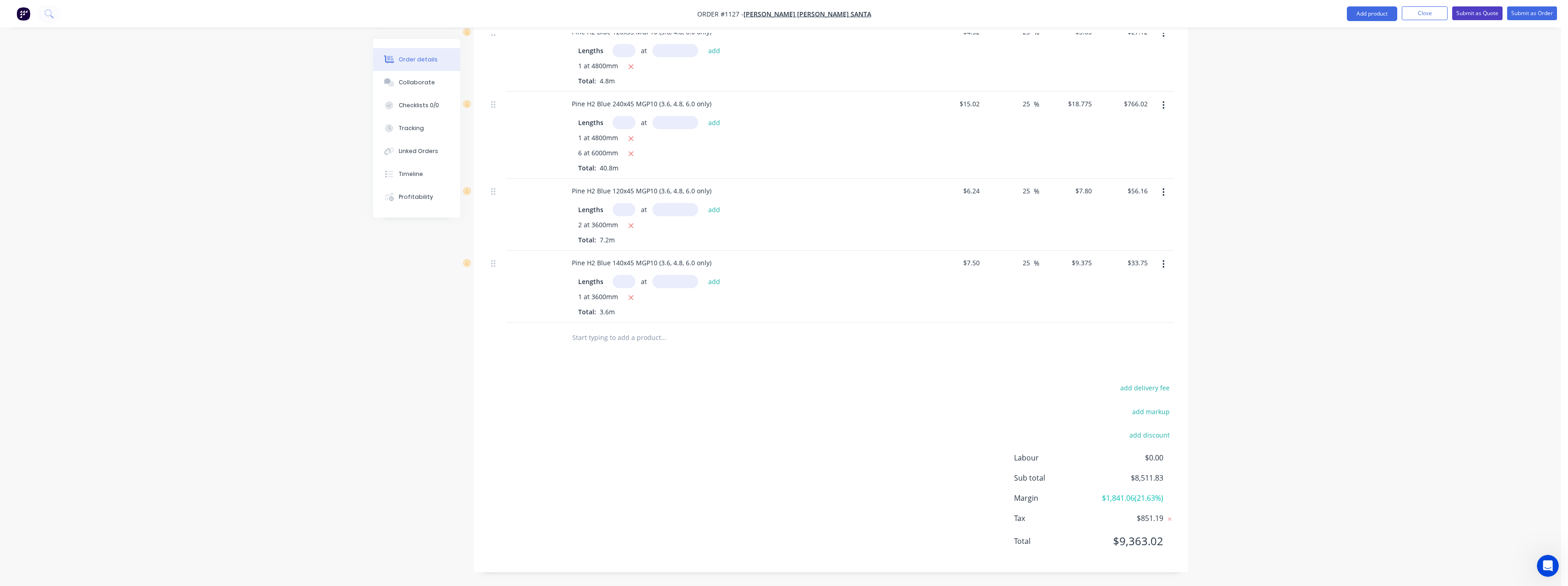
click at [1465, 16] on button "Submit as Quote" at bounding box center [1477, 13] width 50 height 13
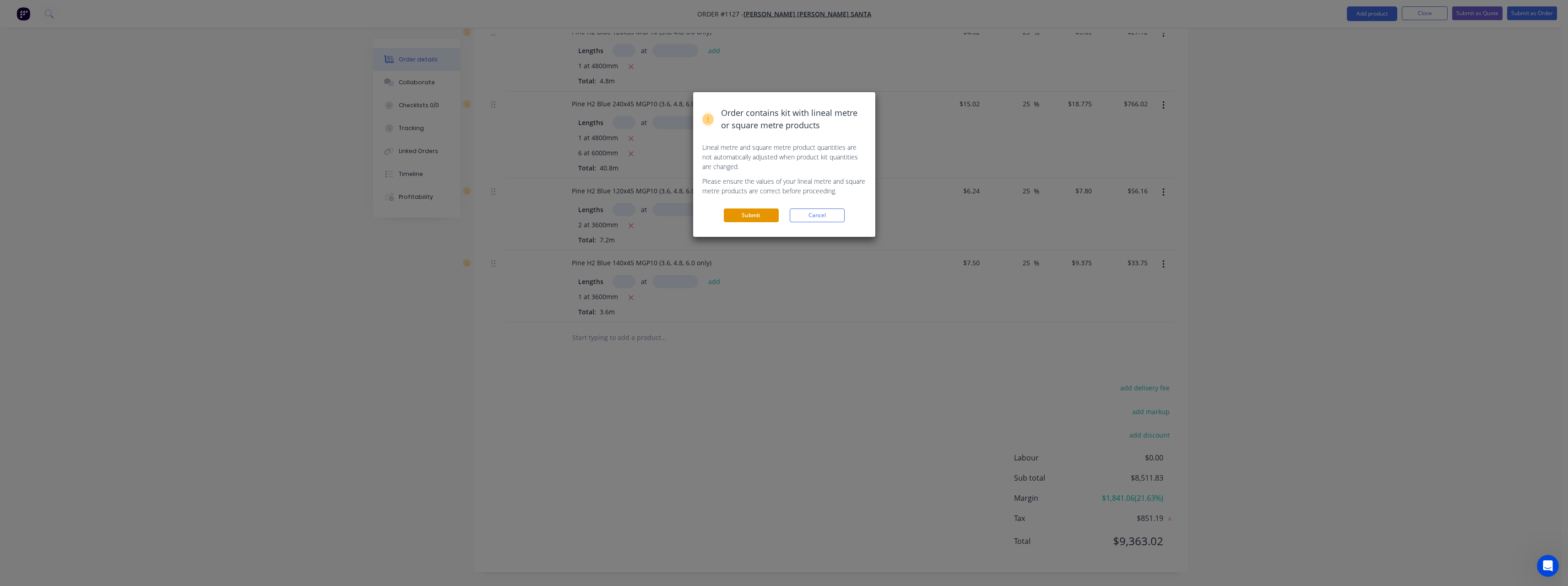
click at [773, 212] on button "Submit" at bounding box center [752, 215] width 55 height 13
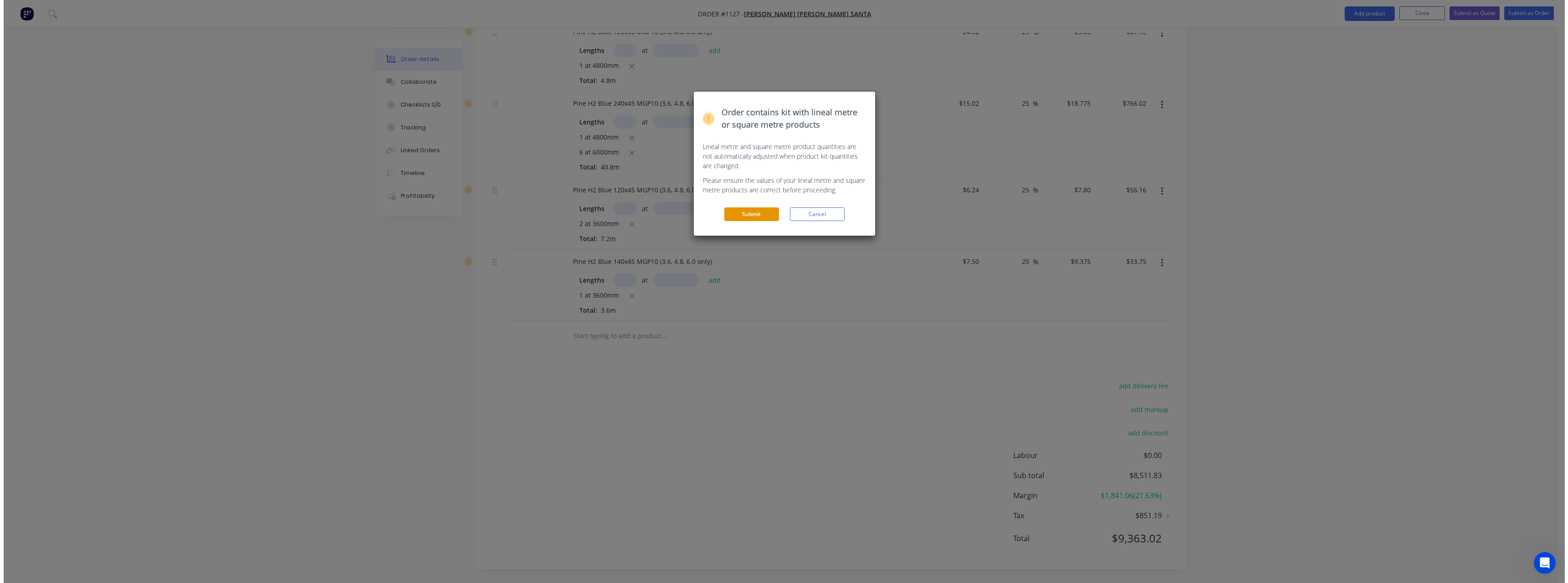
scroll to position [0, 0]
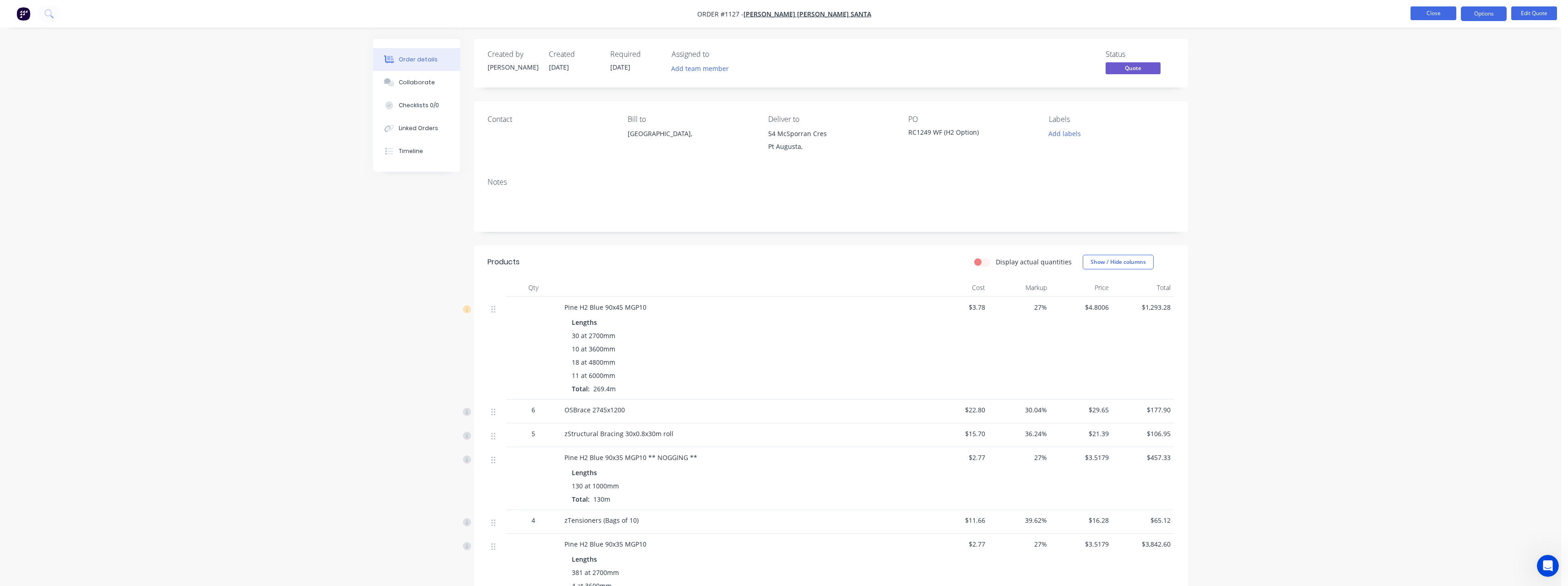
click at [1413, 14] on button "Close" at bounding box center [1433, 13] width 46 height 13
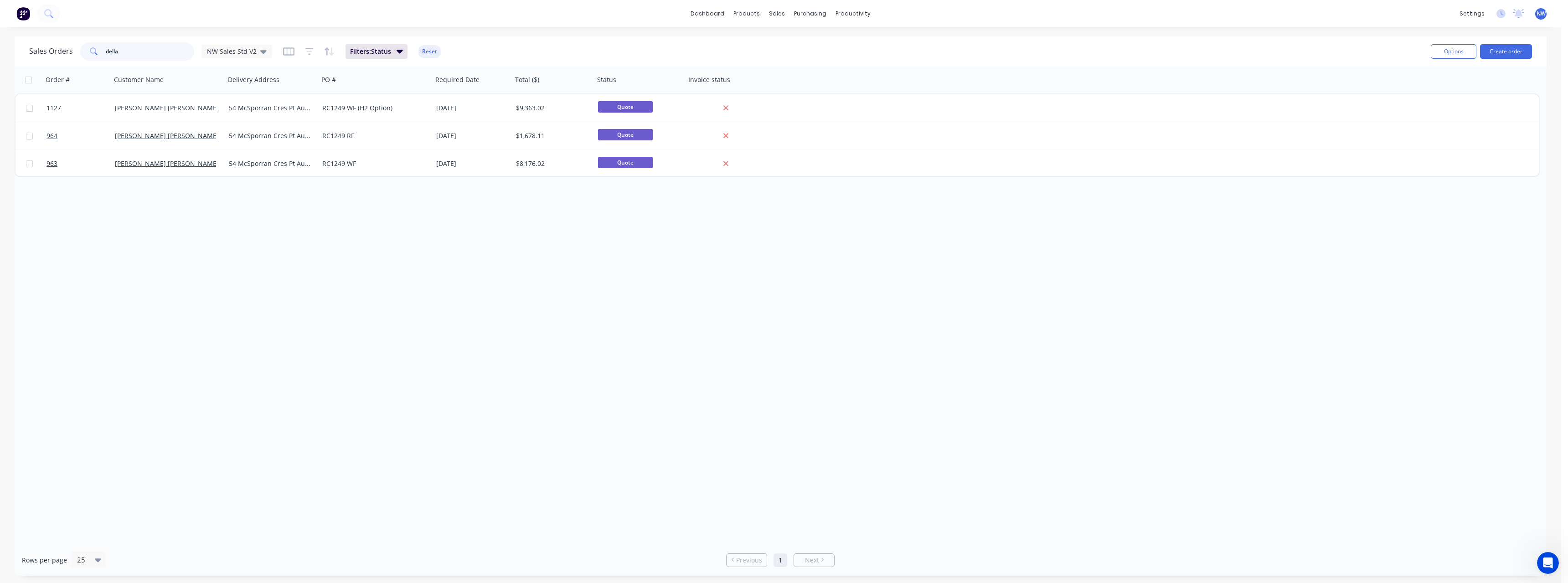
drag, startPoint x: 128, startPoint y: 54, endPoint x: 71, endPoint y: 55, distance: 57.0
click at [71, 55] on div "Sales Orders della NW Sales Std V2" at bounding box center [150, 51] width 243 height 19
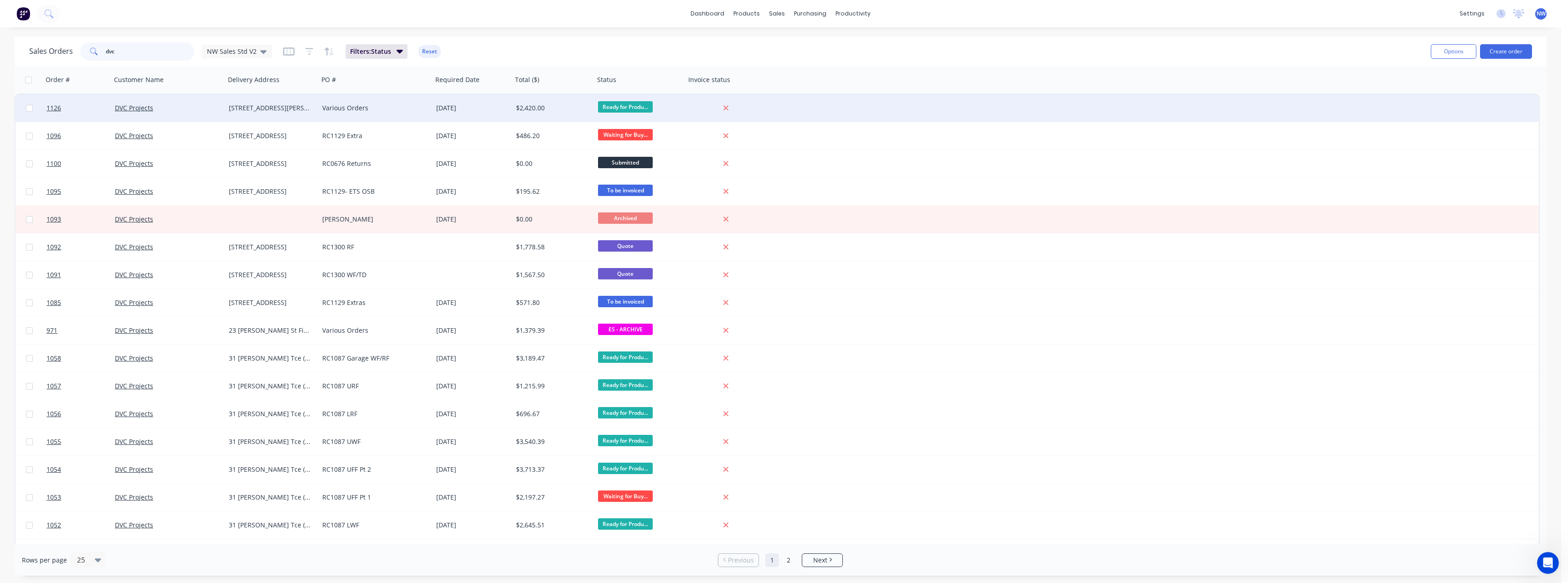
type input "dvc"
click at [397, 109] on div "Various Orders" at bounding box center [373, 108] width 101 height 9
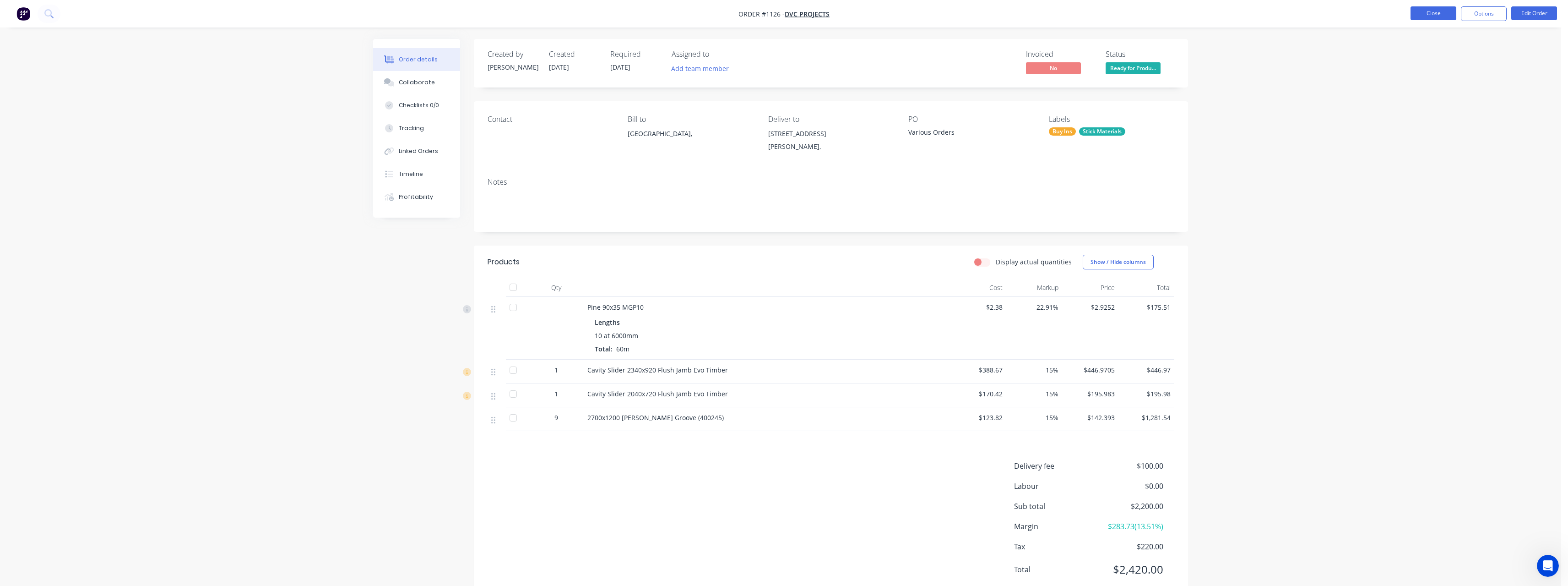
click at [1426, 14] on button "Close" at bounding box center [1433, 13] width 46 height 13
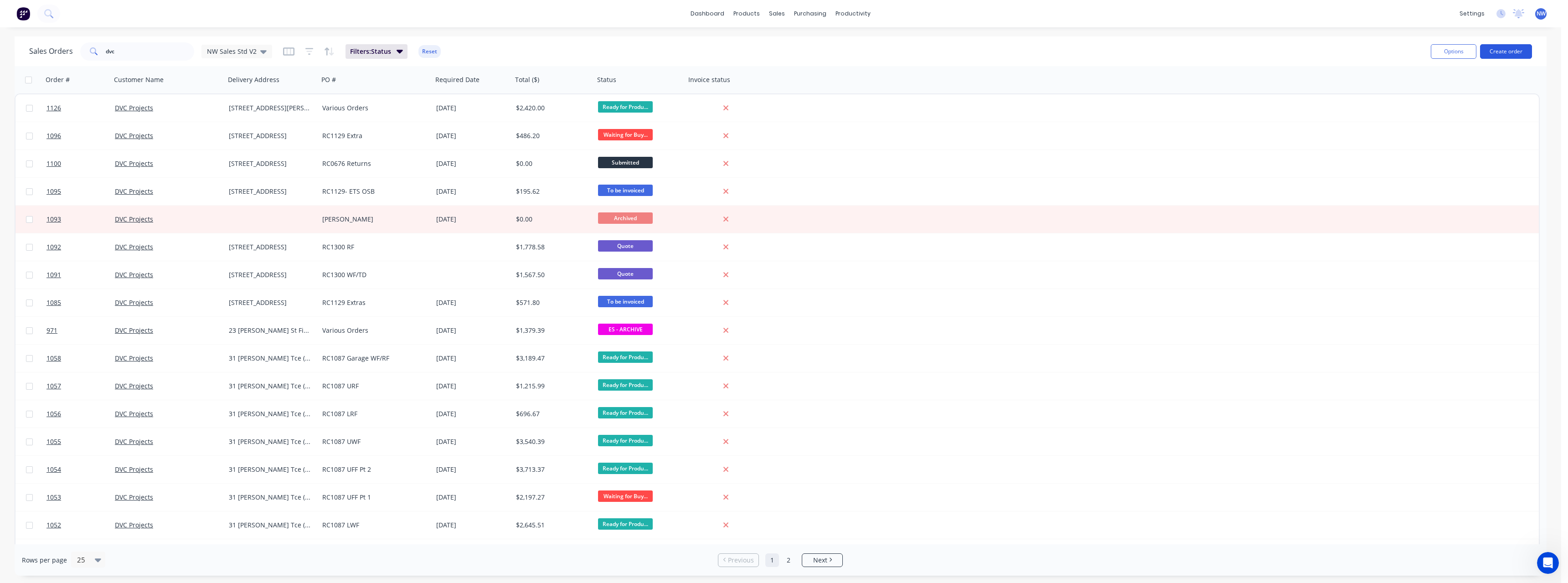
click at [1497, 47] on button "Create order" at bounding box center [1506, 51] width 52 height 15
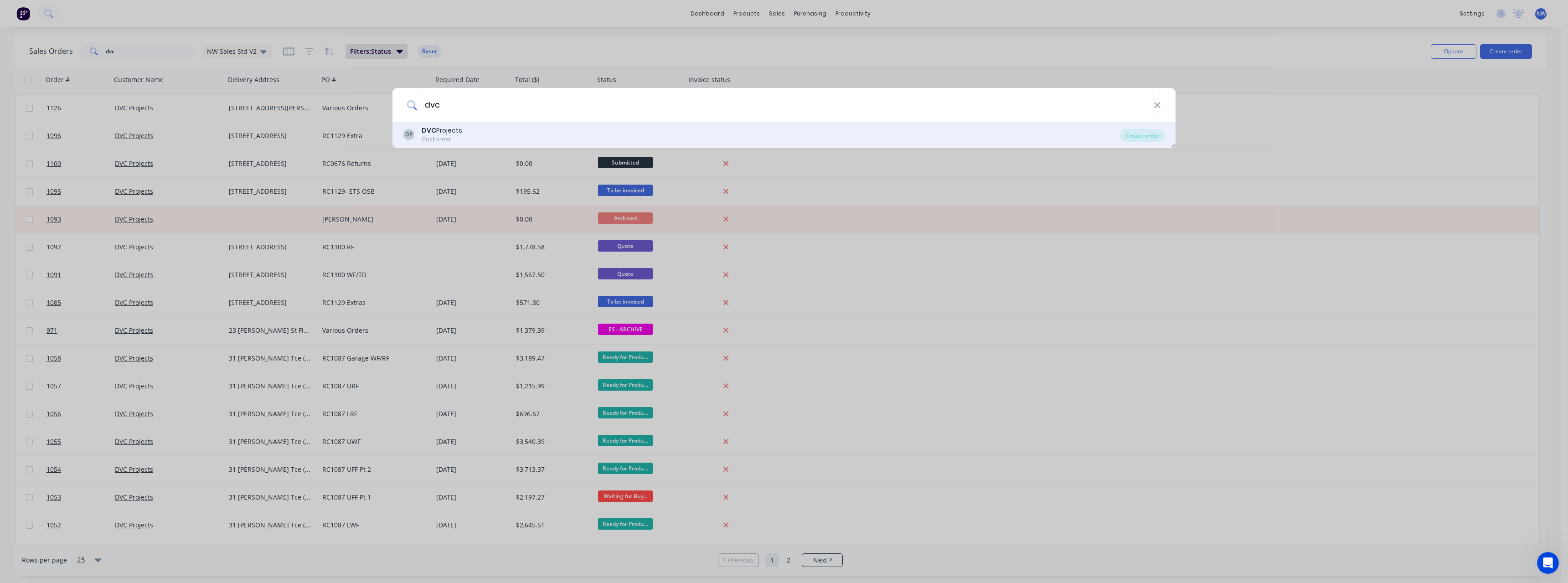
type input "dvc"
click at [475, 126] on div "DP DVC Projects Customer" at bounding box center [762, 135] width 717 height 18
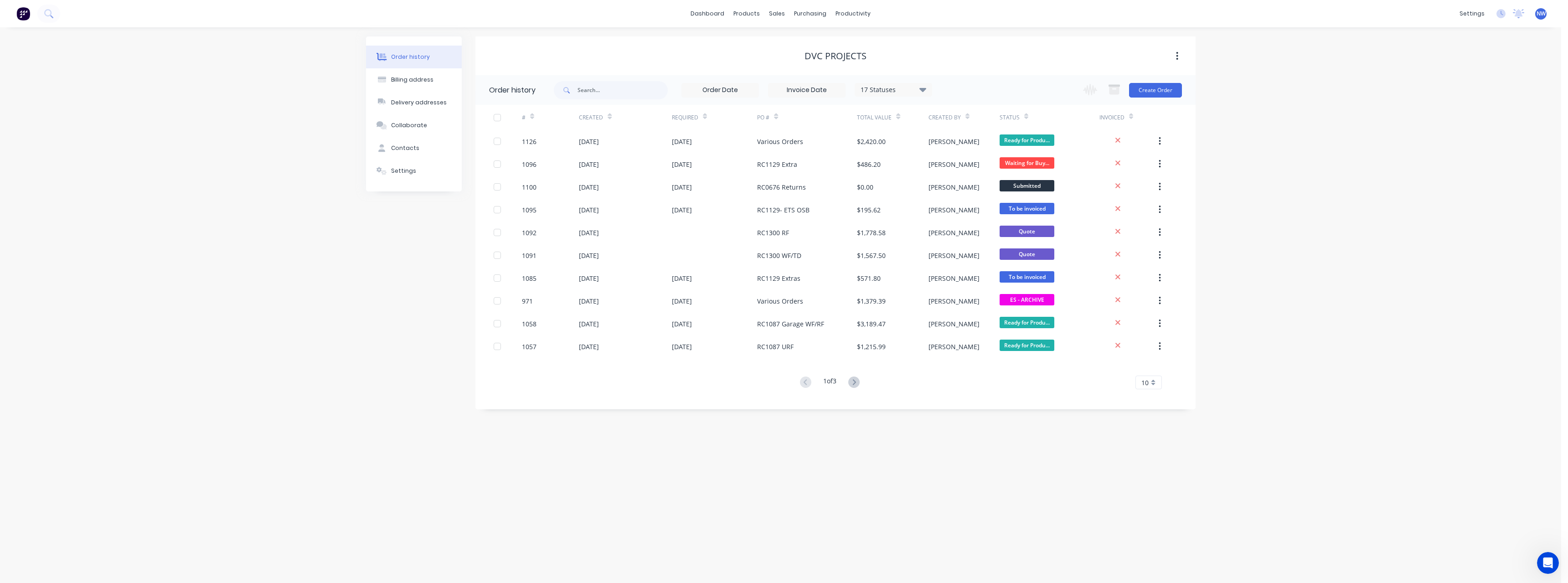
click at [1147, 100] on div "Change order status Submitted On site labour Detailing Ready for Production In …" at bounding box center [1129, 90] width 104 height 30
click at [1143, 90] on button "Create Order" at bounding box center [1155, 91] width 53 height 15
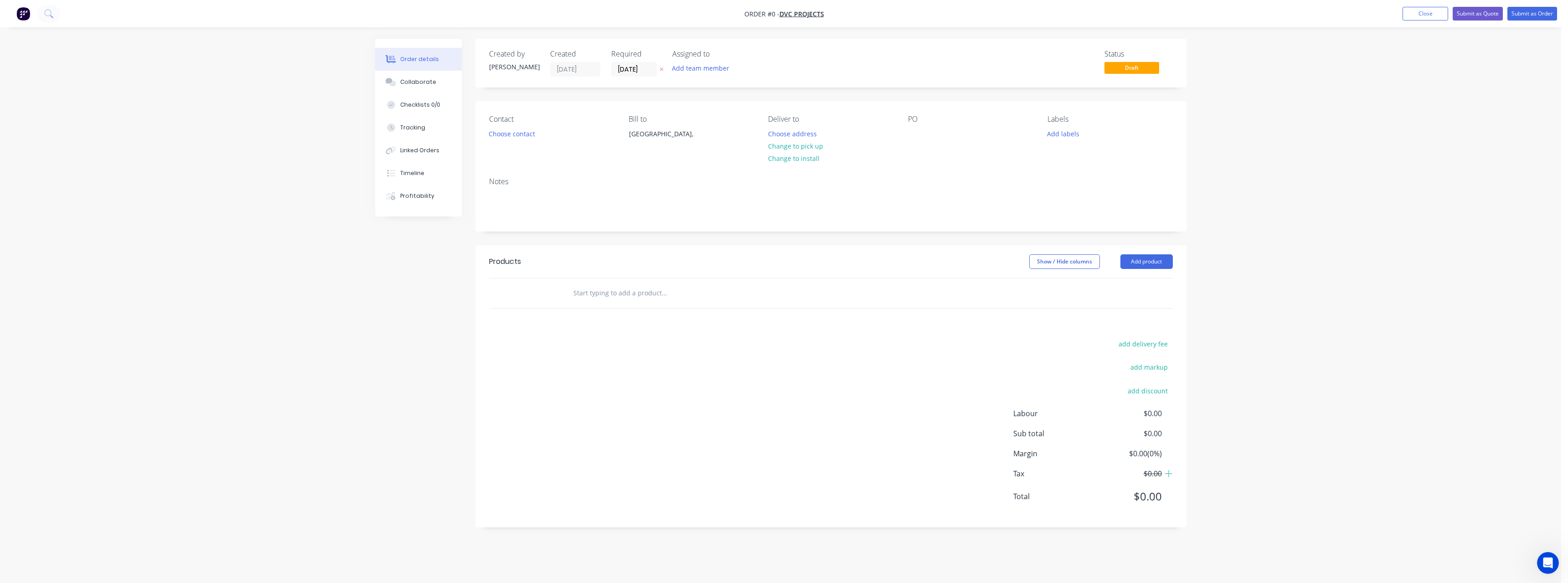
click at [661, 70] on icon at bounding box center [661, 69] width 4 height 4
click at [654, 70] on input at bounding box center [636, 69] width 49 height 13
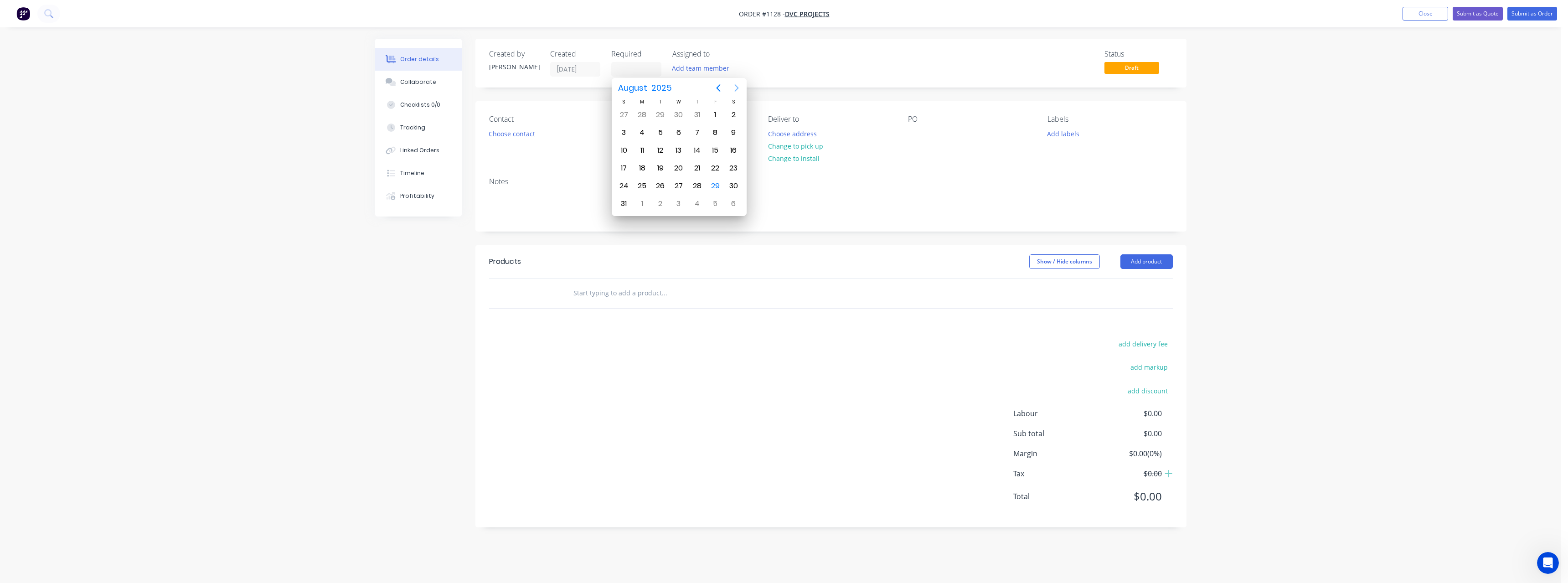
click at [739, 91] on icon "Next page" at bounding box center [736, 88] width 11 height 11
click at [714, 135] on div "12" at bounding box center [715, 132] width 13 height 13
type input "[DATE]"
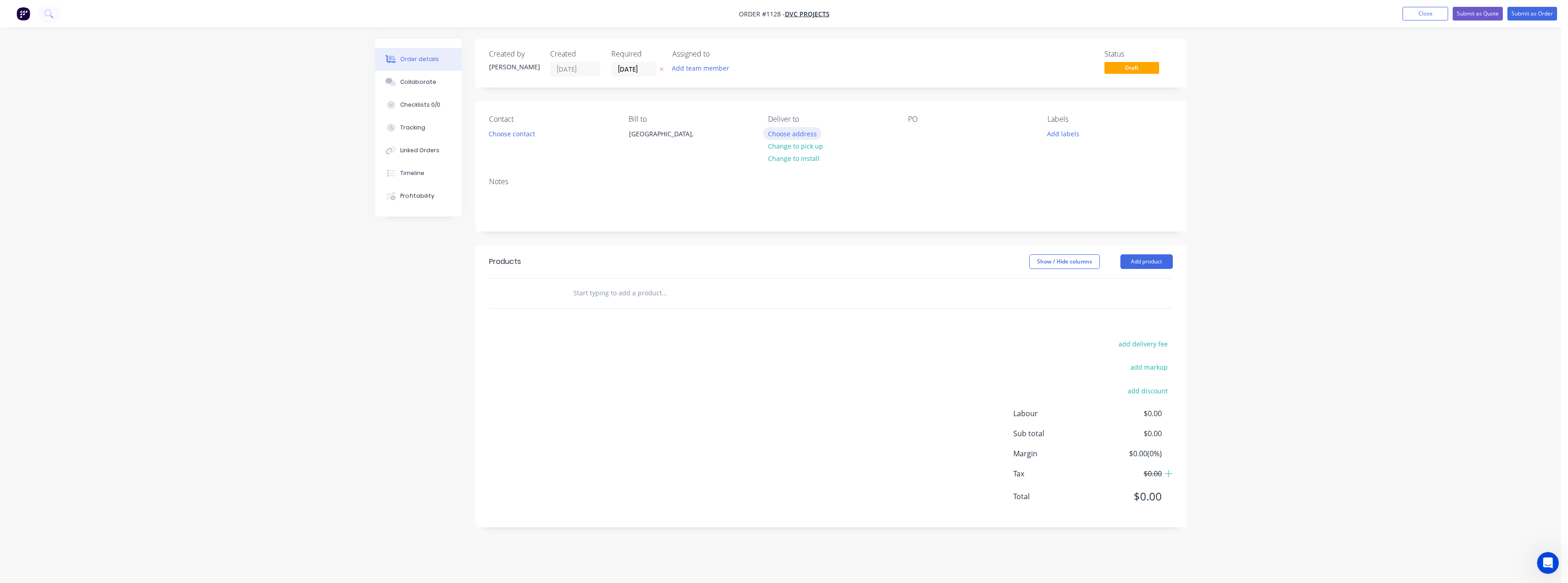
click at [808, 132] on button "Choose address" at bounding box center [792, 133] width 58 height 13
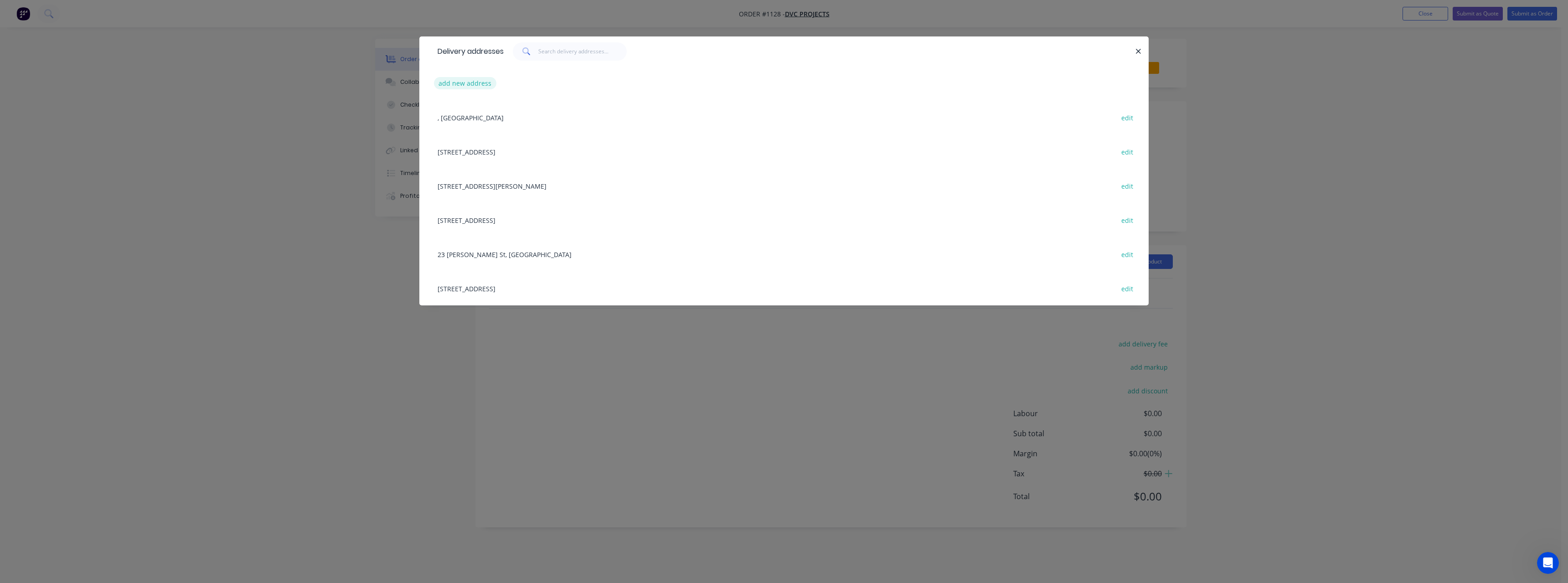
click at [478, 83] on button "add new address" at bounding box center [465, 83] width 62 height 13
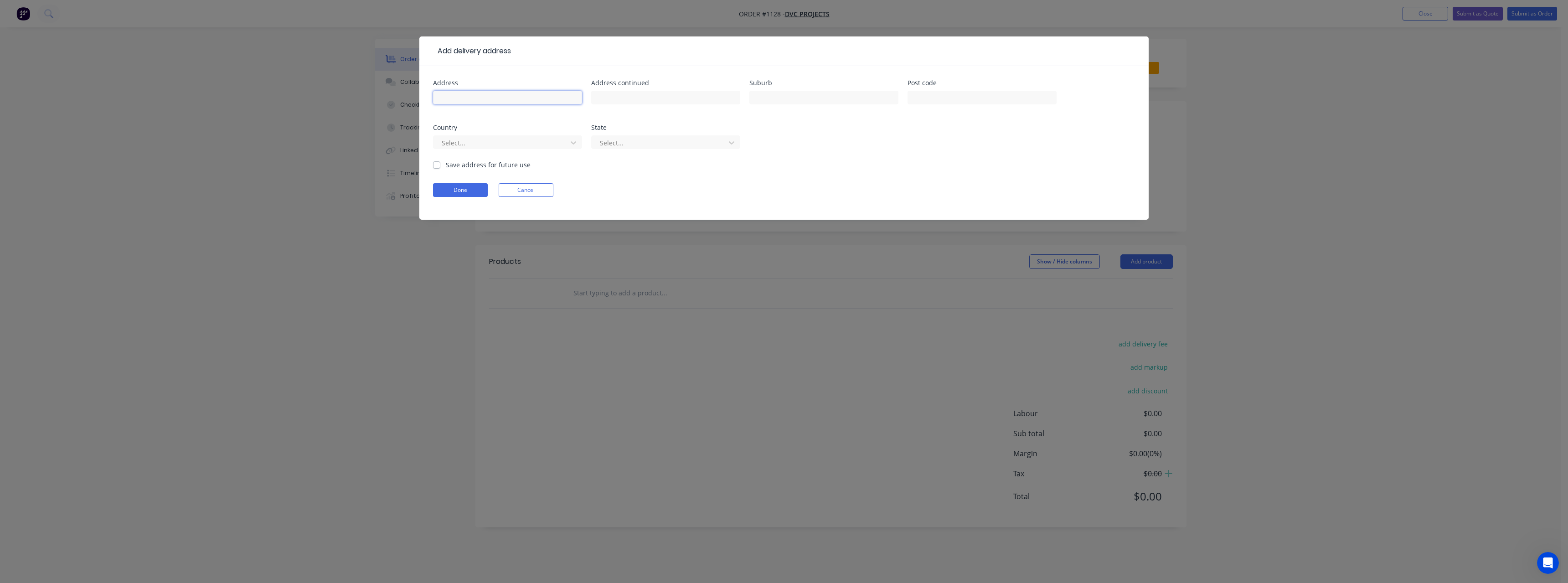
click at [478, 101] on input "text" at bounding box center [507, 97] width 149 height 13
type input "[STREET_ADDRESS]"
click at [762, 96] on input "text" at bounding box center [823, 97] width 149 height 13
type input "[PERSON_NAME]"
click at [446, 165] on label "Save address for future use" at bounding box center [488, 164] width 85 height 10
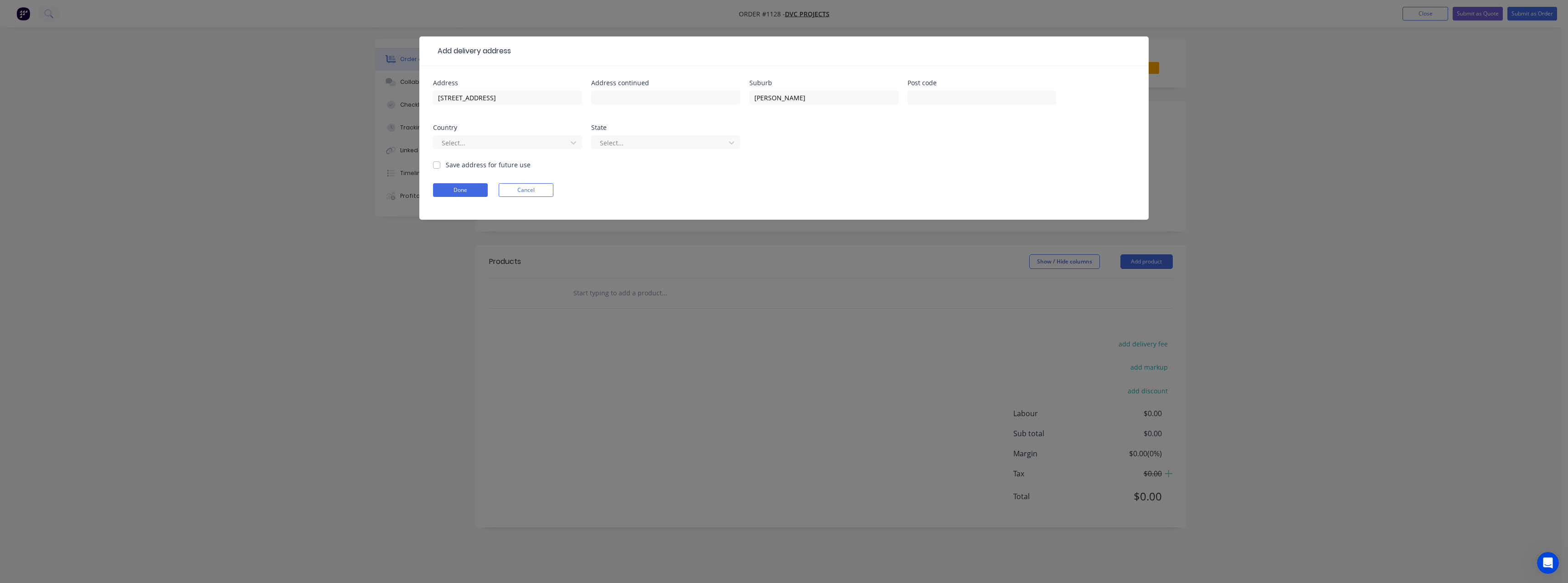
click at [434, 165] on input "Save address for future use" at bounding box center [437, 164] width 7 height 9
checkbox input "true"
click at [463, 190] on button "Done" at bounding box center [460, 190] width 55 height 13
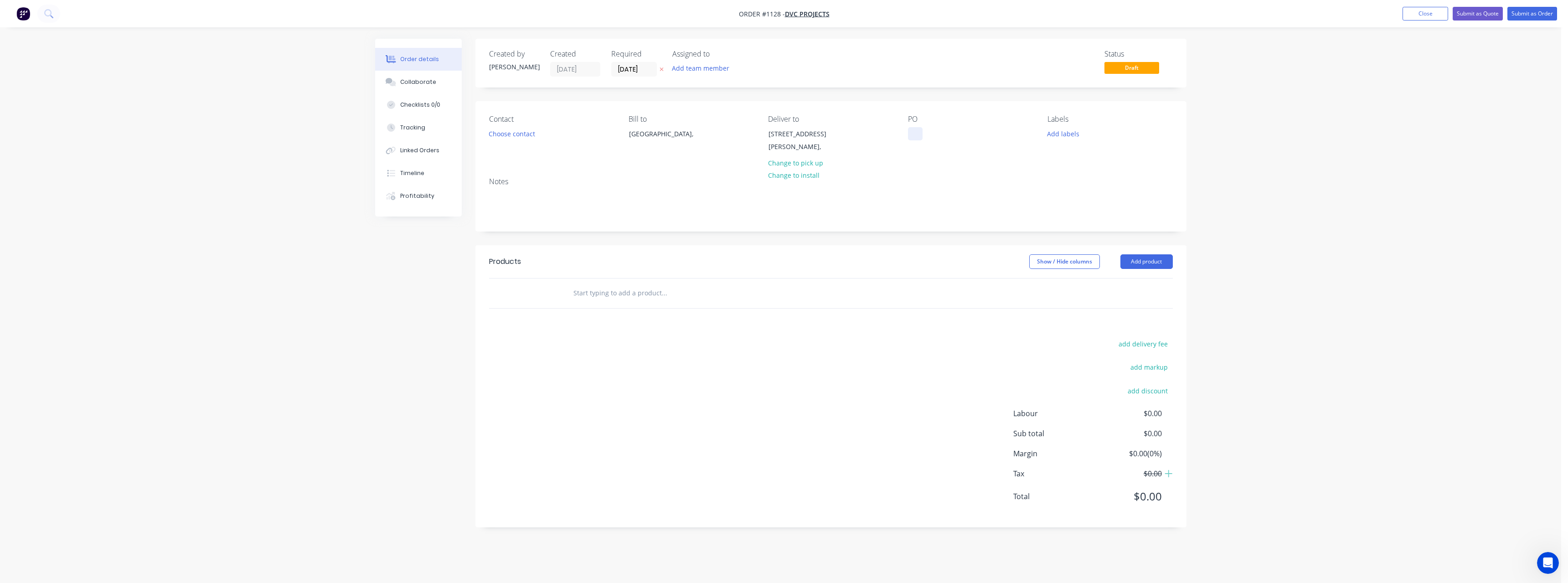
click at [914, 135] on div at bounding box center [916, 134] width 15 height 13
click at [1070, 132] on button "Add labels" at bounding box center [1063, 133] width 42 height 13
click at [1095, 230] on div "Buy Ins" at bounding box center [1085, 233] width 27 height 10
click at [608, 295] on input "text" at bounding box center [663, 293] width 182 height 19
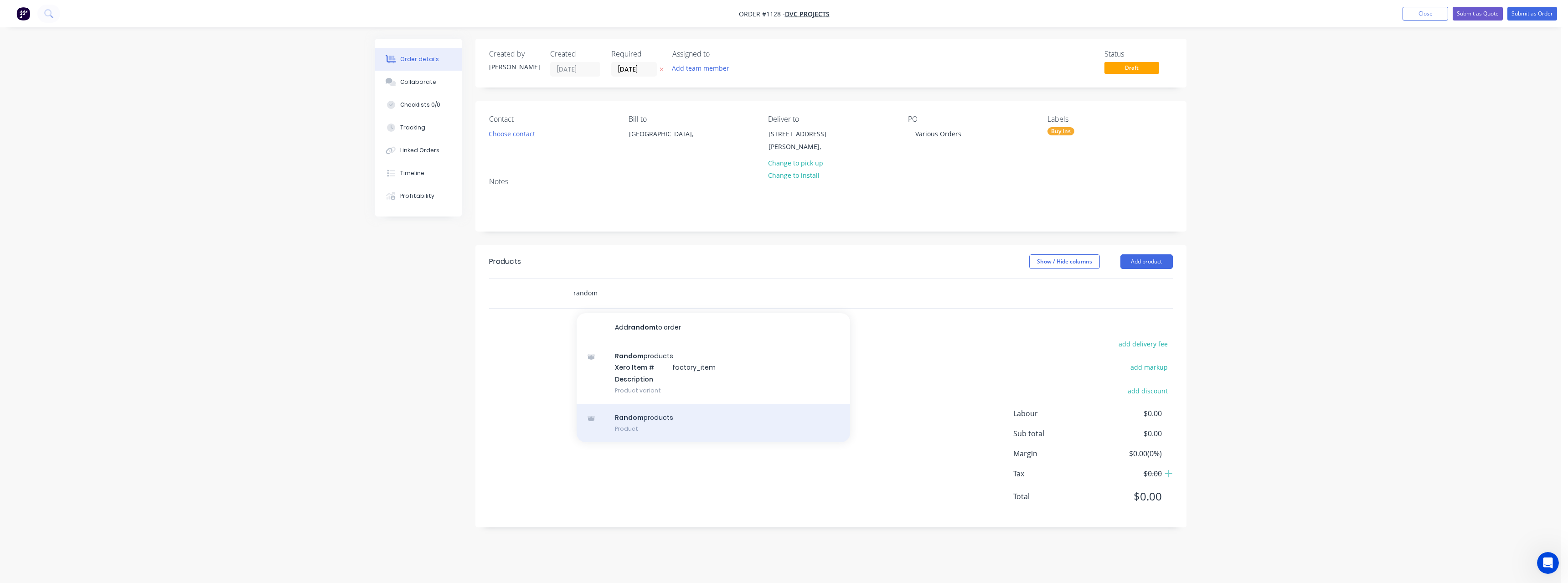
type input "random"
click at [645, 417] on div "Random products Product" at bounding box center [713, 422] width 274 height 38
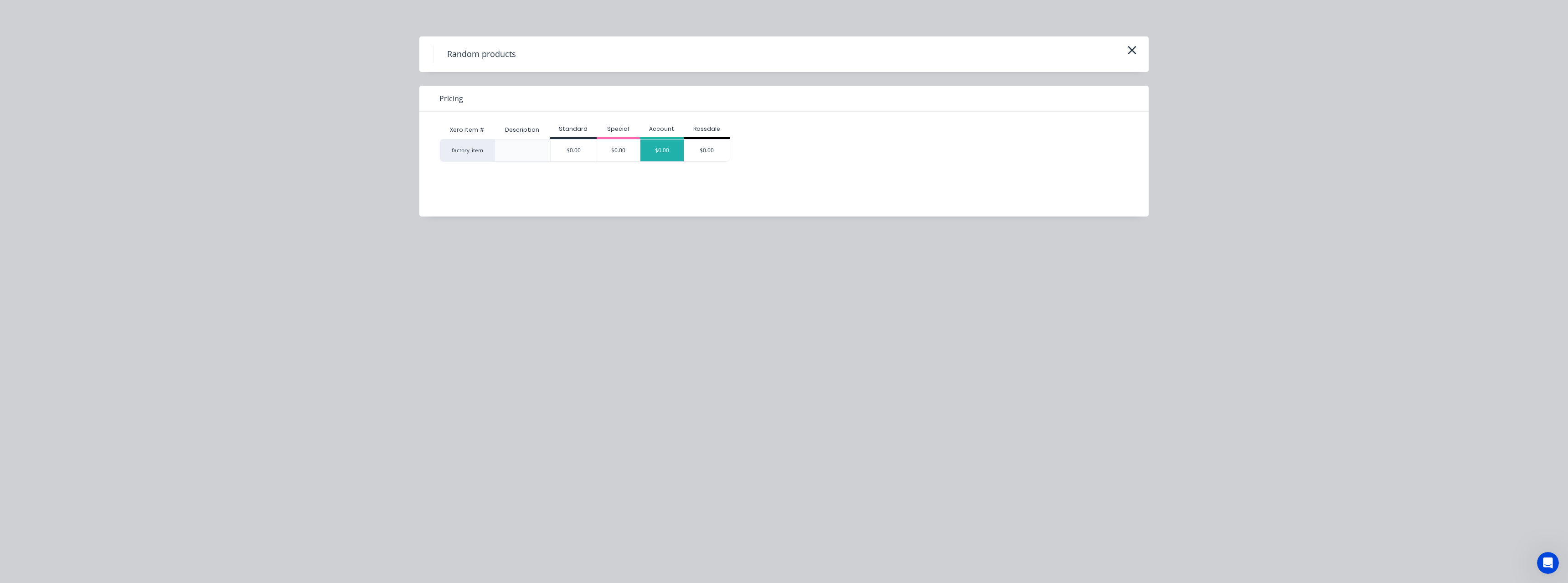
click at [666, 155] on div "$0.00" at bounding box center [662, 149] width 43 height 22
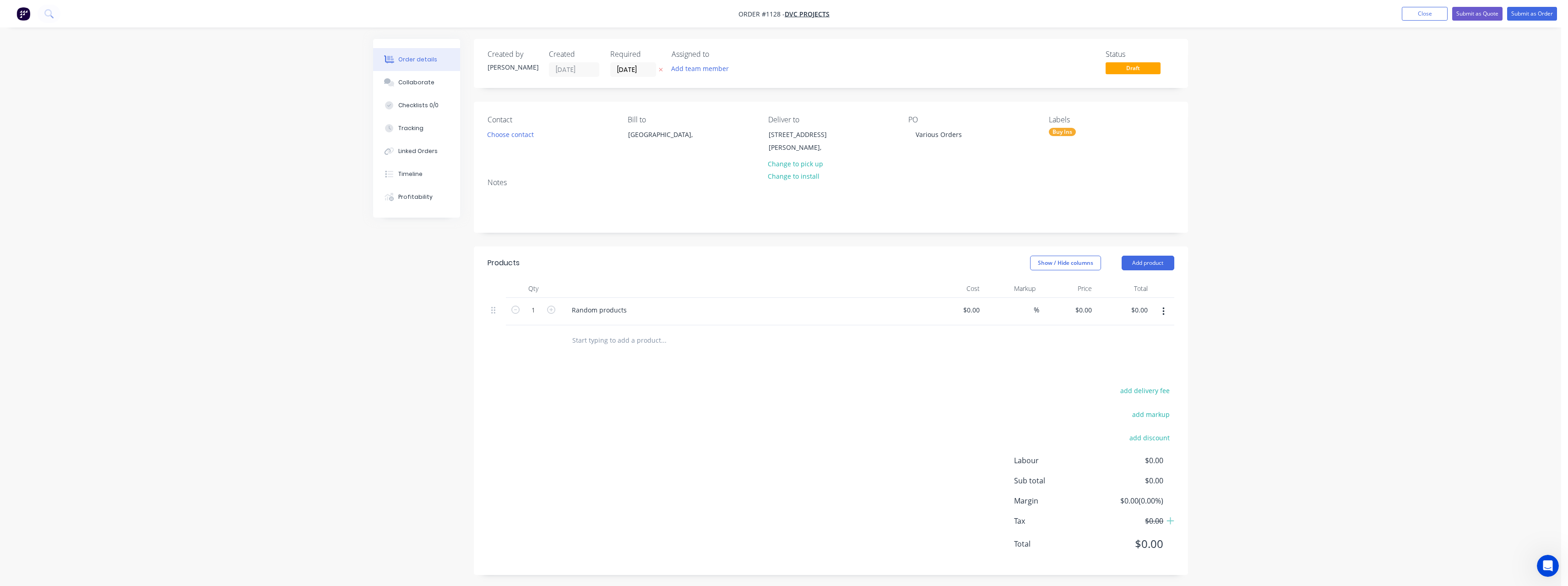
click at [616, 339] on input "text" at bounding box center [663, 339] width 183 height 19
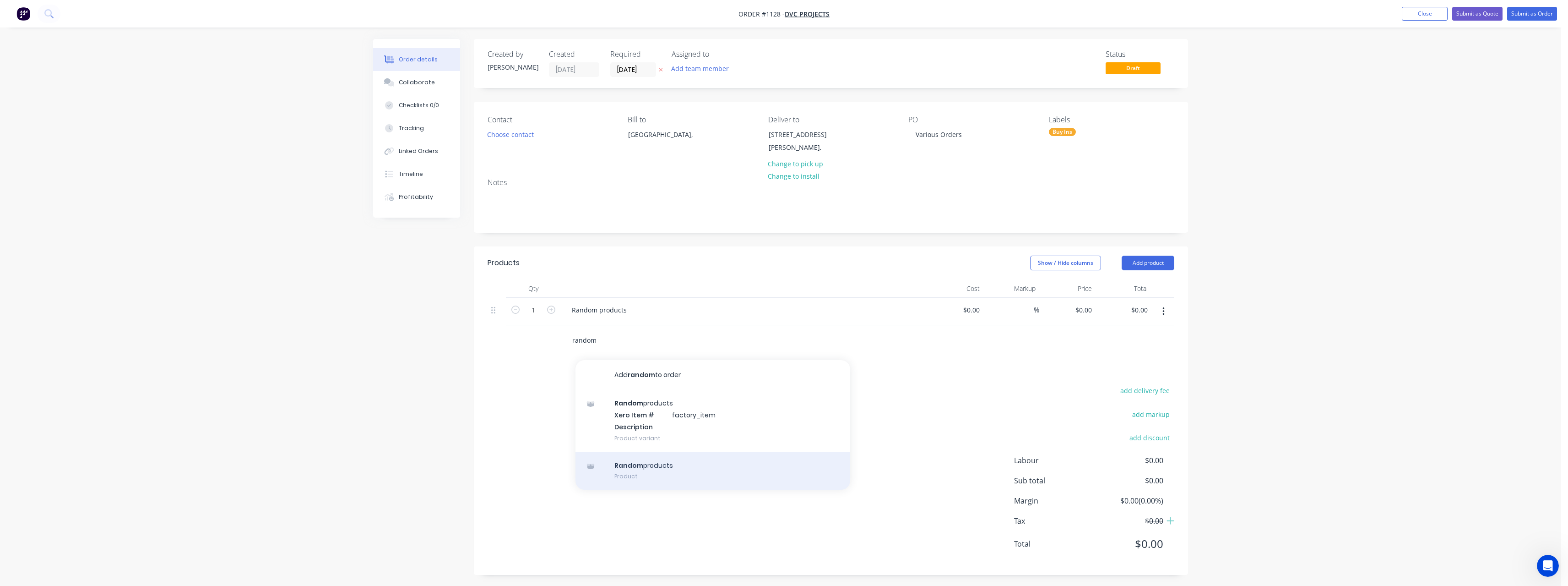
type input "random"
click at [678, 467] on div "Random products Product" at bounding box center [713, 470] width 275 height 38
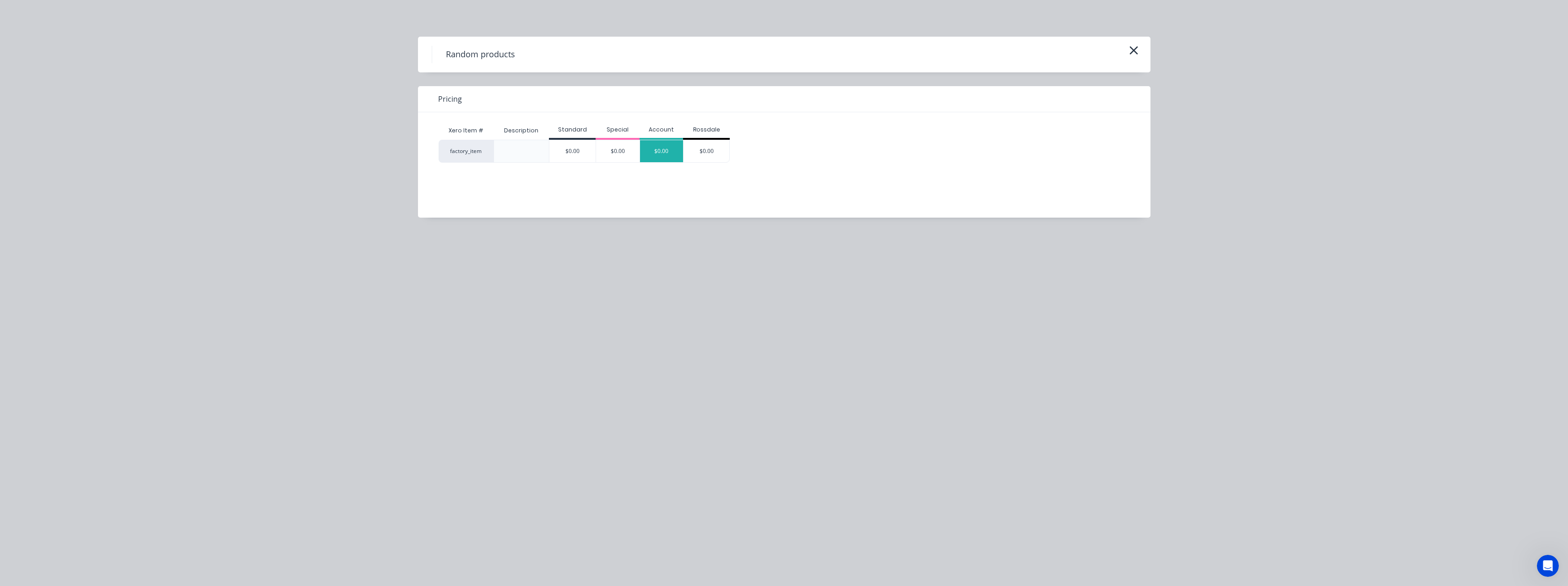
click at [664, 153] on div "$0.00" at bounding box center [662, 150] width 43 height 22
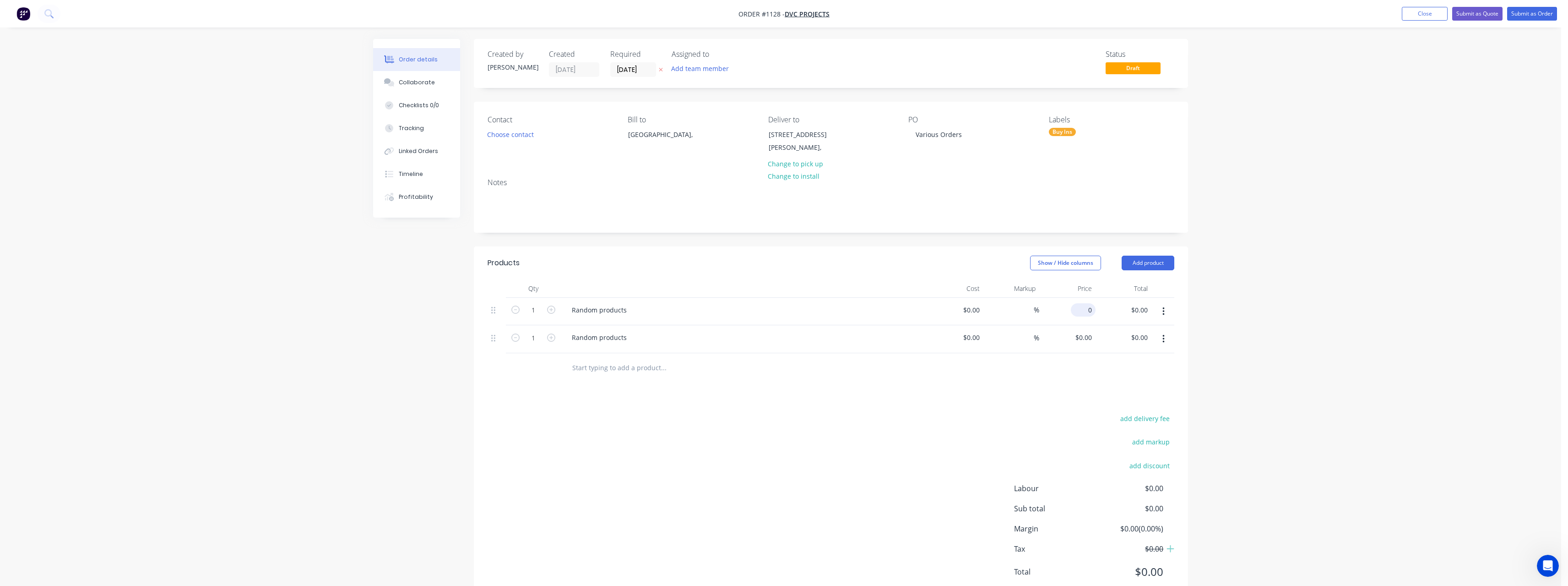
click at [1091, 311] on input "0" at bounding box center [1085, 310] width 21 height 13
type input "$370.00"
click at [1094, 334] on input "0" at bounding box center [1085, 337] width 21 height 13
type input "$95.00"
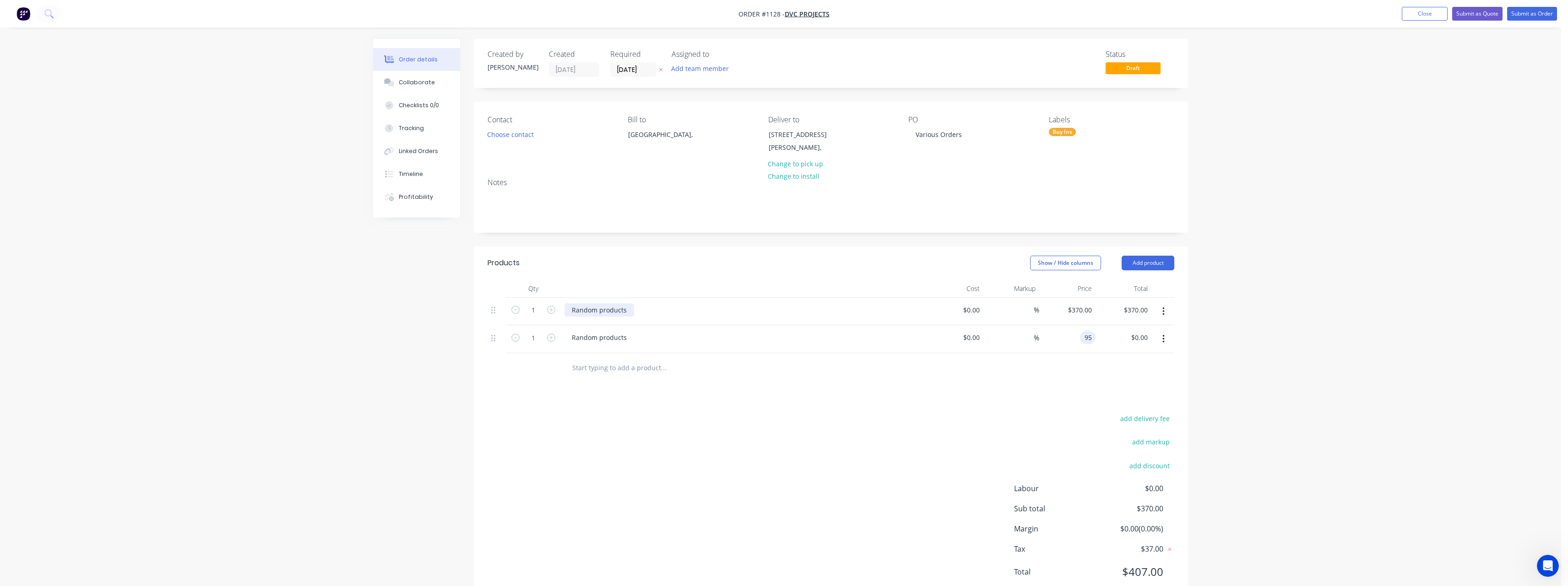
type input "$95.00"
drag, startPoint x: 628, startPoint y: 309, endPoint x: 555, endPoint y: 315, distance: 73.2
click at [555, 315] on div "1 Random products $0.00 $0.00 % $370.00 $370.00 $370.00 $370.00" at bounding box center [831, 311] width 687 height 28
click at [630, 308] on div "Rand products om" at bounding box center [598, 310] width 69 height 13
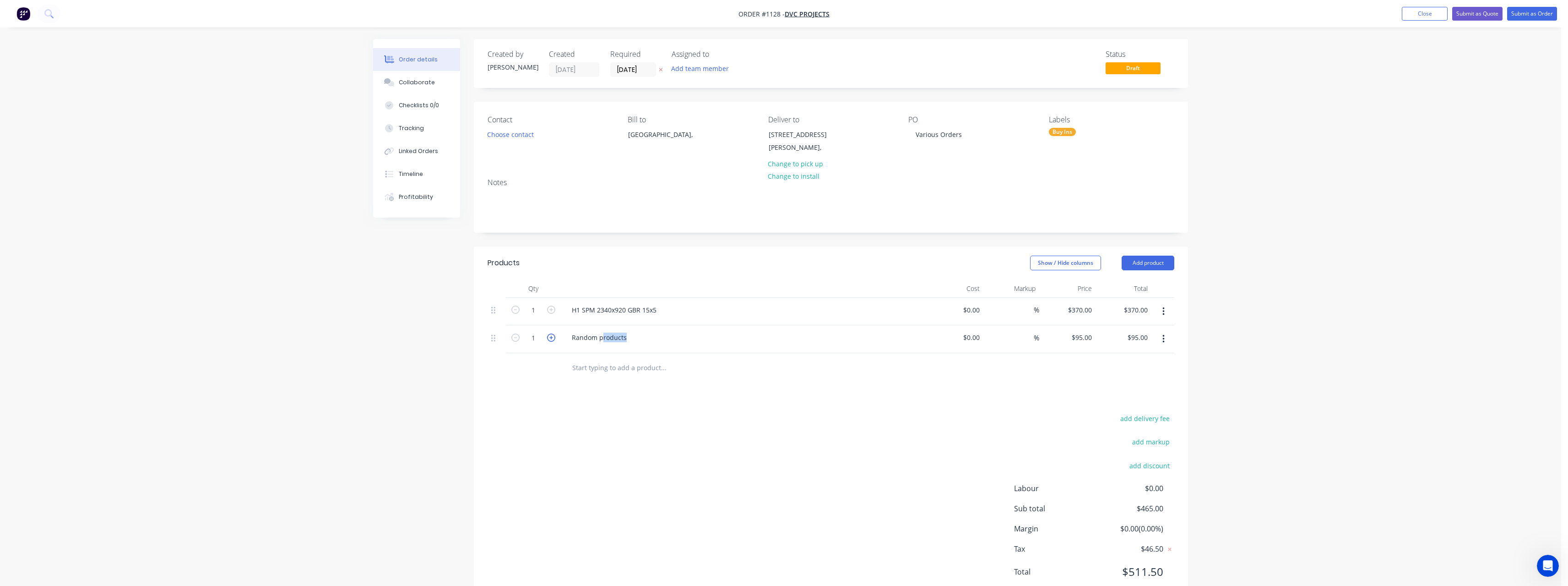
drag, startPoint x: 627, startPoint y: 338, endPoint x: 554, endPoint y: 340, distance: 73.0
click at [554, 340] on div "1 Random products $0.00 $0.00 % $95.00 $95.00 $95.00 $95.00" at bounding box center [831, 339] width 687 height 28
click at [628, 337] on div "Random products" at bounding box center [598, 337] width 69 height 13
click at [1524, 14] on button "Submit as Order" at bounding box center [1531, 13] width 50 height 13
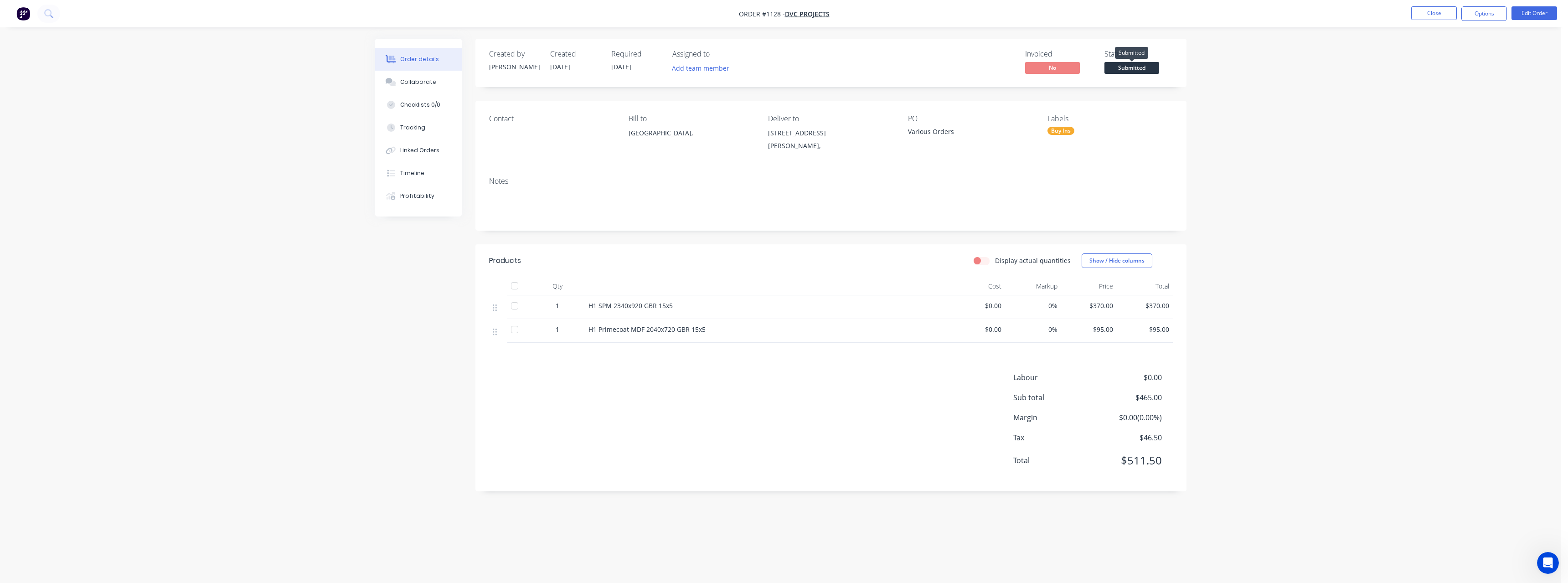
click at [1146, 72] on span "Submitted" at bounding box center [1132, 67] width 55 height 11
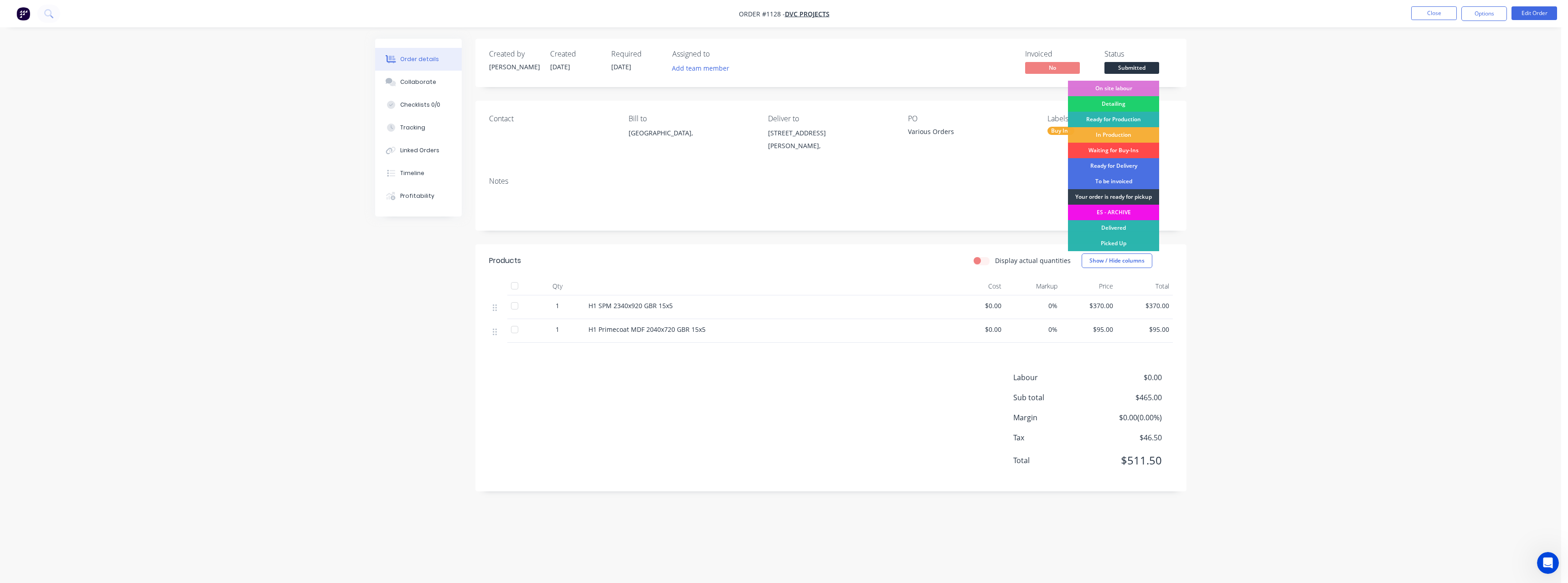
click at [1122, 147] on div "Waiting for Buy-Ins" at bounding box center [1114, 150] width 91 height 16
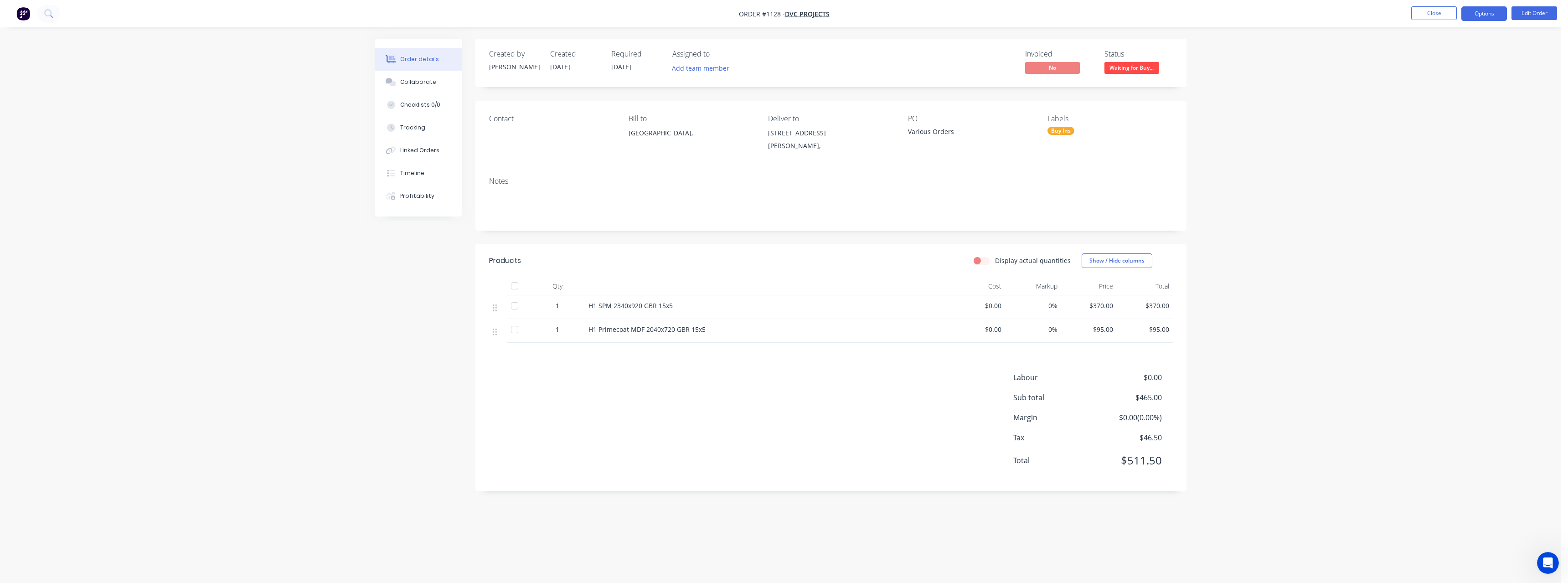
click at [1495, 15] on button "Options" at bounding box center [1483, 14] width 45 height 15
click at [1461, 162] on div "Purchase Products" at bounding box center [1456, 165] width 84 height 13
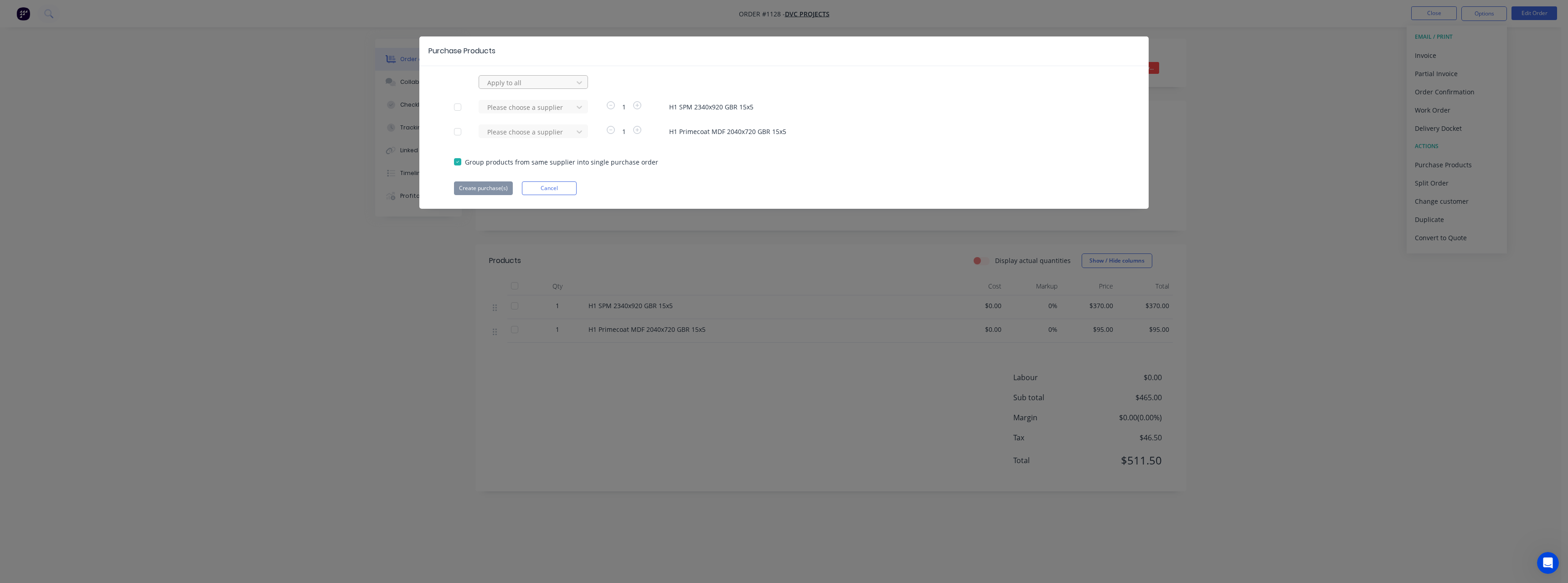
click at [545, 86] on div at bounding box center [527, 83] width 82 height 11
type input "hu"
click at [534, 106] on div "[PERSON_NAME] Doors & Timber" at bounding box center [533, 108] width 109 height 27
click at [496, 186] on button "Create purchase(s)" at bounding box center [483, 188] width 59 height 13
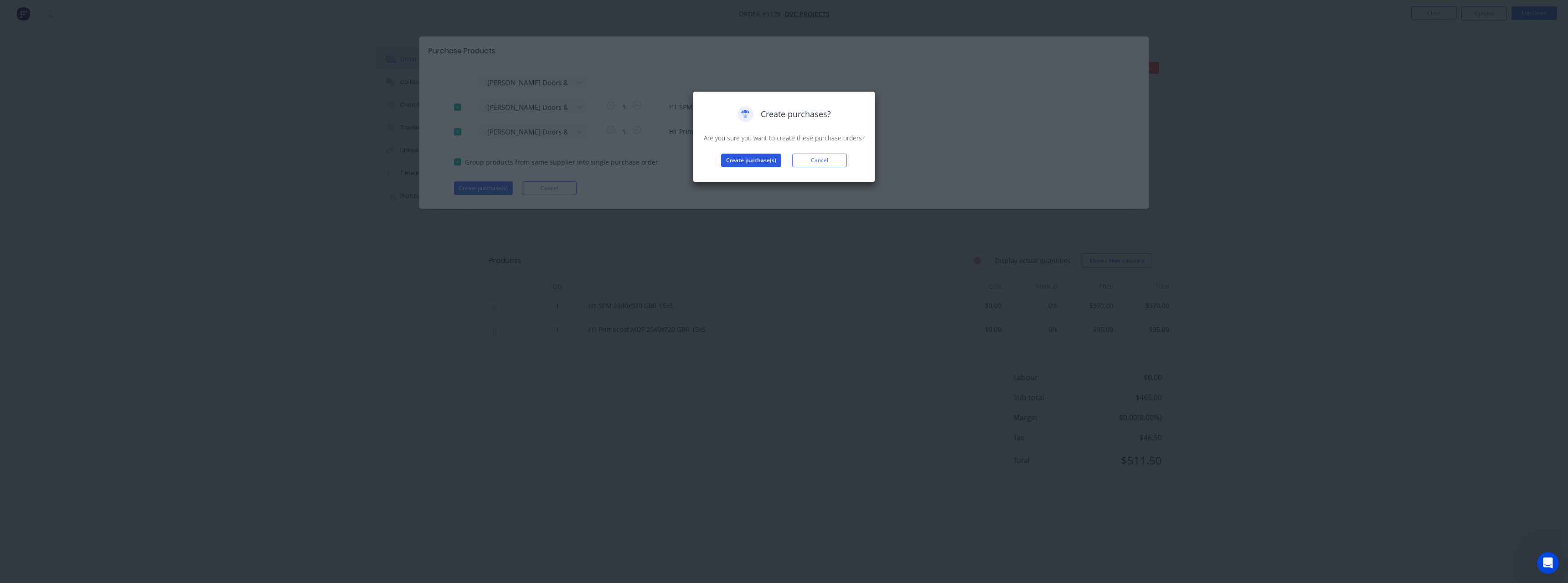
click at [733, 161] on button "Create purchase(s)" at bounding box center [751, 160] width 60 height 13
click at [745, 173] on button "View purchase(s)" at bounding box center [751, 175] width 55 height 13
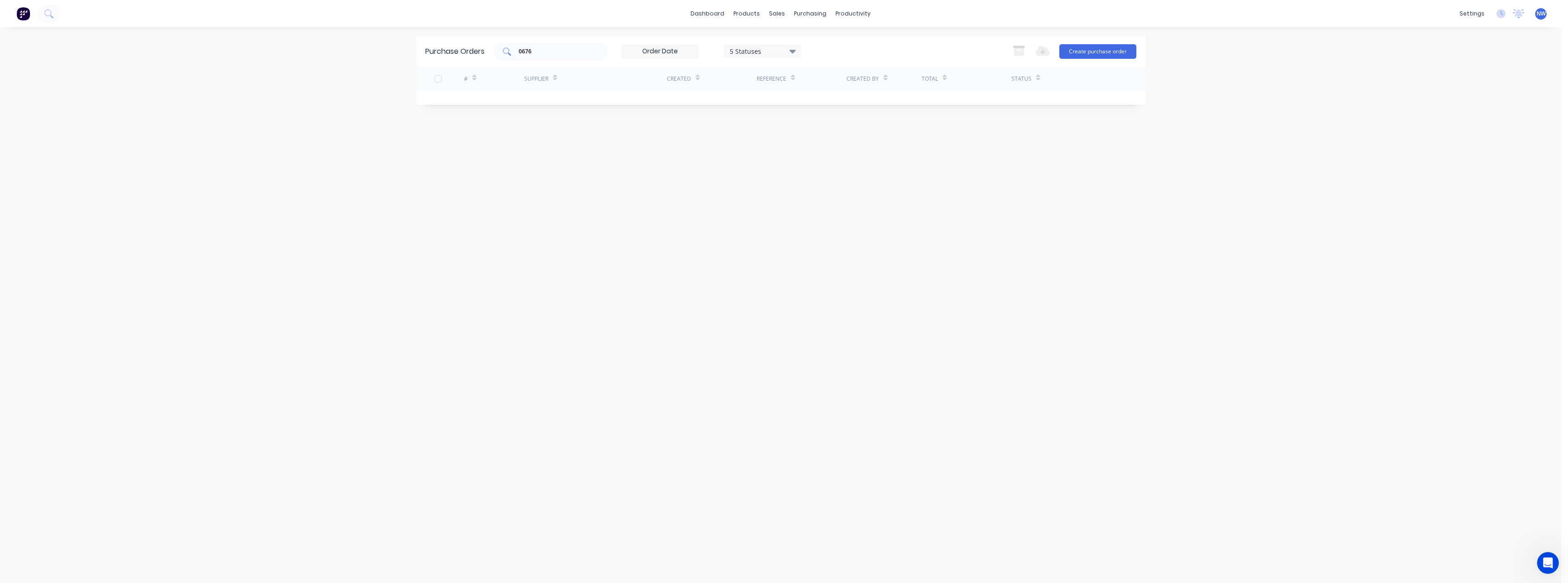
click at [542, 53] on input "0676" at bounding box center [556, 51] width 76 height 9
type input "0"
click at [796, 110] on div at bounding box center [801, 103] width 90 height 23
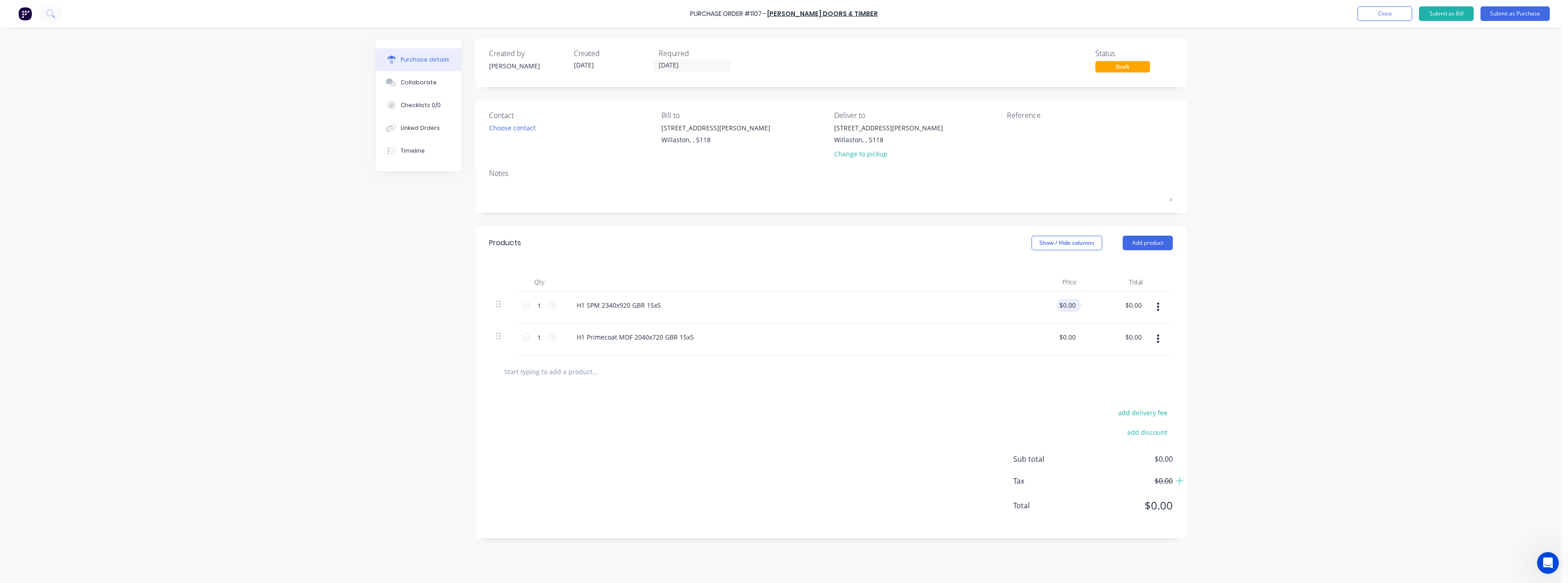
click at [1077, 310] on div "$0.00 $0.00" at bounding box center [1067, 305] width 21 height 13
click at [1076, 308] on input "0.0000" at bounding box center [1067, 305] width 21 height 13
click at [1076, 308] on input "0.0000" at bounding box center [1064, 305] width 25 height 13
type input "$304.64"
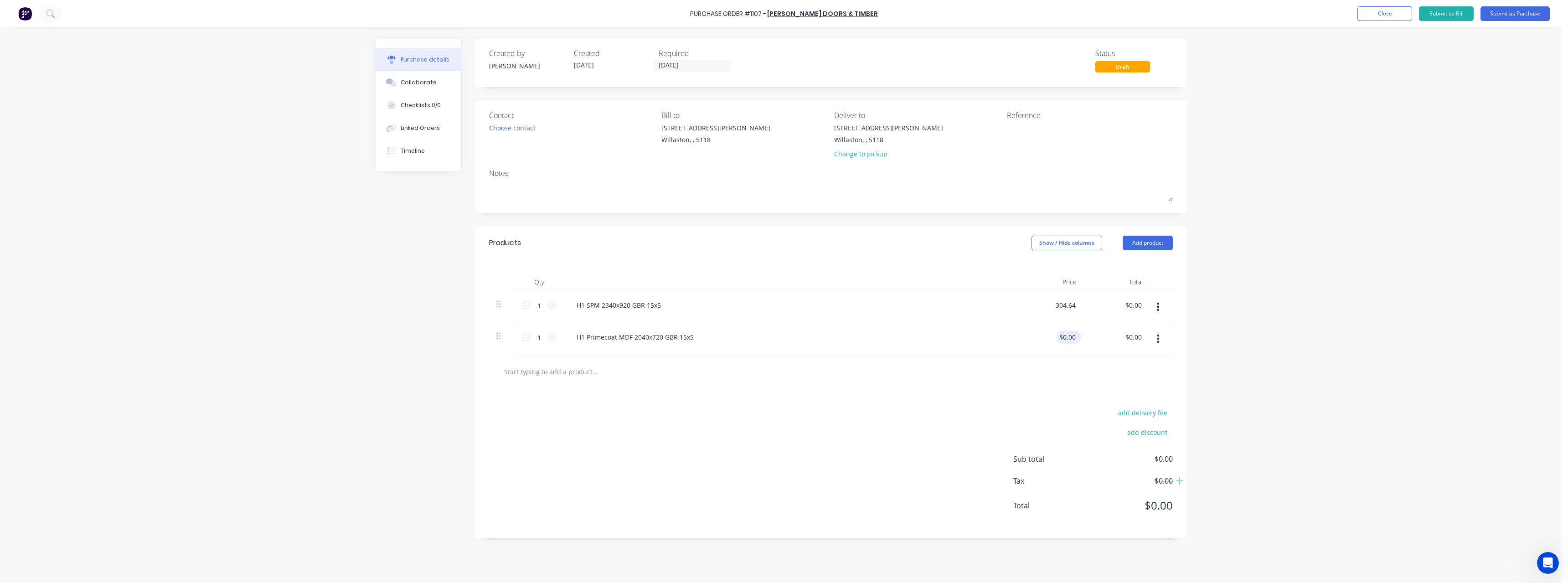
type input "$304.64"
click at [1079, 334] on div "$0.00 $0.00" at bounding box center [1068, 337] width 25 height 13
click at [1076, 334] on input "0.0000" at bounding box center [1064, 337] width 25 height 13
type input "$79.52"
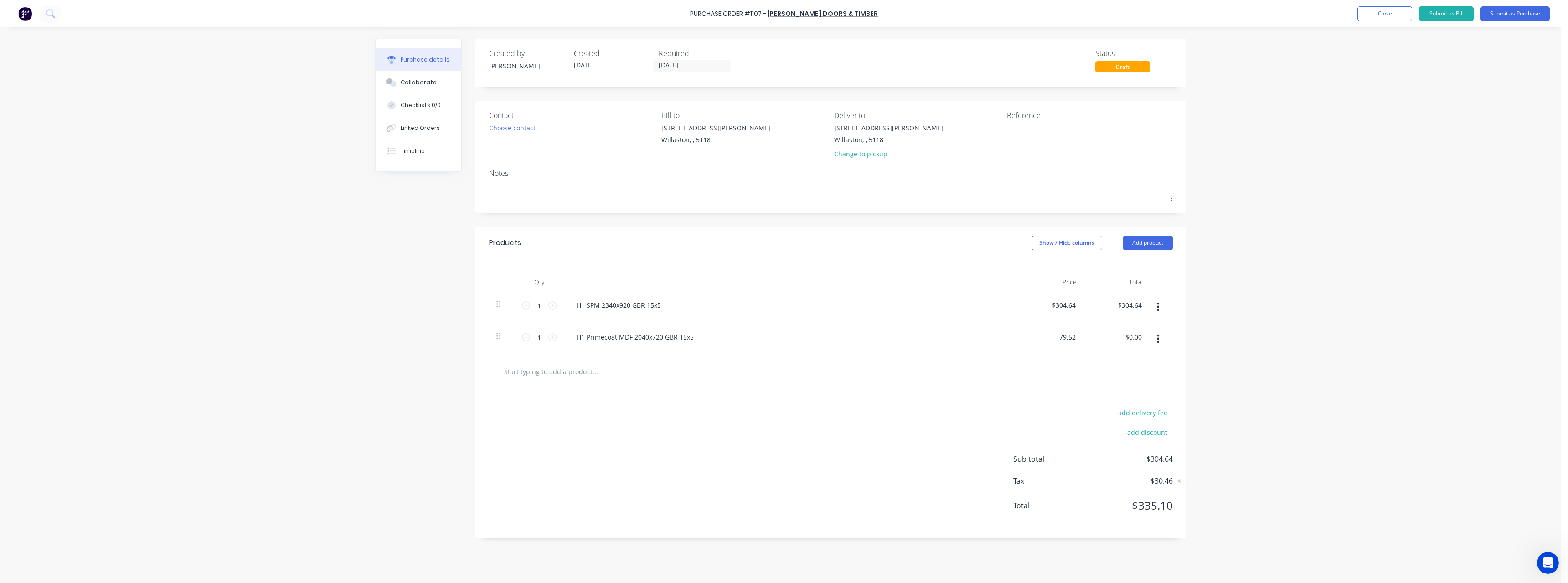
type input "$79.52"
click at [580, 374] on input "text" at bounding box center [594, 371] width 182 height 19
click at [1007, 129] on textarea at bounding box center [1064, 133] width 114 height 21
type textarea "DVC #1128"
type textarea "x"
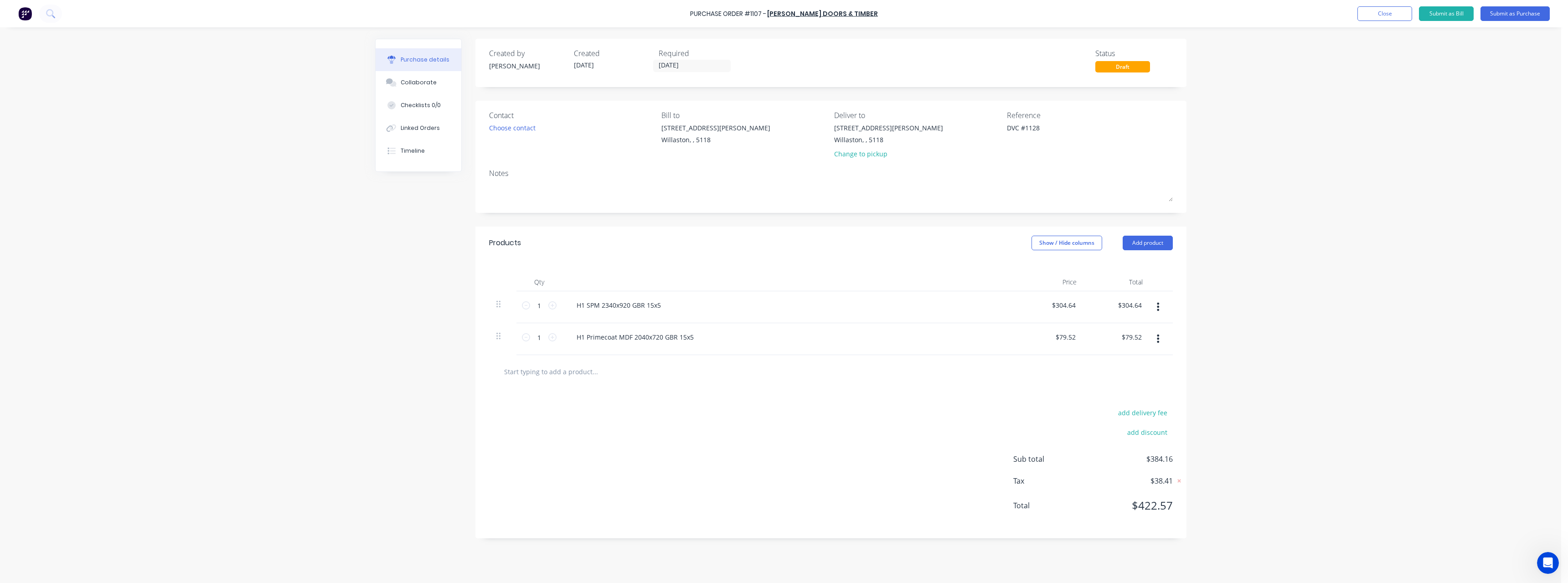
type textarea "DVC #1128"
click at [573, 375] on input "text" at bounding box center [594, 371] width 182 height 19
click at [697, 66] on input "[DATE]" at bounding box center [692, 65] width 77 height 11
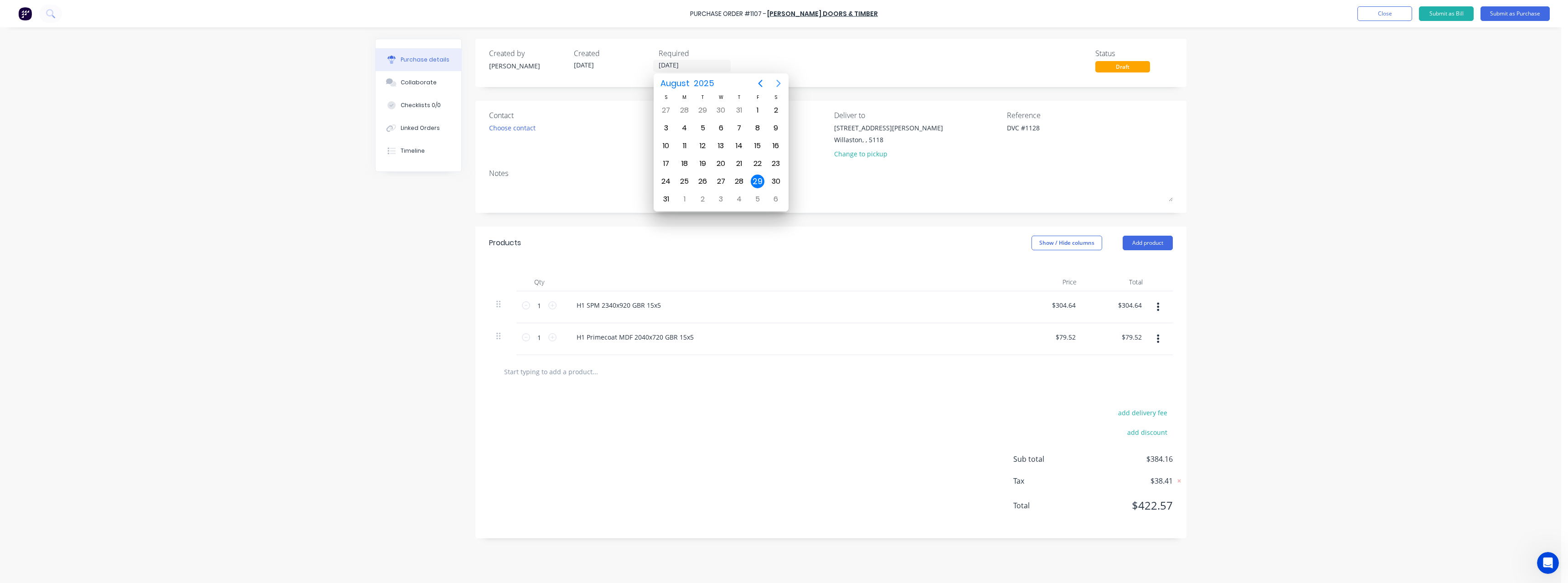
click at [780, 83] on icon "Next page" at bounding box center [779, 83] width 4 height 7
click at [724, 129] on div "10" at bounding box center [721, 128] width 13 height 13
type textarea "x"
type input "[DATE]"
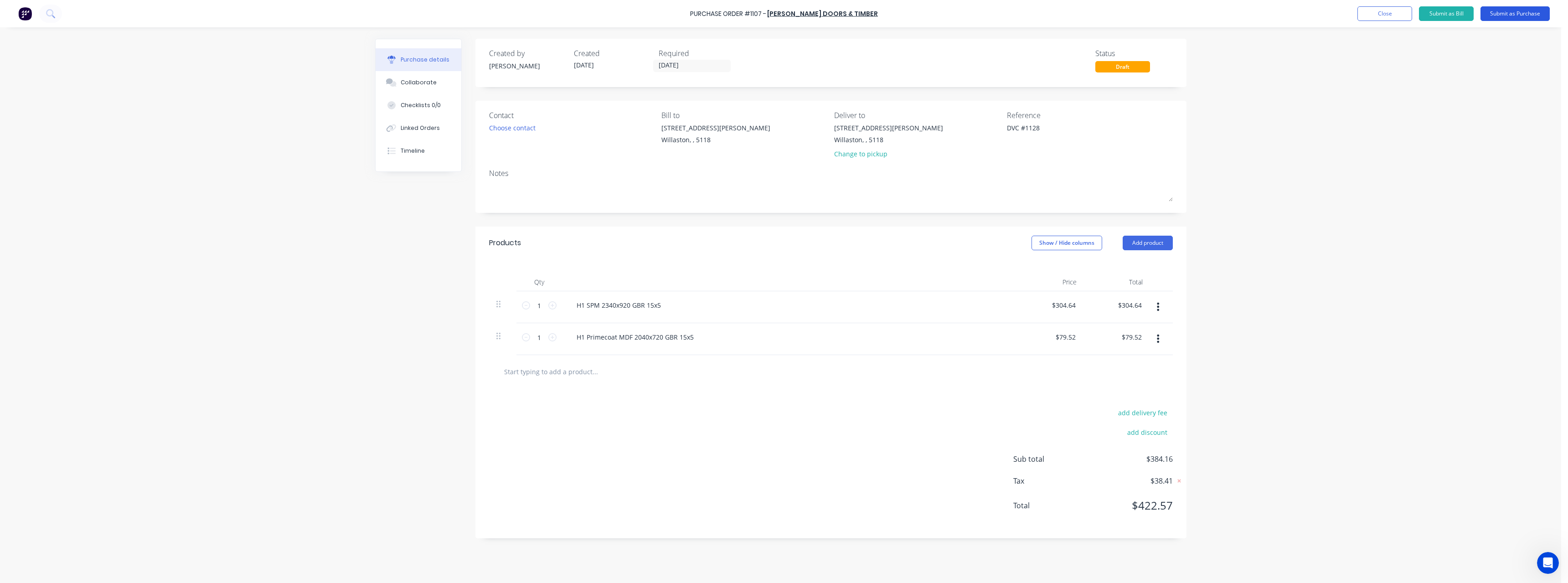
click at [1499, 10] on button "Submit as Purchase" at bounding box center [1514, 14] width 69 height 15
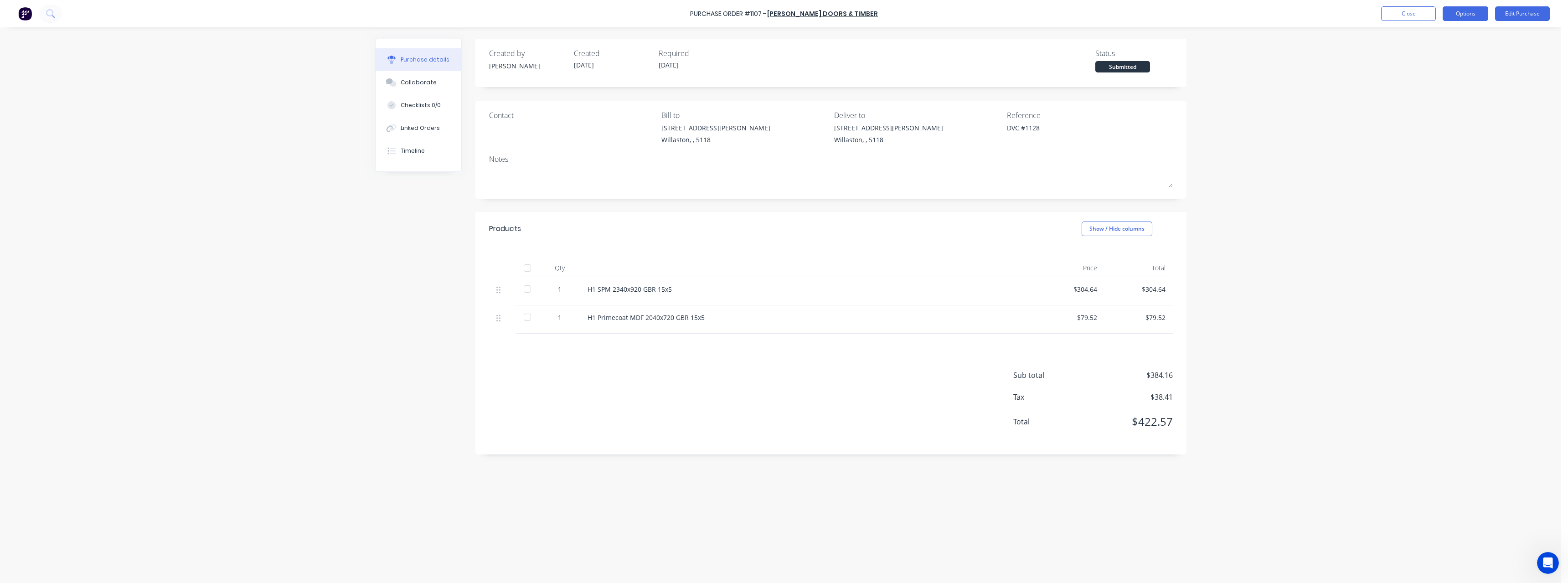
click at [1476, 17] on button "Options" at bounding box center [1465, 14] width 45 height 15
click at [1450, 38] on div "Print / Email" at bounding box center [1445, 37] width 70 height 13
click at [1462, 59] on div "With pricing" at bounding box center [1445, 56] width 70 height 13
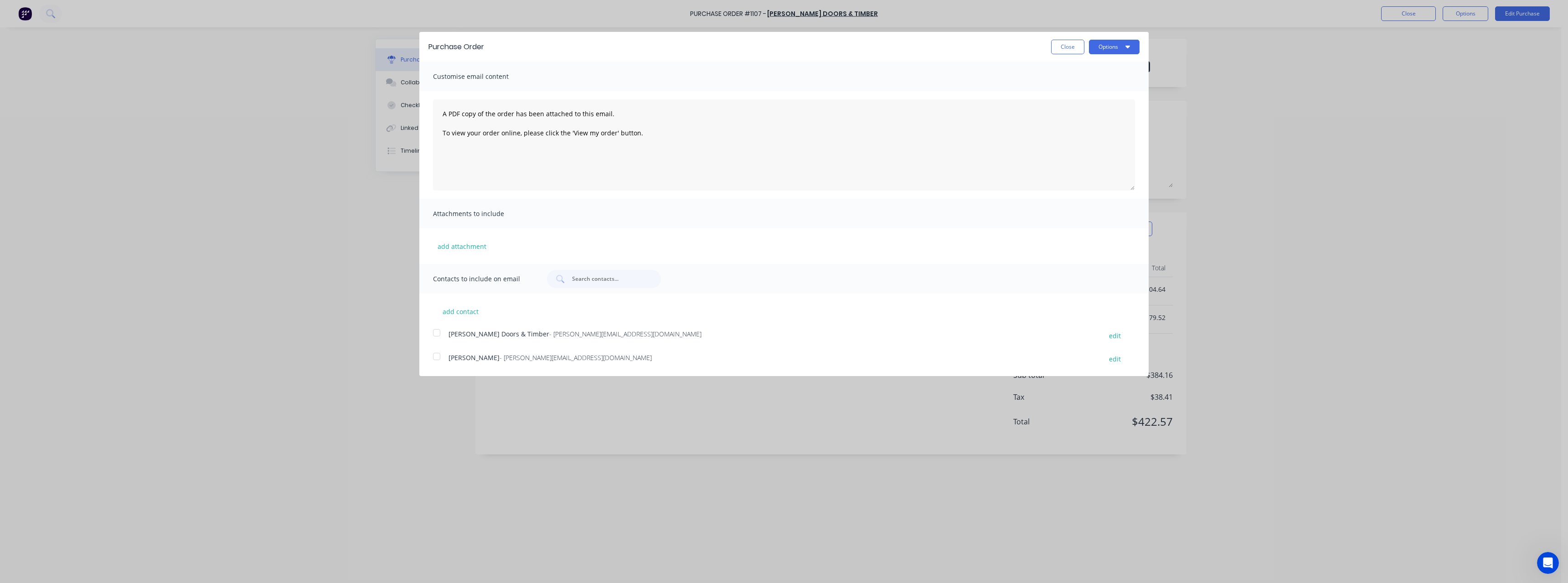
click at [498, 334] on span "[PERSON_NAME] Doors & Timber" at bounding box center [498, 334] width 100 height 9
click at [1114, 48] on button "Options" at bounding box center [1114, 47] width 51 height 15
click at [1093, 89] on div "Email" at bounding box center [1096, 88] width 70 height 13
type textarea "x"
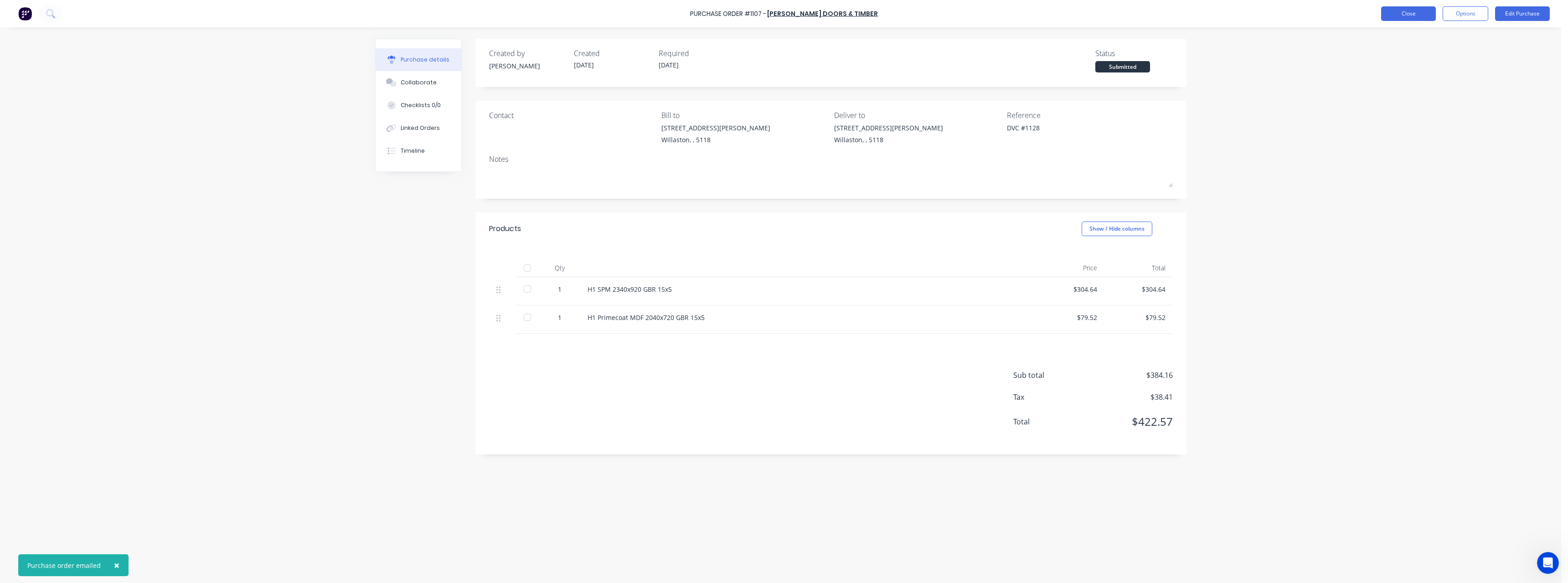
click at [1389, 15] on button "Close" at bounding box center [1409, 14] width 55 height 15
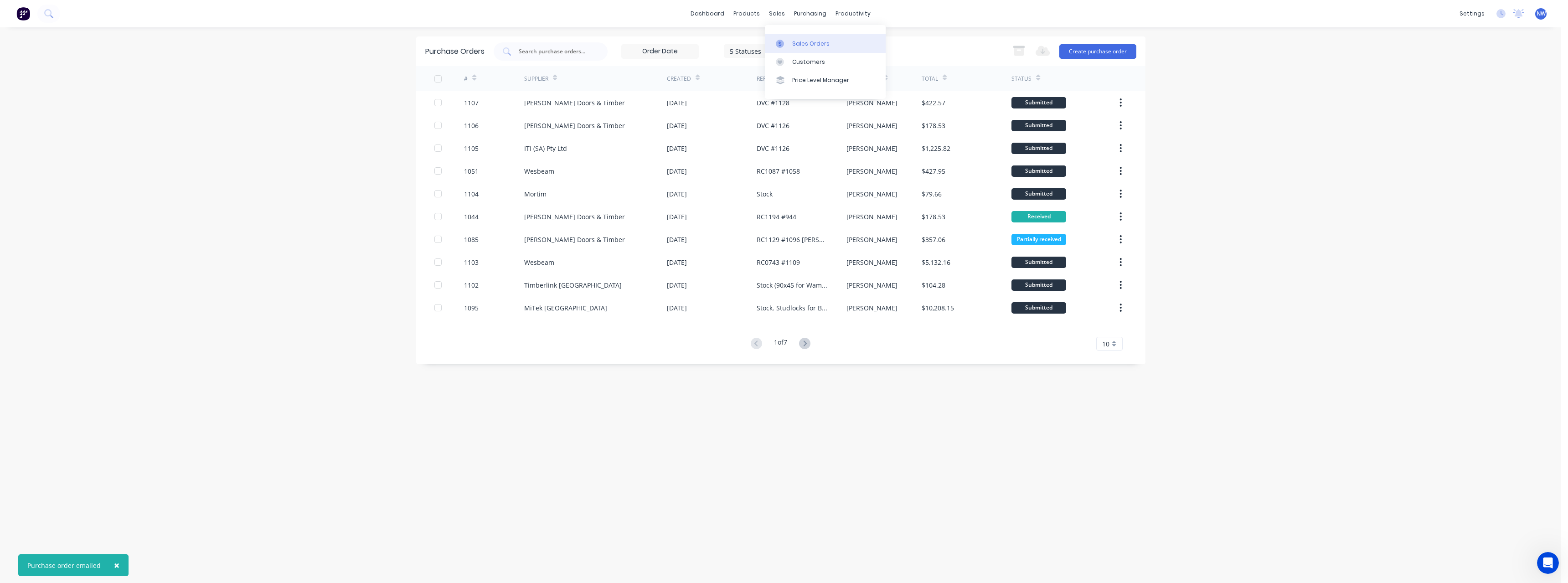
click at [802, 39] on div "Sales Orders" at bounding box center [811, 43] width 37 height 8
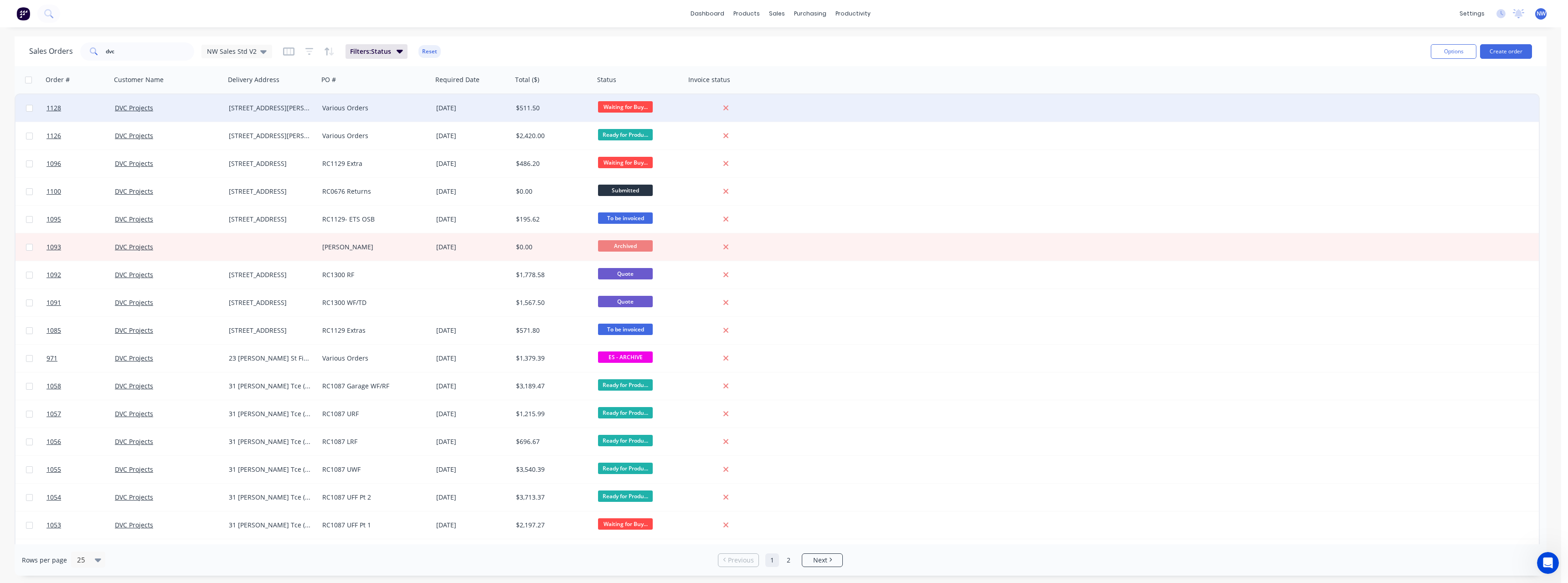
click at [435, 103] on div "[DATE]" at bounding box center [472, 108] width 80 height 28
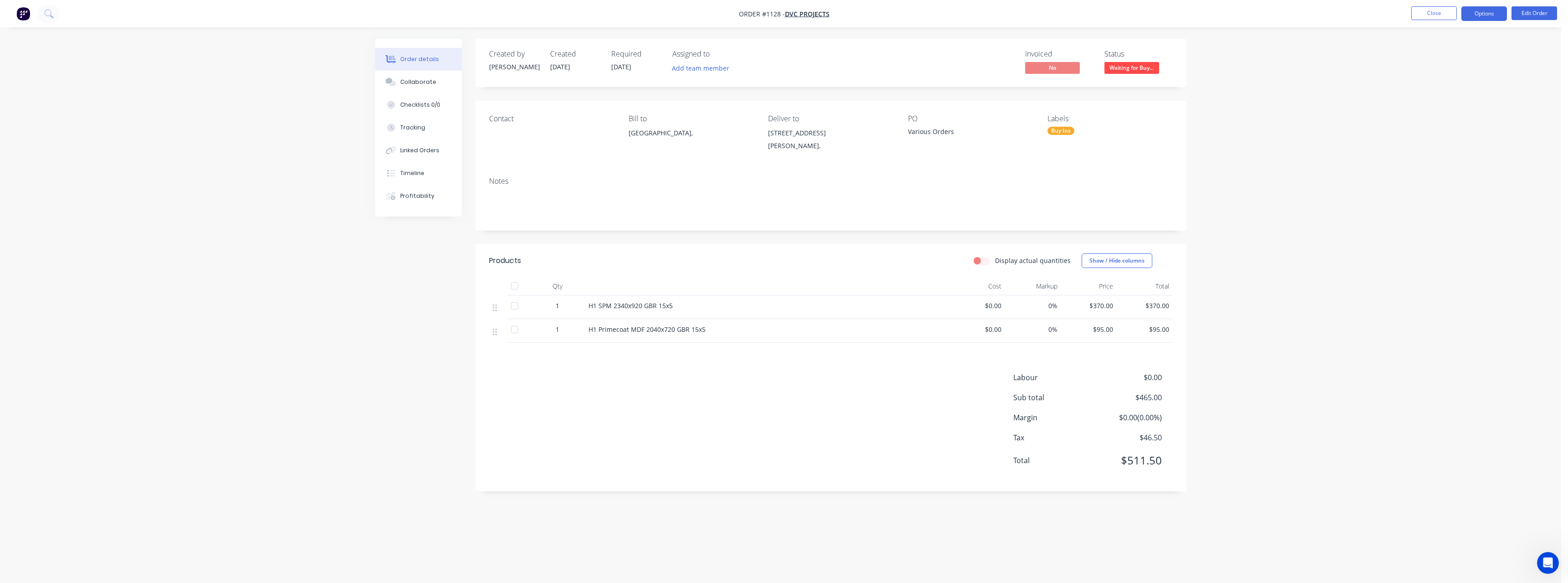
click at [1491, 17] on button "Options" at bounding box center [1483, 14] width 45 height 15
click at [1459, 124] on div "Delivery Docket" at bounding box center [1456, 129] width 84 height 13
click at [1439, 74] on div "With pricing" at bounding box center [1456, 74] width 84 height 13
click at [1331, 128] on div "Order details Collaborate Checklists 0/0 Tracking Linked Orders Timeline Profit…" at bounding box center [780, 292] width 1561 height 583
click at [1421, 15] on button "Close" at bounding box center [1433, 13] width 45 height 13
